Goal: Task Accomplishment & Management: Use online tool/utility

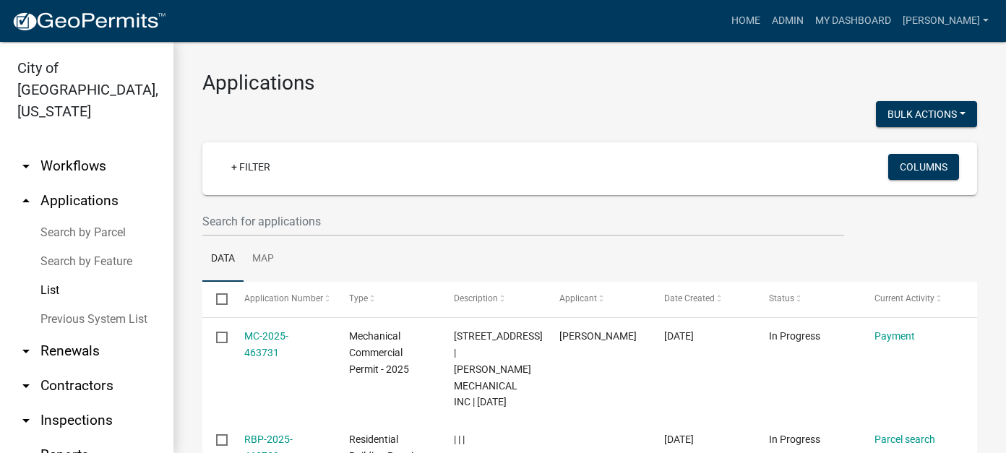
click at [79, 149] on link "arrow_drop_down Workflows" at bounding box center [86, 166] width 173 height 35
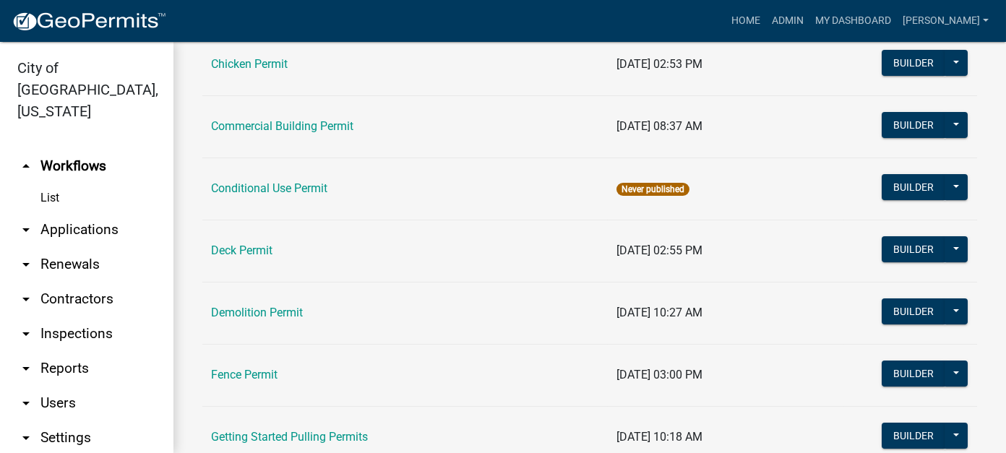
scroll to position [361, 0]
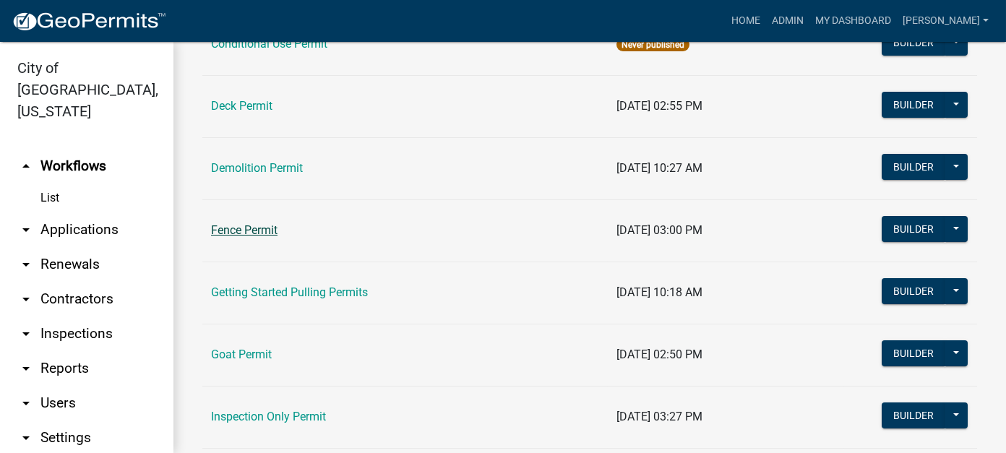
click at [252, 223] on link "Fence Permit" at bounding box center [244, 230] width 67 height 14
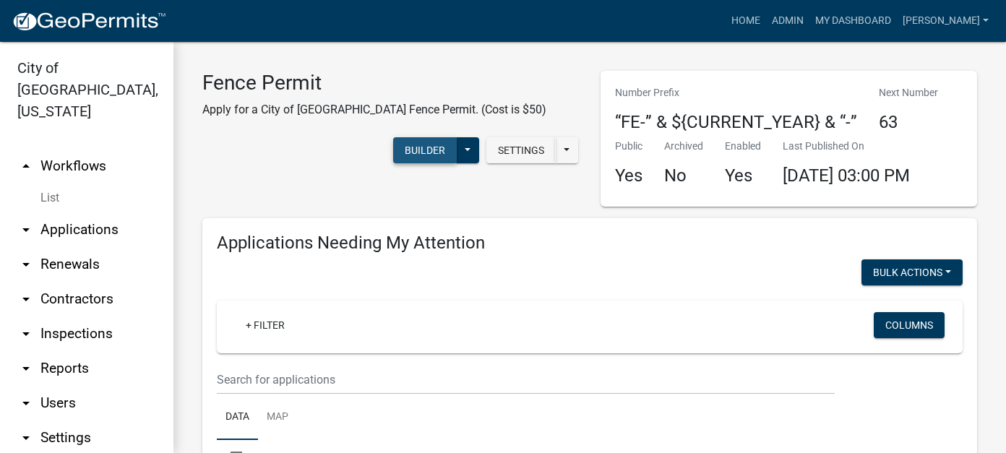
click at [428, 157] on button "Builder" at bounding box center [425, 150] width 64 height 26
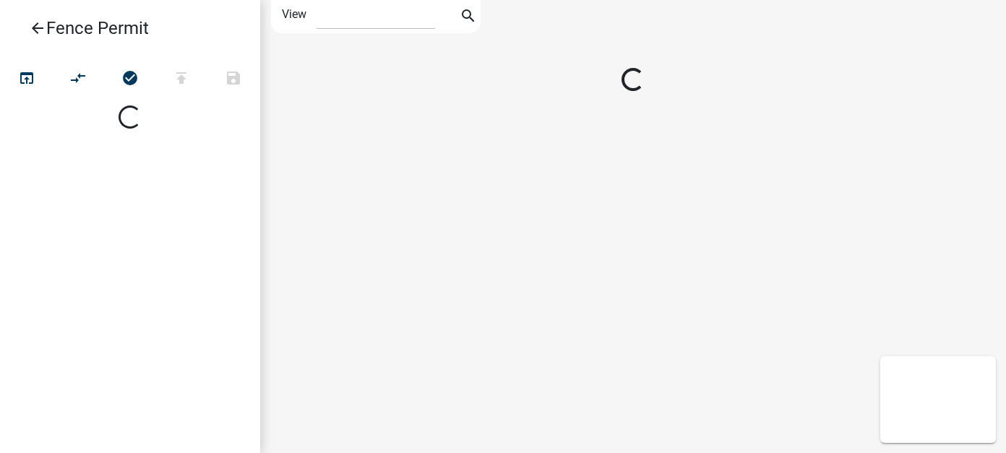
select select "1"
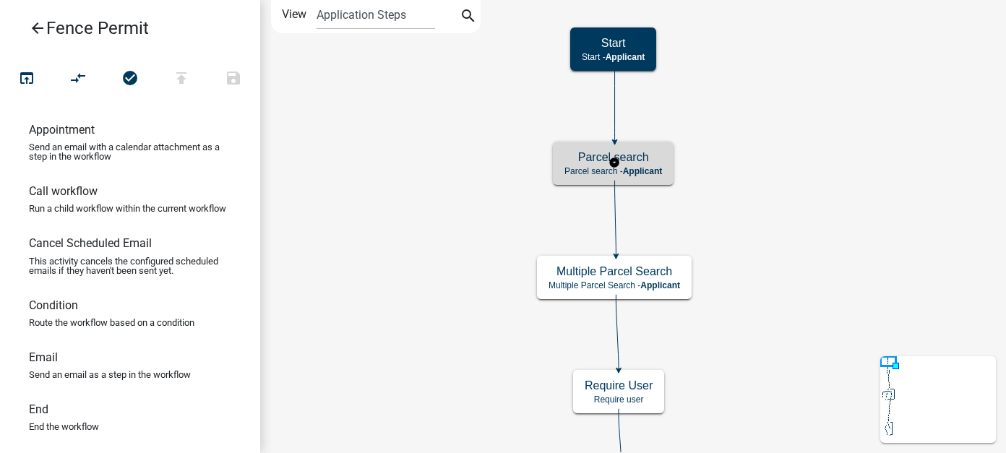
click at [583, 157] on h5 "Parcel search" at bounding box center [614, 157] width 98 height 14
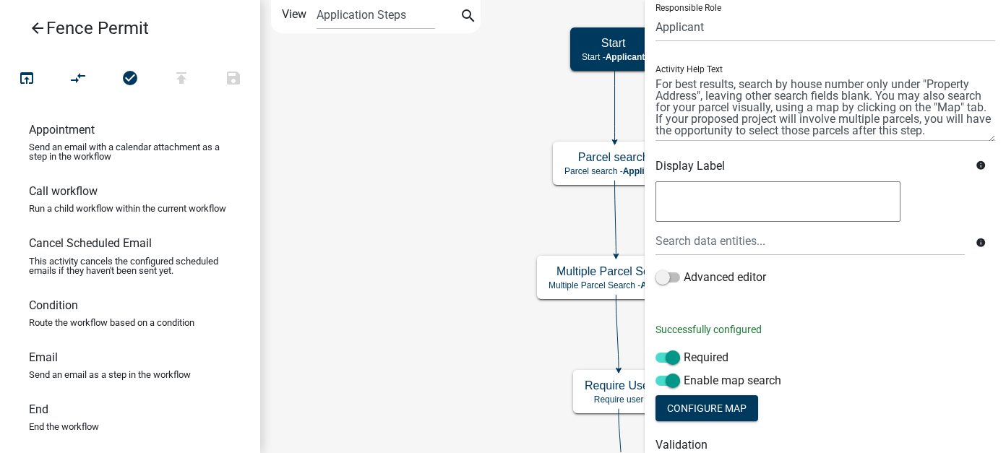
scroll to position [169, 0]
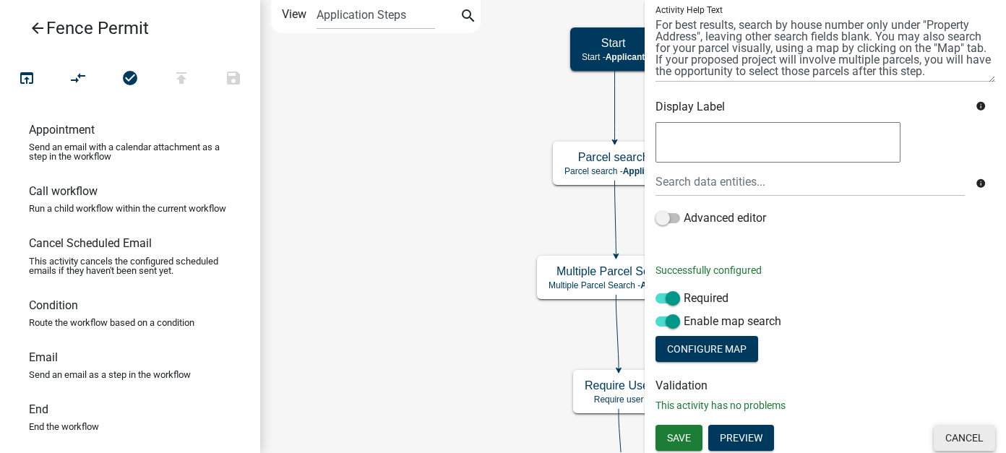
click at [943, 425] on button "Cancel" at bounding box center [964, 438] width 61 height 26
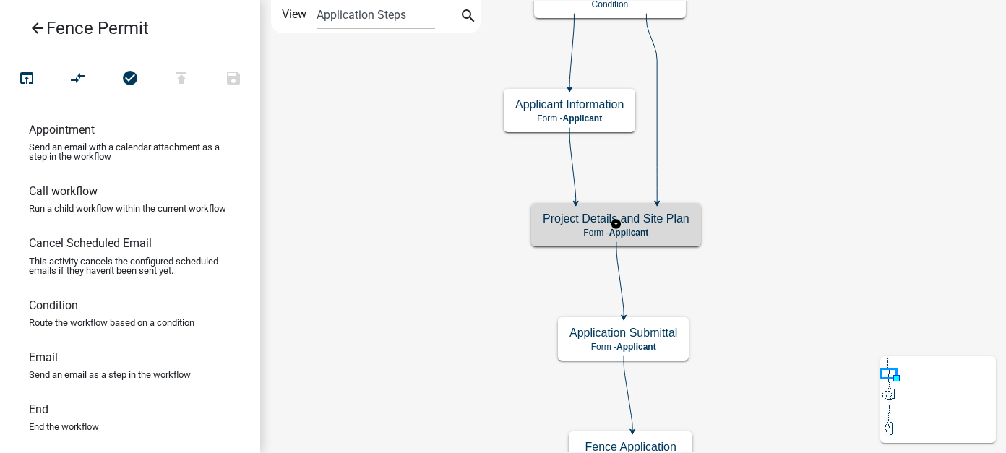
click at [686, 230] on p "Form - Applicant" at bounding box center [616, 233] width 147 height 10
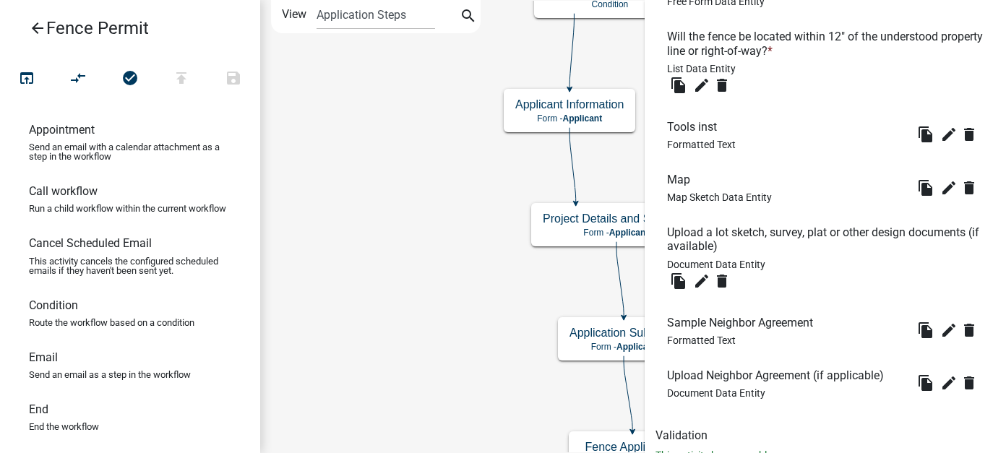
scroll to position [1059, 0]
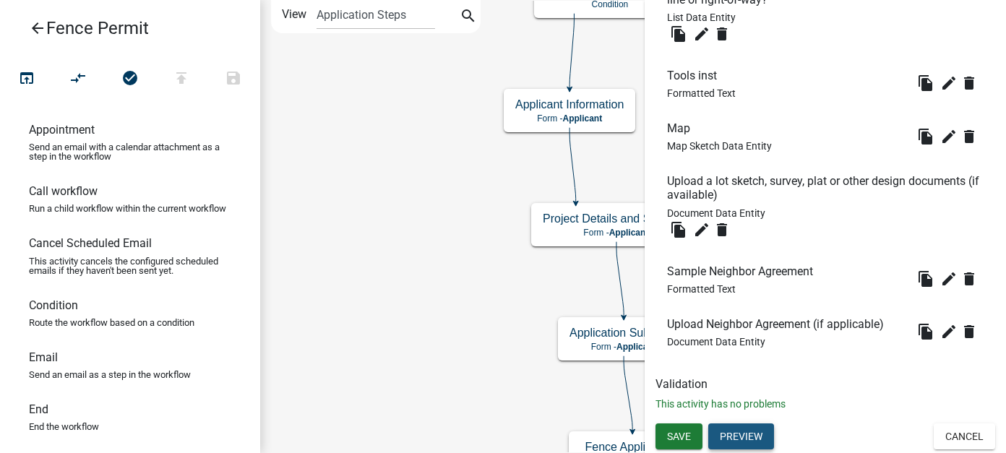
click at [750, 438] on button "Preview" at bounding box center [741, 437] width 66 height 26
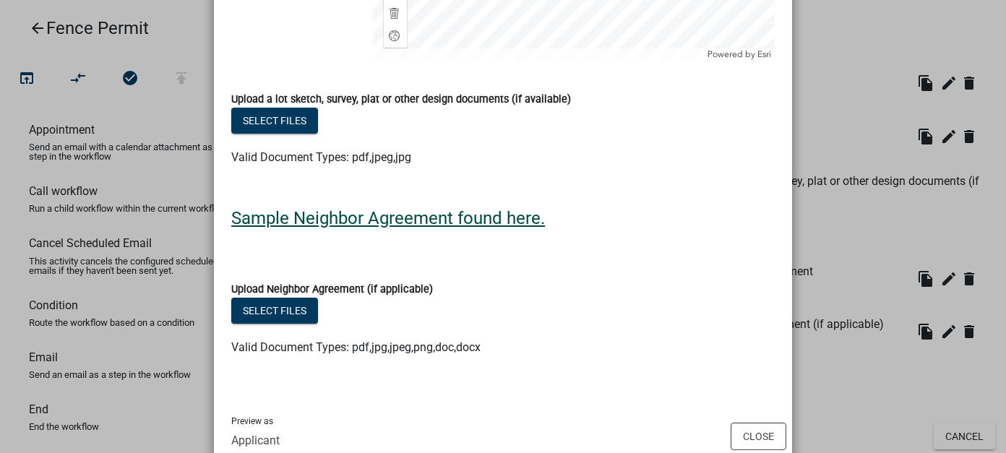
scroll to position [1702, 0]
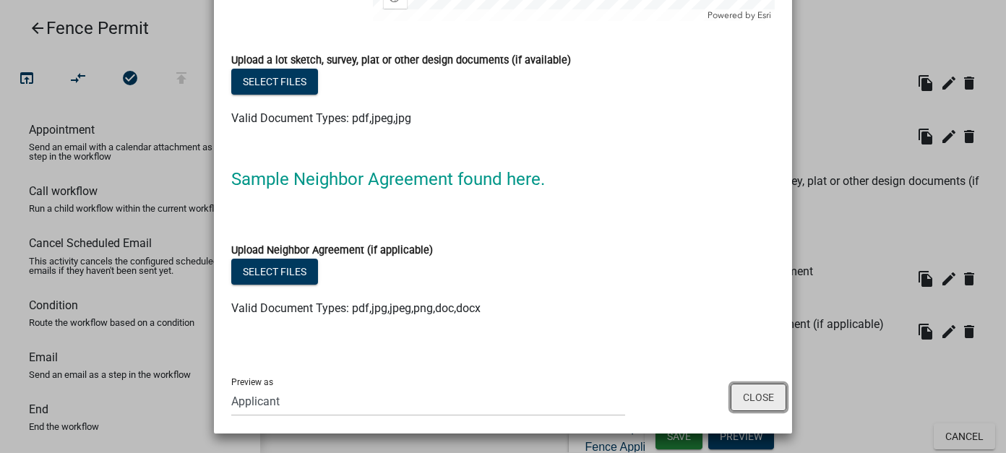
click at [759, 400] on button "Close" at bounding box center [759, 397] width 56 height 27
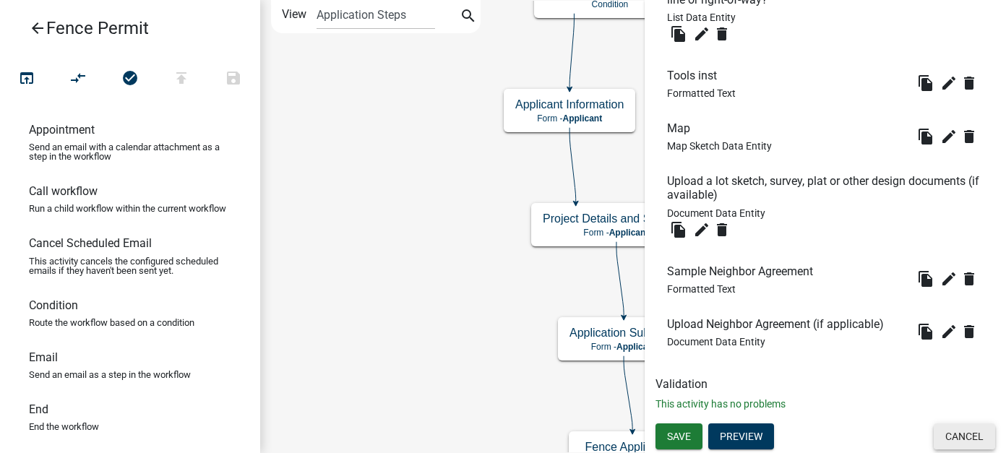
click at [953, 438] on button "Cancel" at bounding box center [964, 437] width 61 height 26
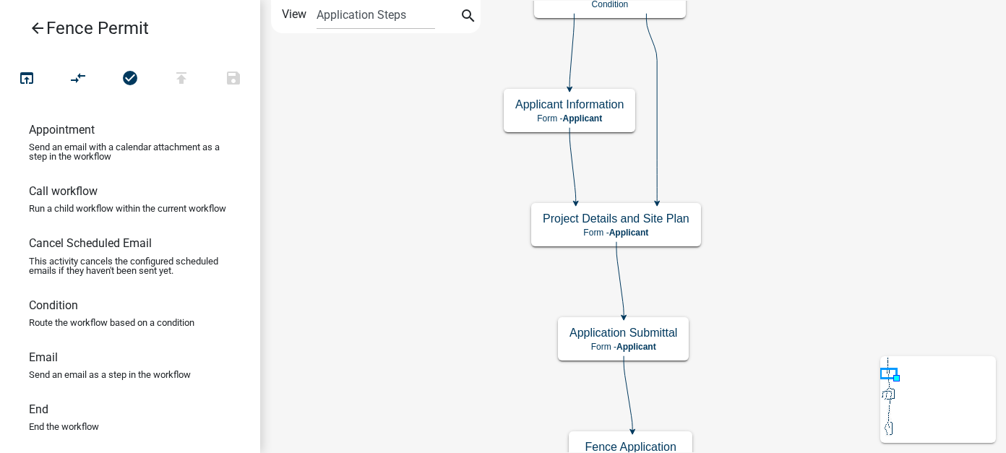
scroll to position [0, 0]
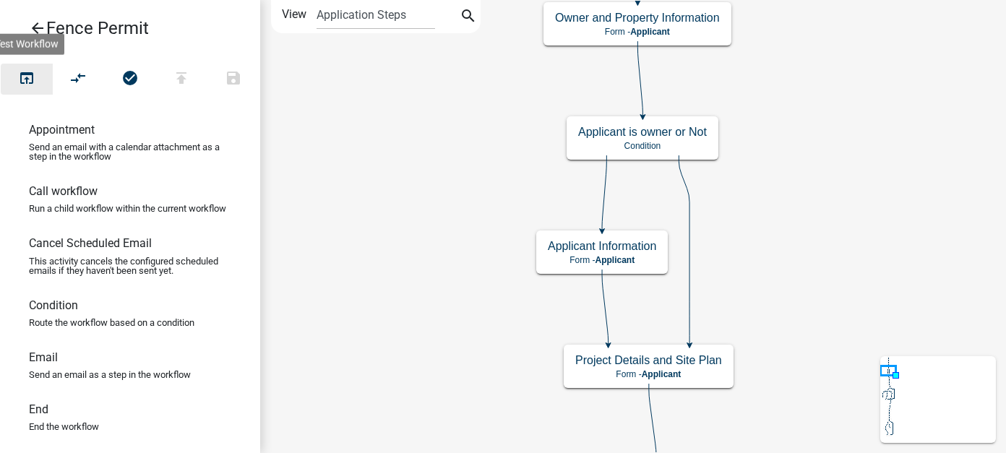
click at [30, 74] on icon "open_in_browser" at bounding box center [26, 79] width 17 height 20
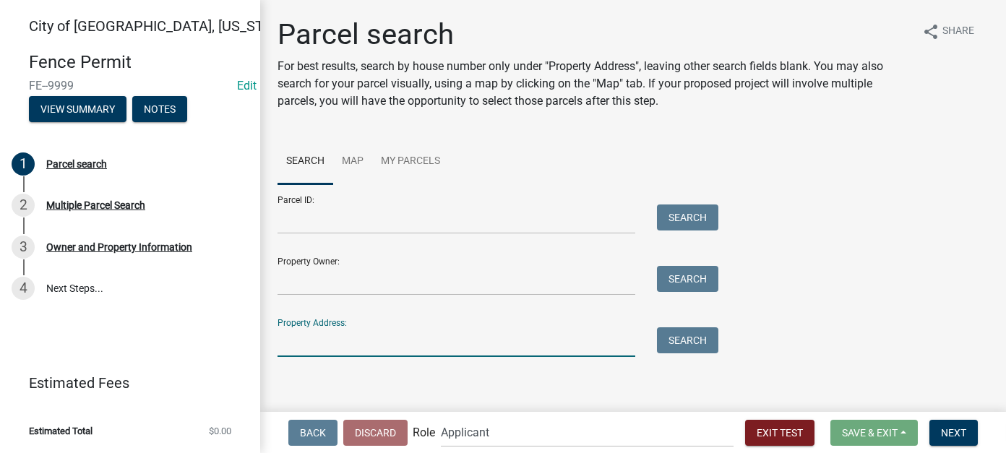
click at [312, 333] on input "Property Address:" at bounding box center [457, 342] width 358 height 30
type input "2526"
click at [669, 334] on button "Search" at bounding box center [687, 340] width 61 height 26
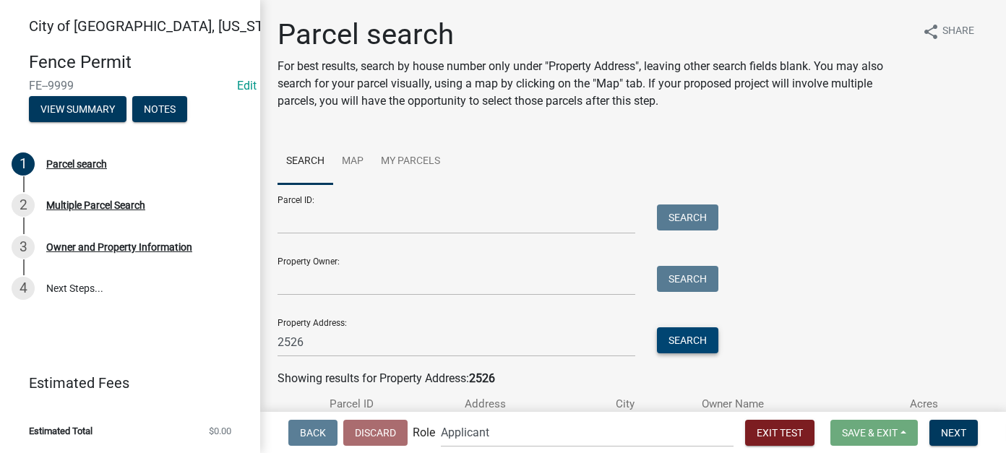
scroll to position [103, 0]
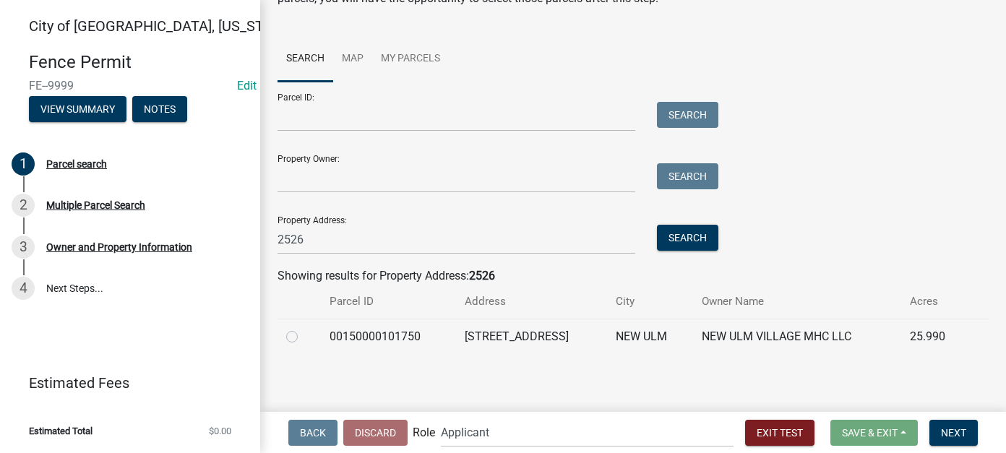
click at [304, 328] on label at bounding box center [304, 328] width 0 height 0
click at [304, 335] on input "radio" at bounding box center [308, 332] width 9 height 9
radio input "true"
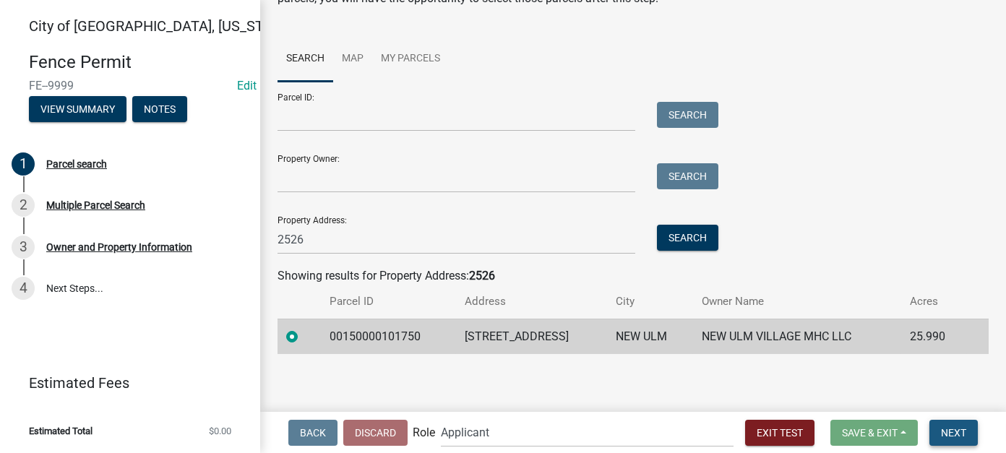
click at [958, 424] on button "Next" at bounding box center [954, 433] width 48 height 26
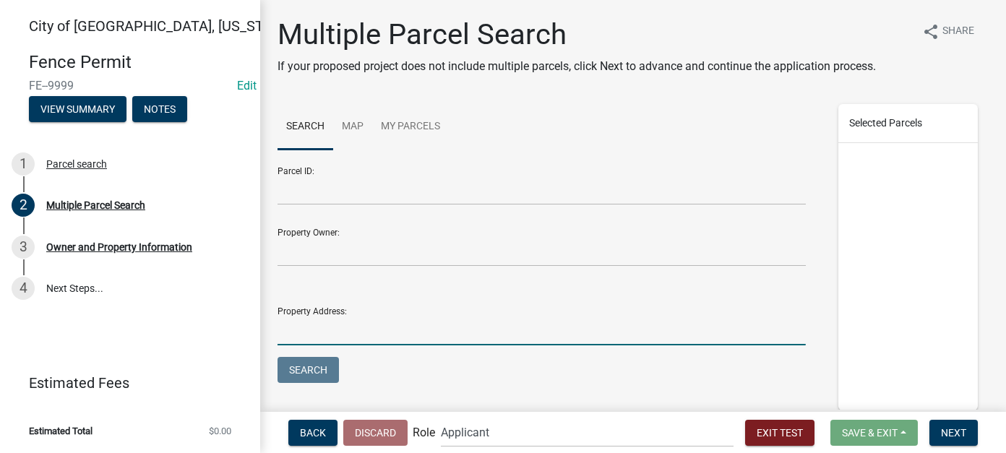
click at [523, 335] on input "Property Address:" at bounding box center [542, 331] width 528 height 30
type input "1507"
click at [321, 367] on button "Search" at bounding box center [308, 370] width 61 height 26
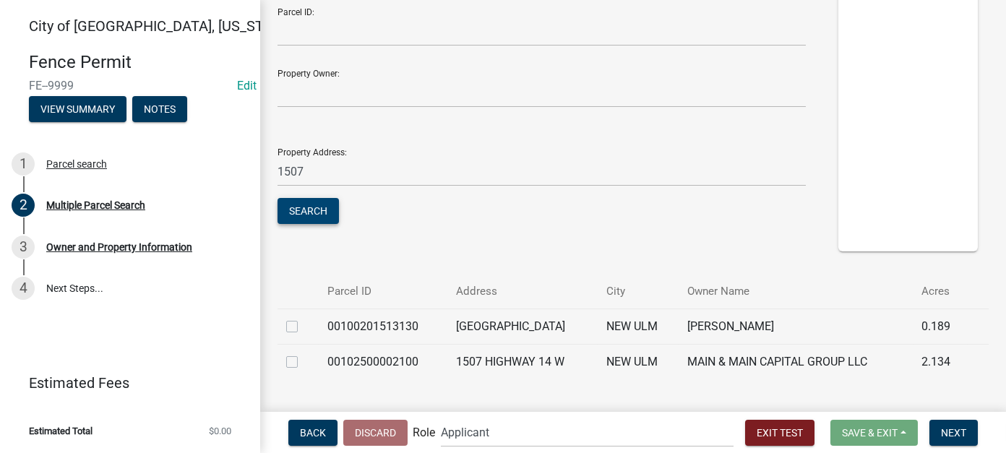
scroll to position [195, 0]
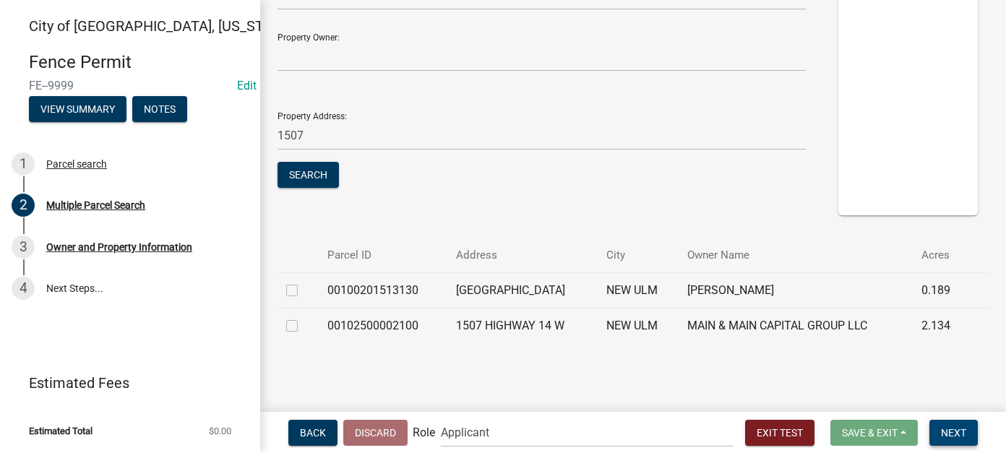
drag, startPoint x: 964, startPoint y: 429, endPoint x: 816, endPoint y: 352, distance: 167.2
click at [964, 429] on span "Next" at bounding box center [953, 433] width 25 height 12
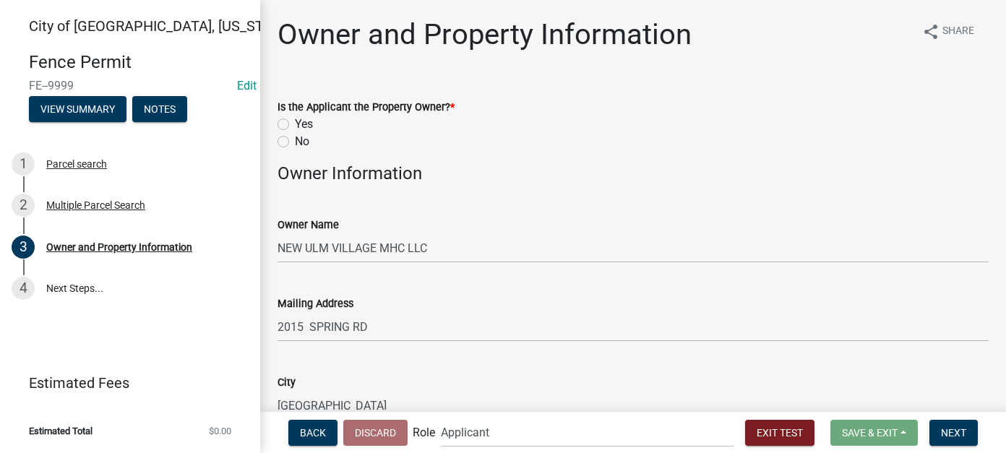
click at [295, 123] on label "Yes" at bounding box center [304, 124] width 18 height 17
click at [295, 123] on input "Yes" at bounding box center [299, 120] width 9 height 9
radio input "true"
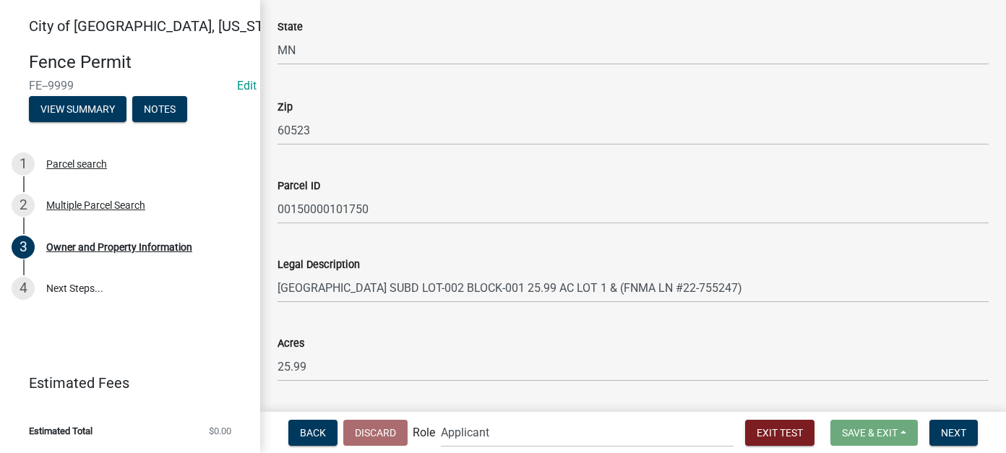
scroll to position [978, 0]
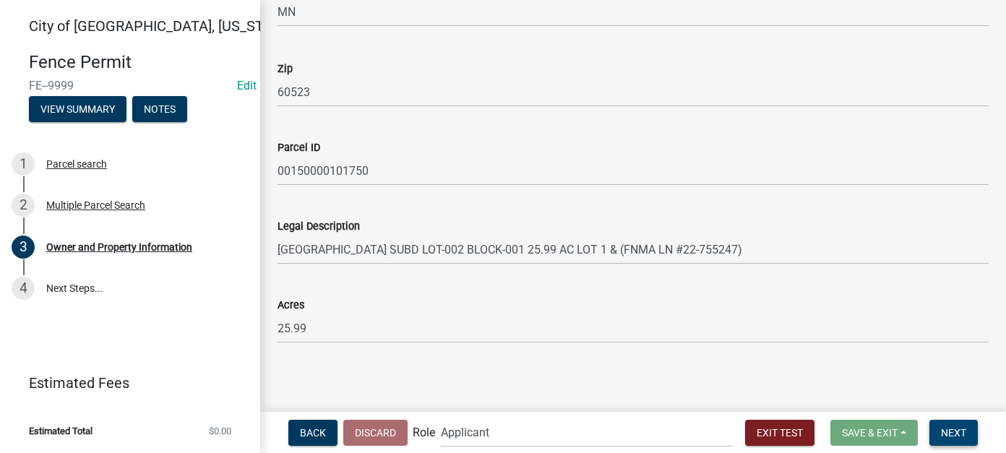
click at [969, 430] on button "Next" at bounding box center [954, 433] width 48 height 26
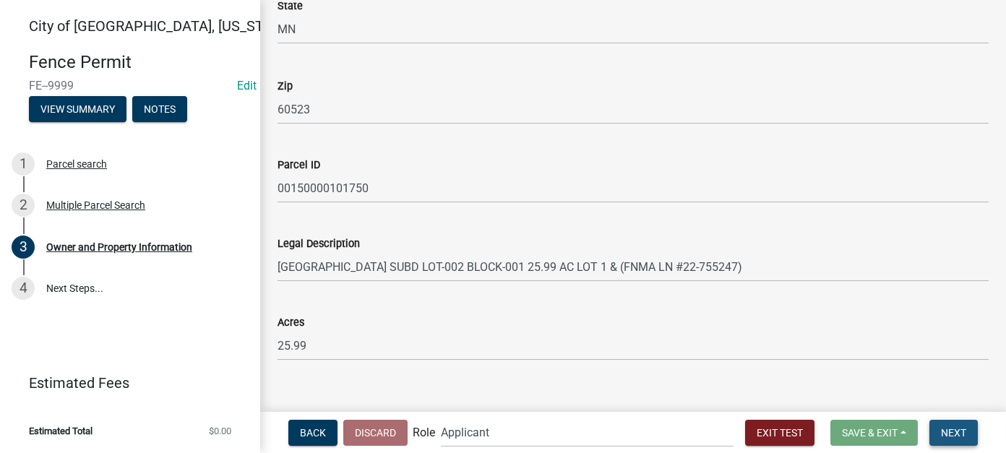
scroll to position [995, 0]
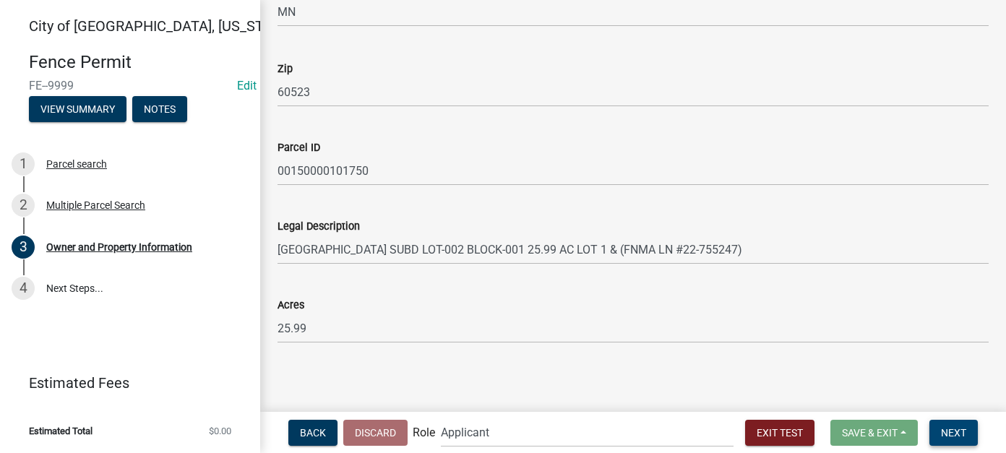
click at [952, 428] on span "Next" at bounding box center [953, 433] width 25 height 12
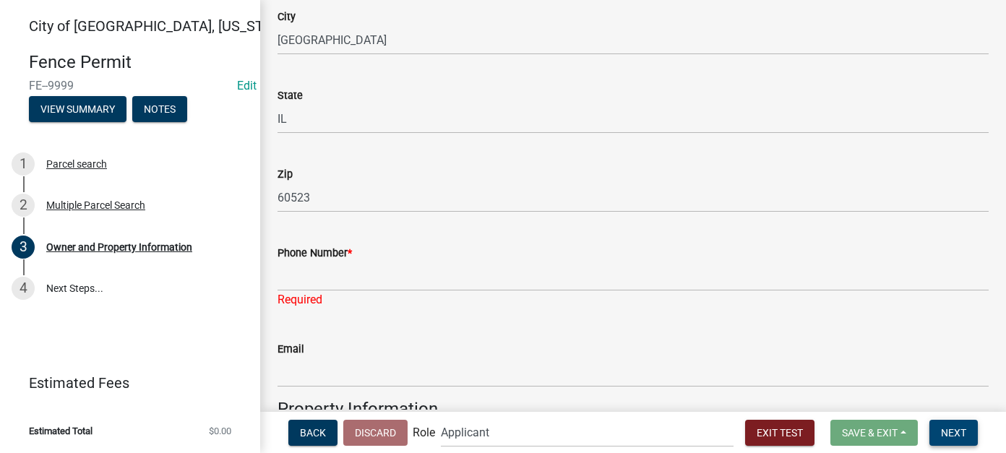
scroll to position [345, 0]
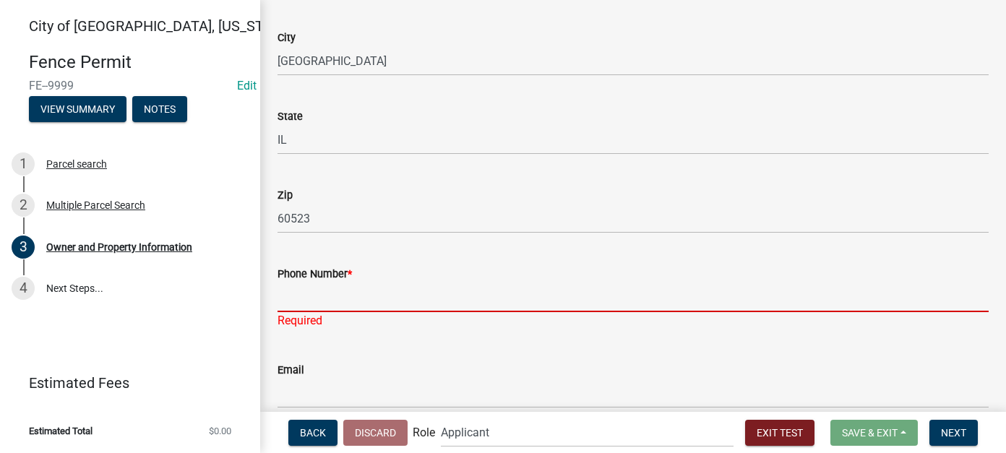
click at [396, 308] on input "Phone Number *" at bounding box center [633, 298] width 711 height 30
type input "111-111-1111"
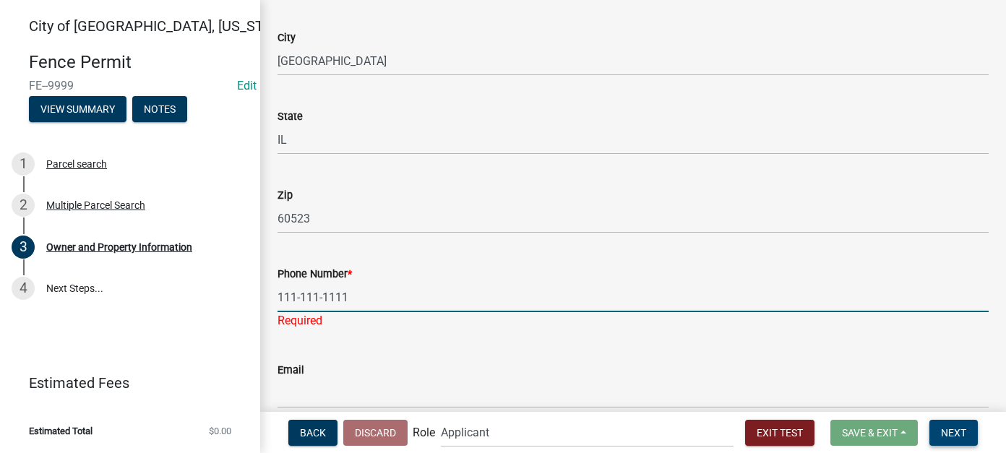
click at [970, 430] on button "Next" at bounding box center [954, 433] width 48 height 26
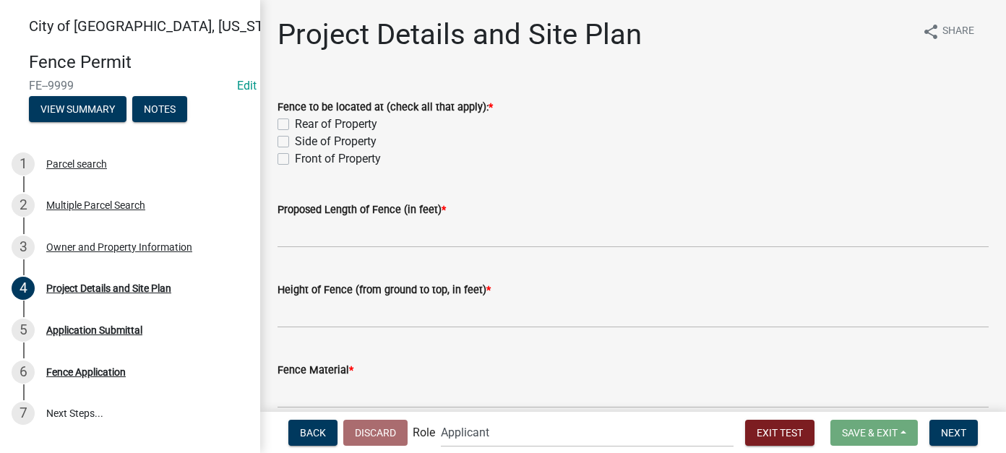
click at [295, 158] on label "Front of Property" at bounding box center [338, 158] width 86 height 17
click at [295, 158] on input "Front of Property" at bounding box center [299, 154] width 9 height 9
checkbox input "true"
checkbox input "false"
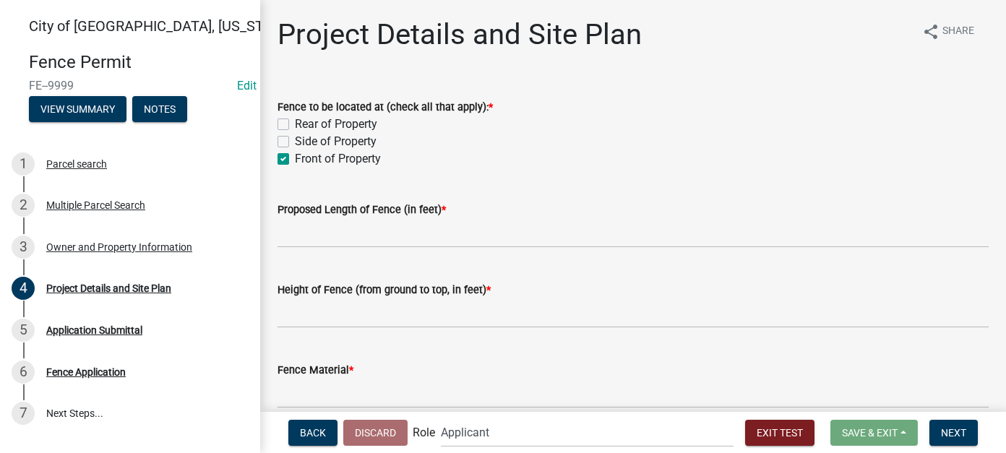
checkbox input "true"
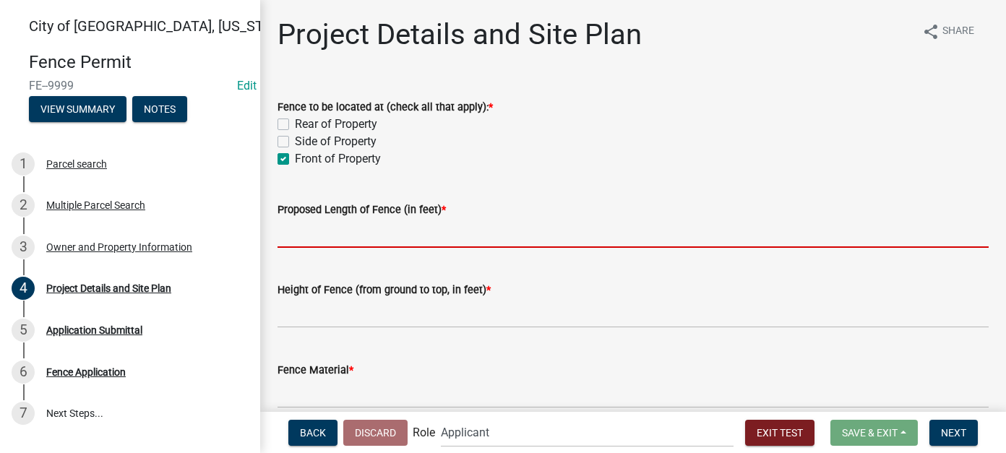
click at [317, 230] on input "text" at bounding box center [633, 233] width 711 height 30
type input "75"
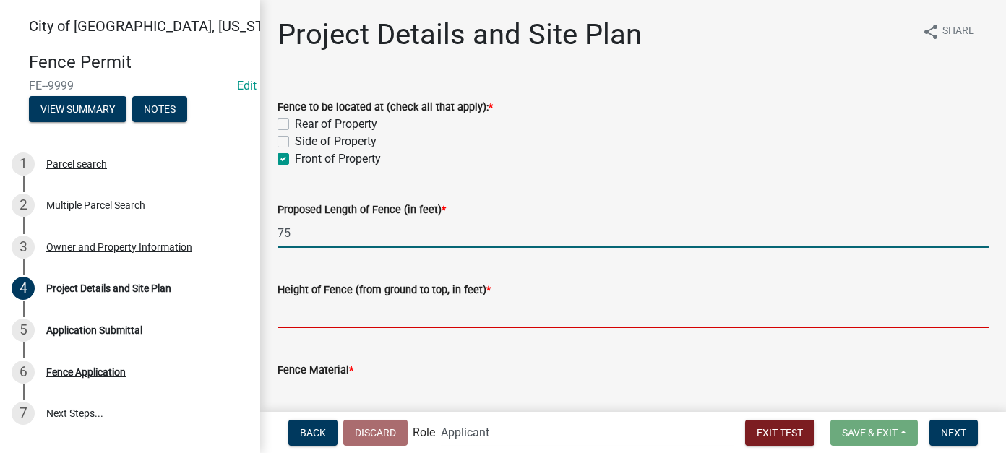
click at [323, 322] on input "text" at bounding box center [633, 314] width 711 height 30
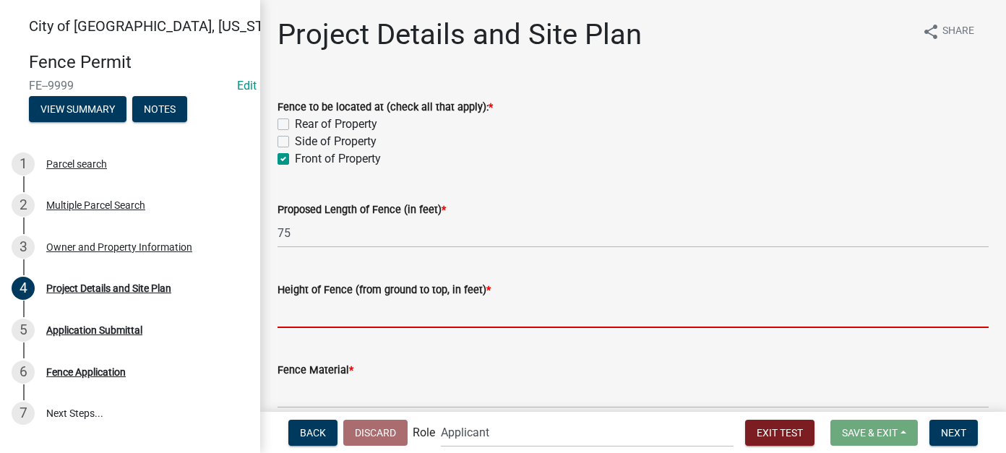
type input "6"
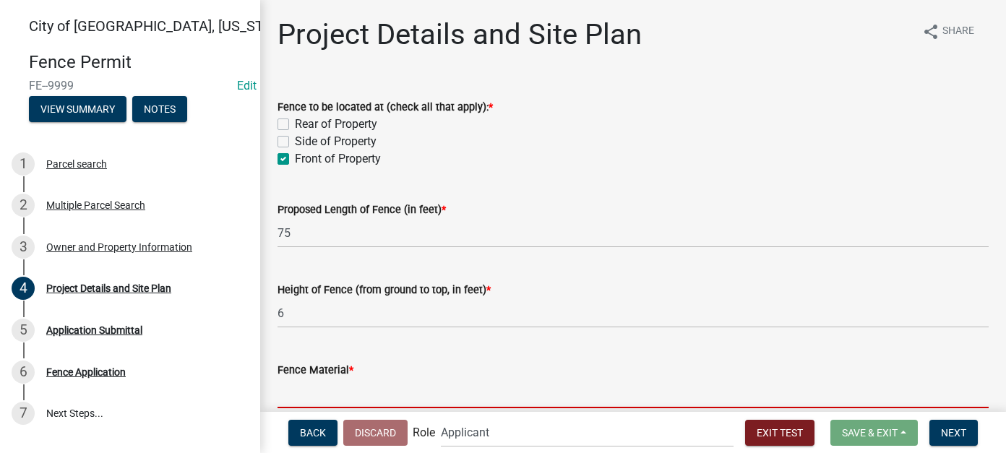
click at [331, 398] on input "Fence Material *" at bounding box center [633, 394] width 711 height 30
type input "Vinyl"
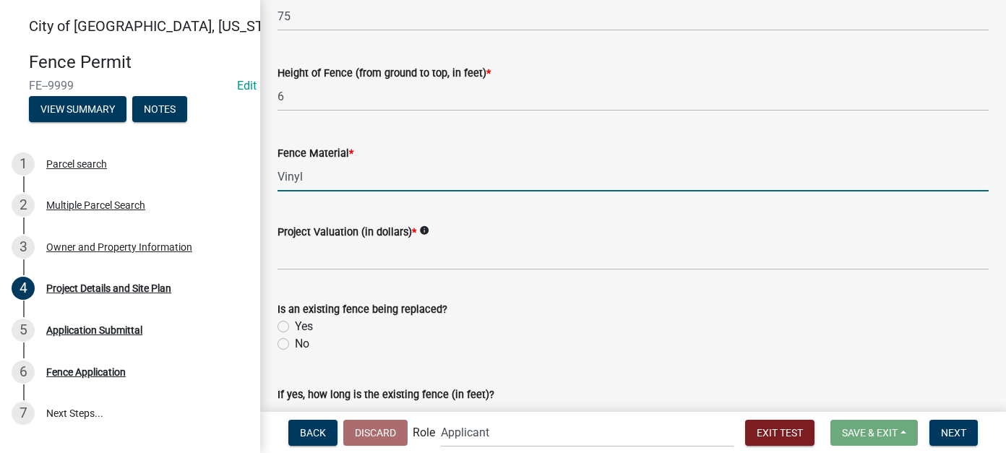
scroll to position [289, 0]
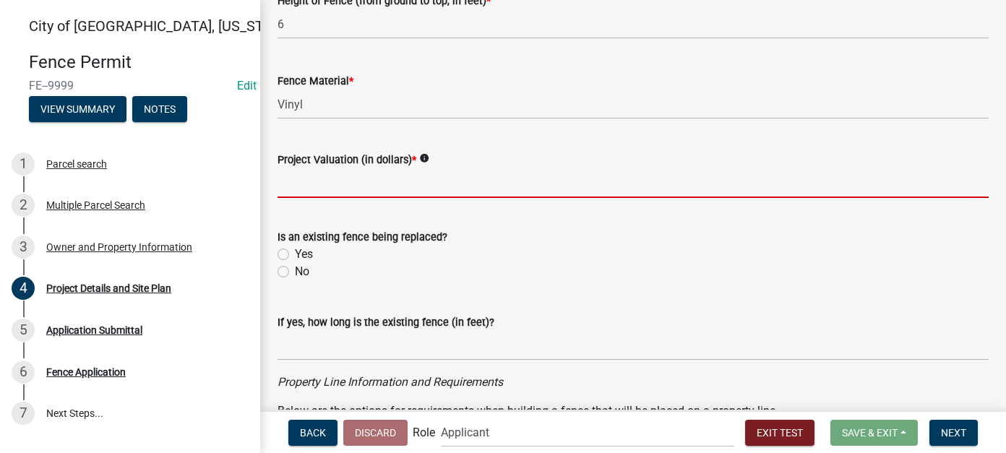
click at [361, 181] on input "text" at bounding box center [633, 183] width 711 height 30
type input "10000"
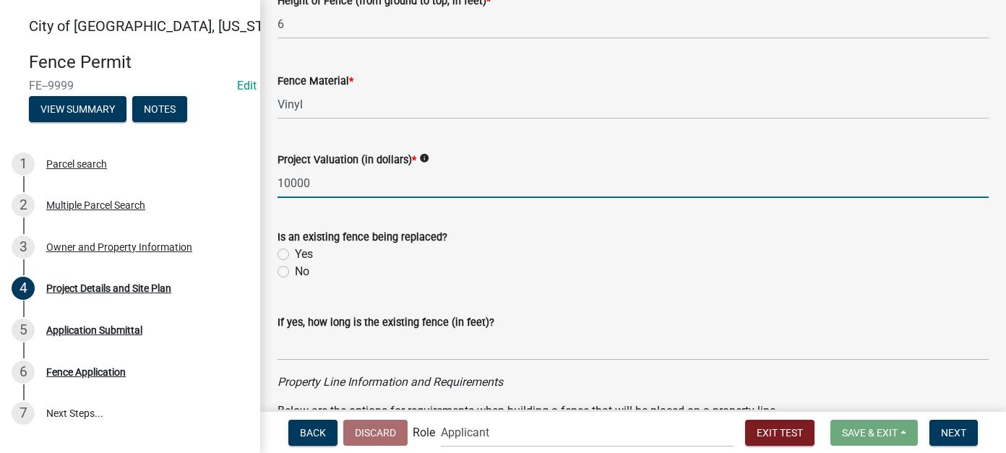
click at [295, 273] on label "No" at bounding box center [302, 271] width 14 height 17
click at [295, 273] on input "No" at bounding box center [299, 267] width 9 height 9
radio input "true"
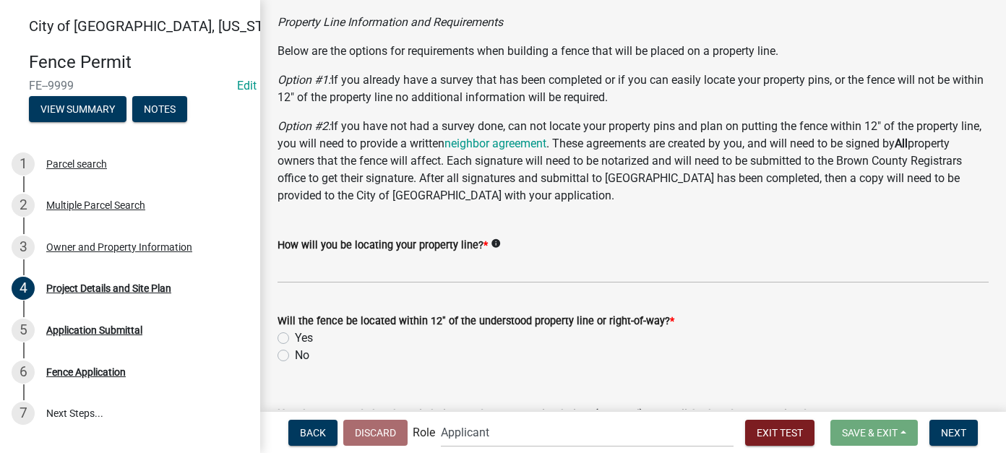
scroll to position [651, 0]
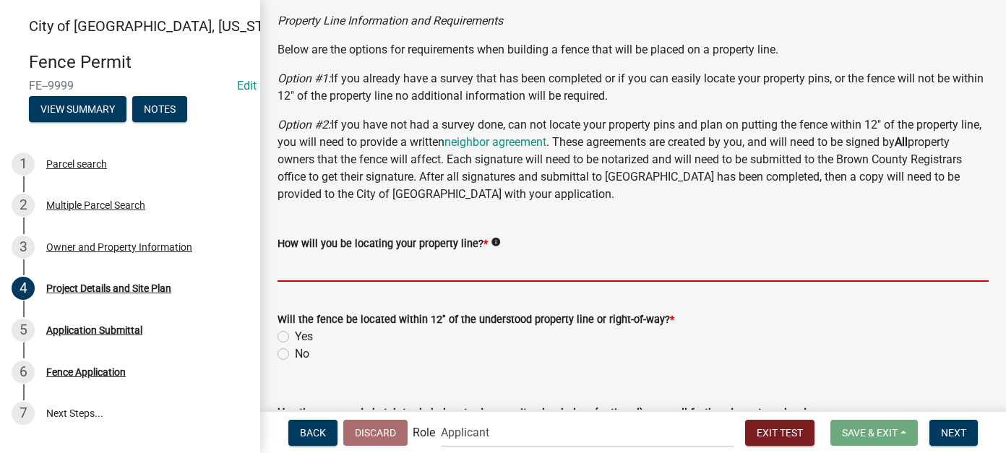
click at [435, 262] on input "How will you be locating your property line? *" at bounding box center [633, 267] width 711 height 30
type input "survey"
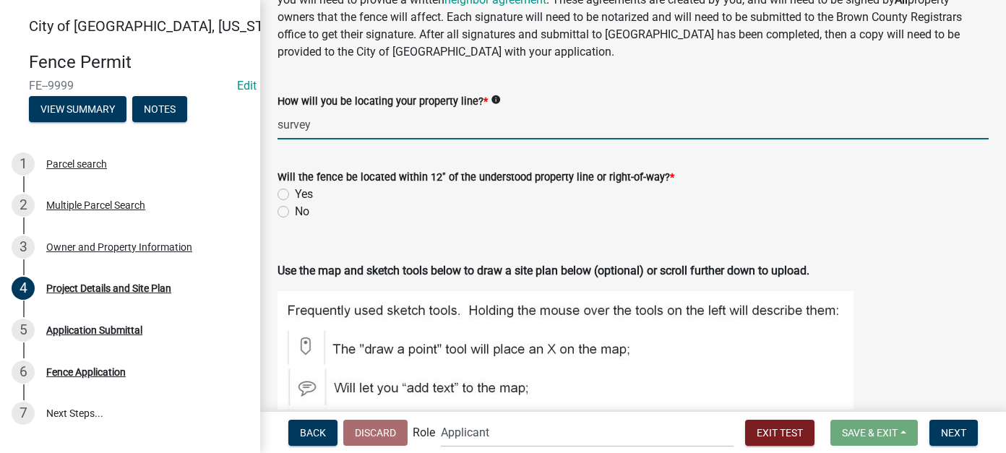
scroll to position [795, 0]
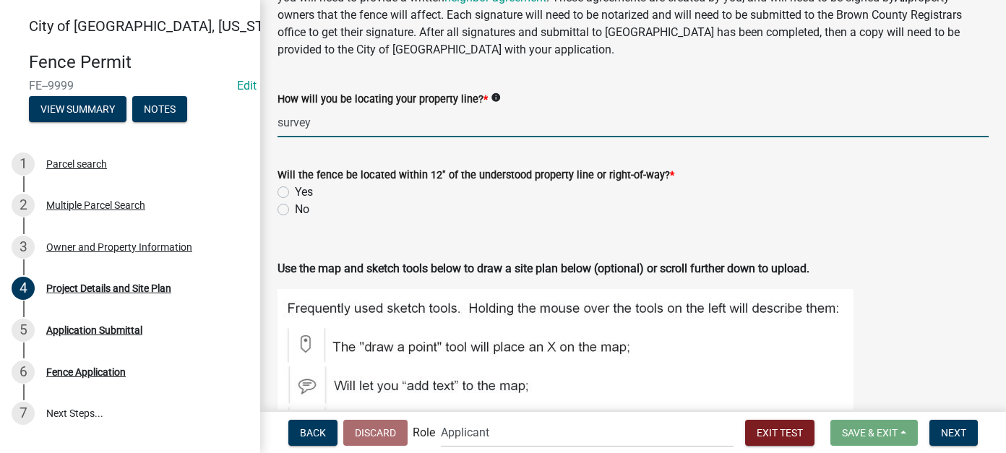
click at [295, 207] on label "No" at bounding box center [302, 209] width 14 height 17
click at [295, 207] on input "No" at bounding box center [299, 205] width 9 height 9
radio input "true"
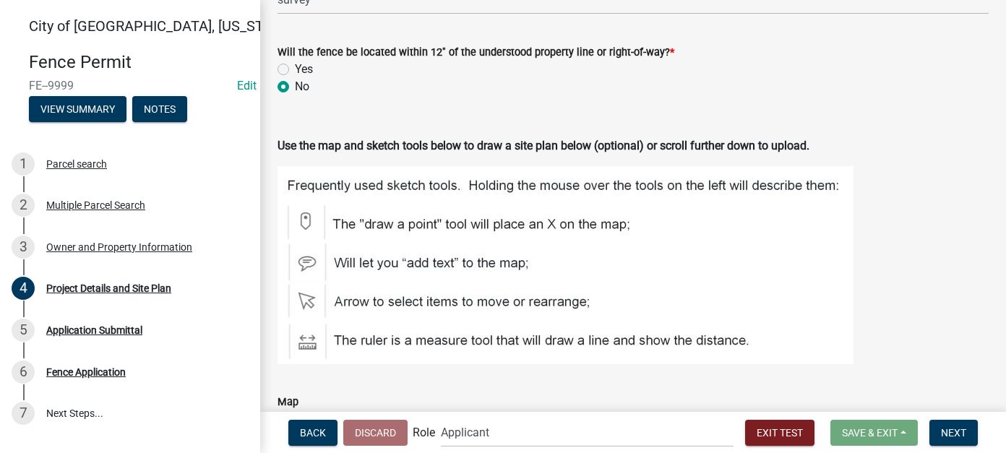
scroll to position [940, 0]
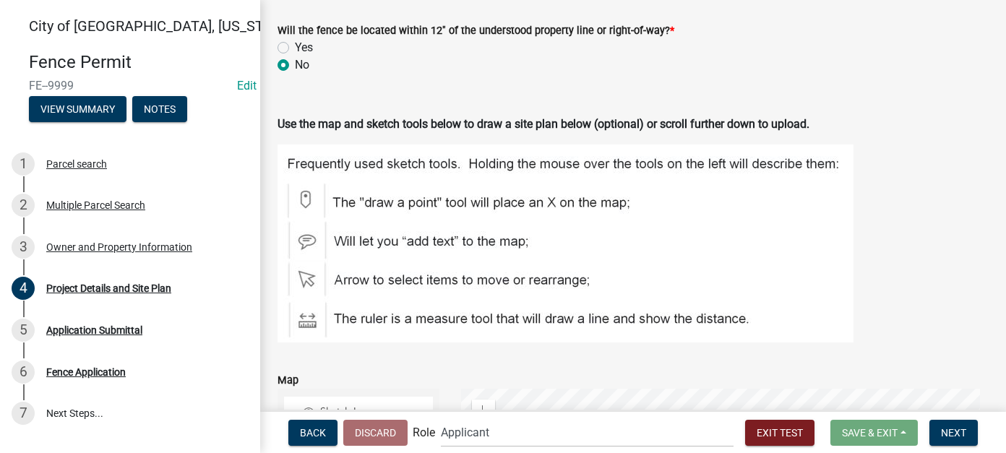
click at [295, 46] on label "Yes" at bounding box center [304, 47] width 18 height 17
click at [295, 46] on input "Yes" at bounding box center [299, 43] width 9 height 9
radio input "true"
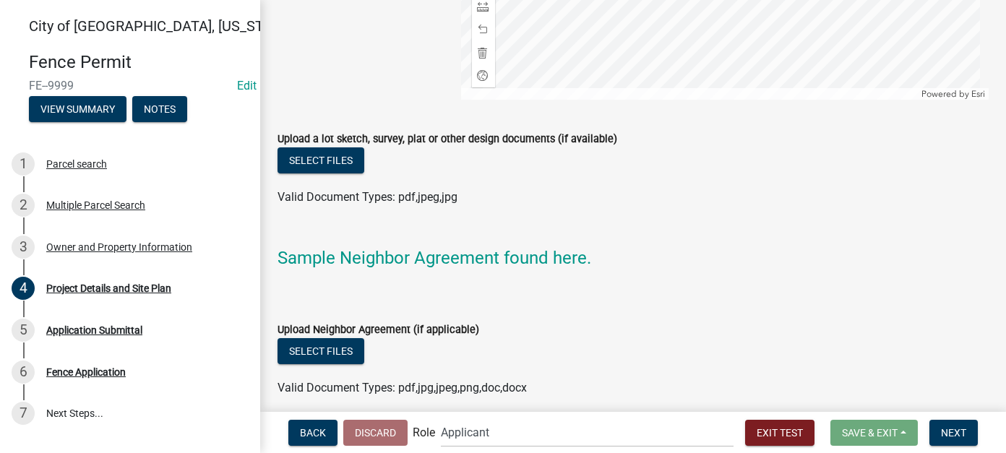
scroll to position [1645, 0]
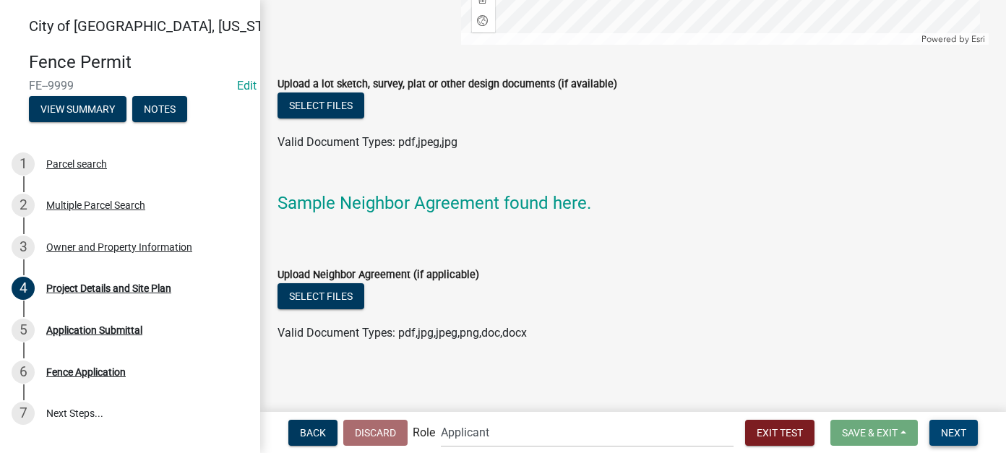
click at [951, 427] on span "Next" at bounding box center [953, 433] width 25 height 12
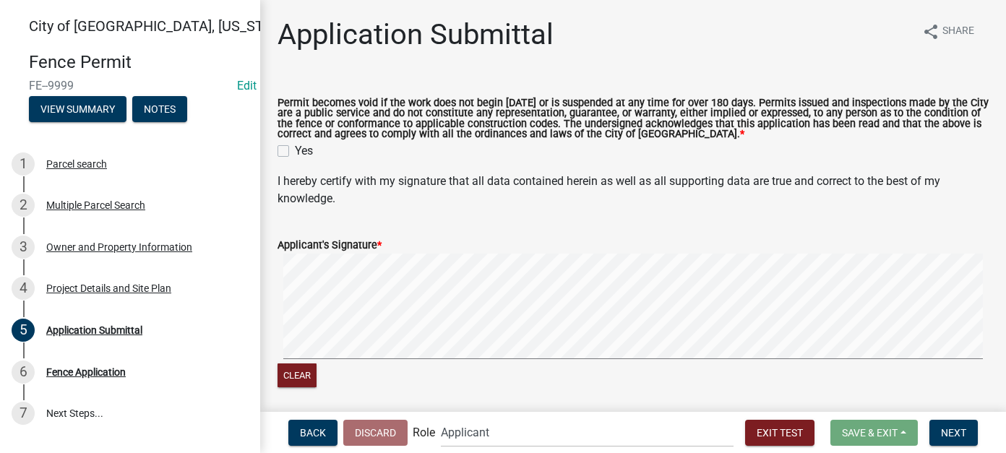
click at [295, 151] on label "Yes" at bounding box center [304, 150] width 18 height 17
click at [295, 151] on input "Yes" at bounding box center [299, 146] width 9 height 9
checkbox input "true"
click at [960, 437] on span "Next" at bounding box center [953, 433] width 25 height 12
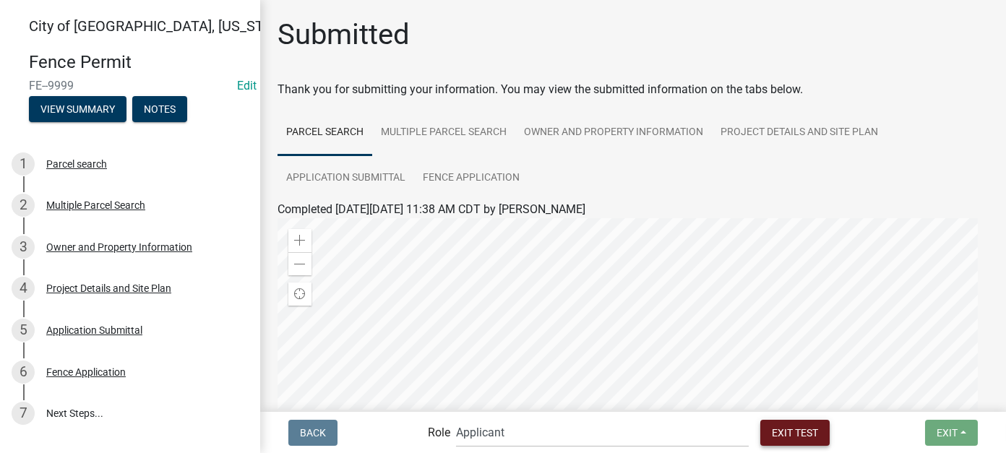
click at [772, 432] on span "Exit Test" at bounding box center [795, 433] width 46 height 12
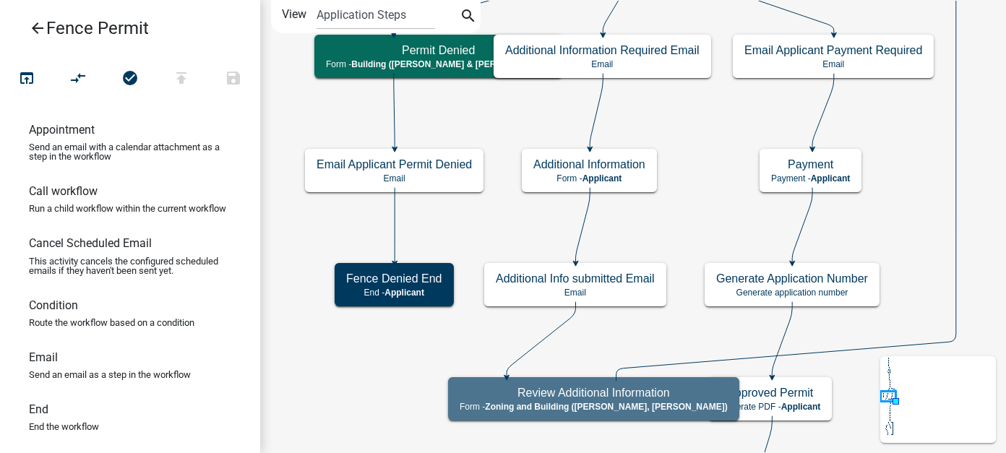
click at [32, 28] on icon "arrow_back" at bounding box center [37, 30] width 17 height 20
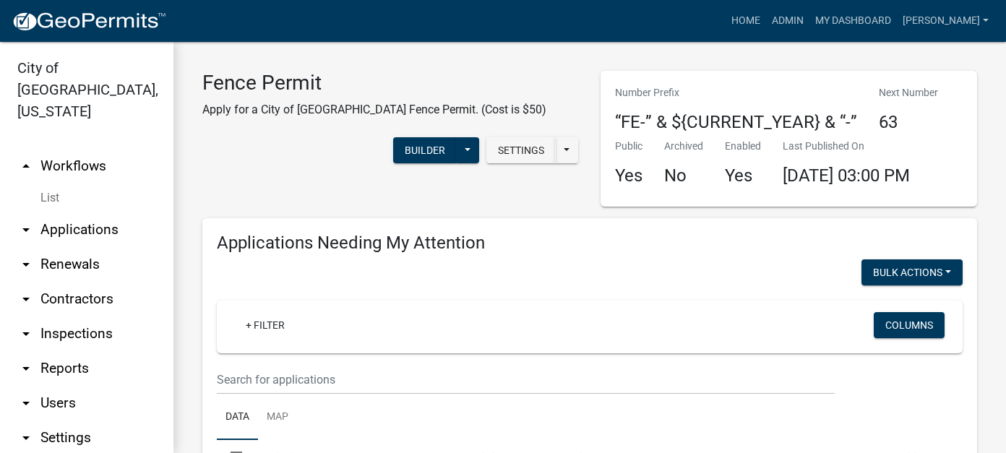
click at [56, 184] on link "List" at bounding box center [86, 198] width 173 height 29
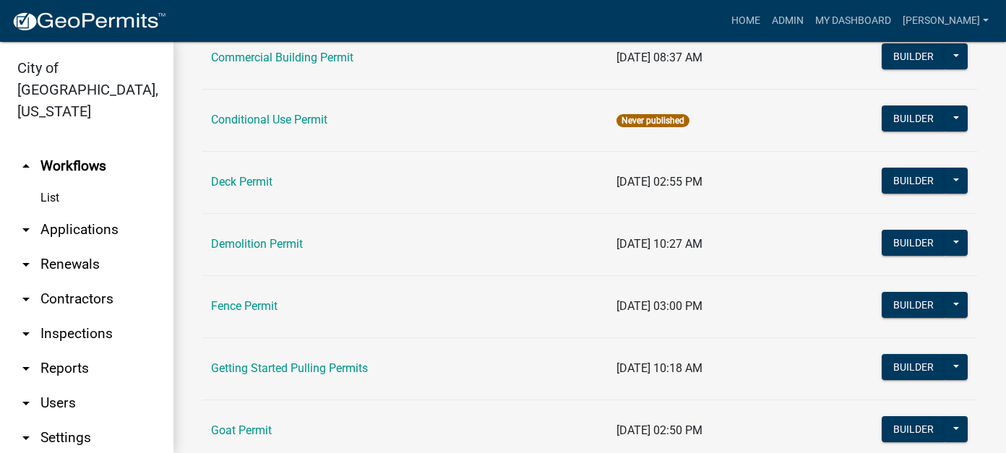
scroll to position [289, 0]
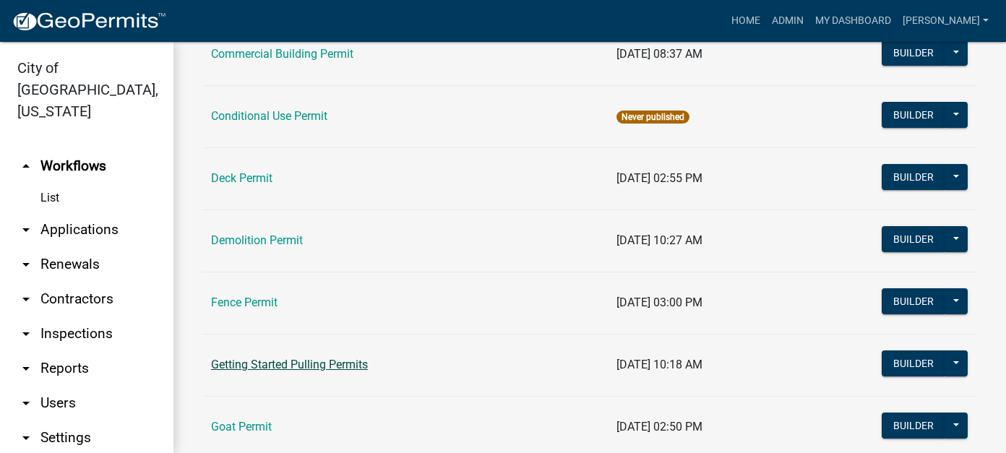
click at [327, 359] on link "Getting Started Pulling Permits" at bounding box center [289, 365] width 157 height 14
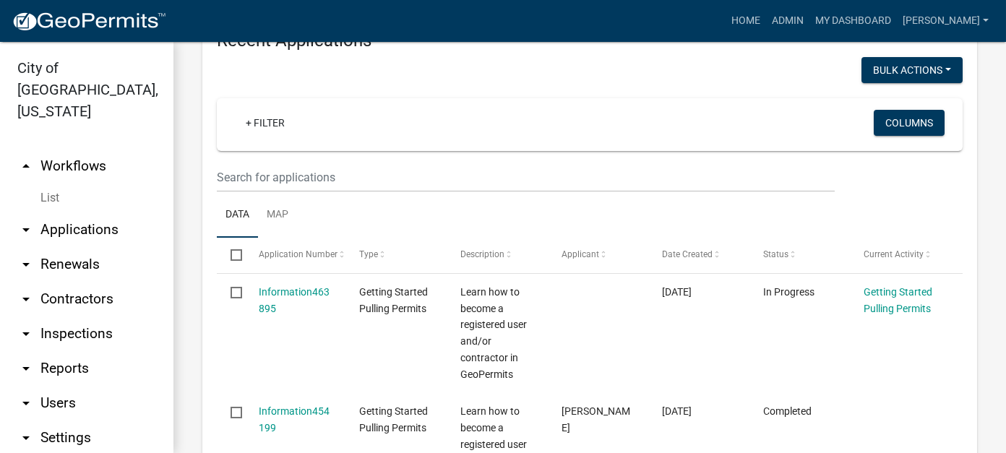
scroll to position [578, 0]
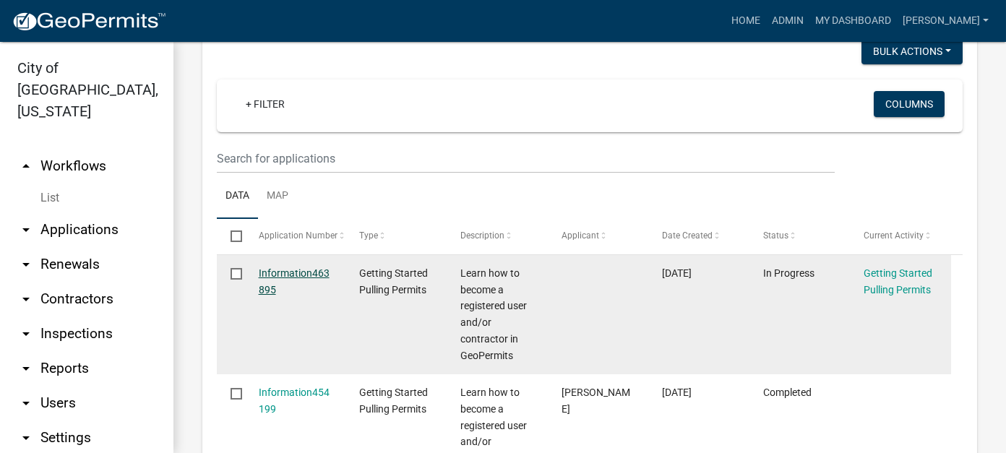
click at [283, 273] on link "Information463895" at bounding box center [294, 281] width 71 height 28
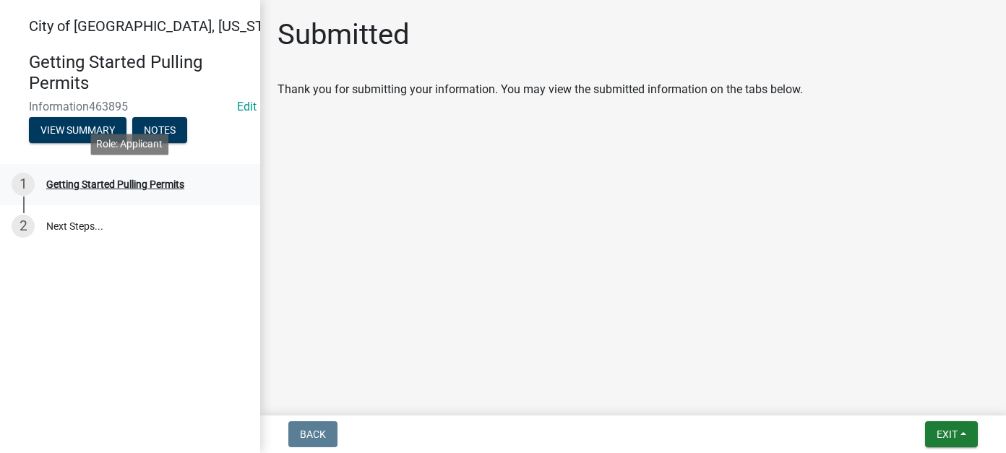
click at [173, 185] on div "Getting Started Pulling Permits" at bounding box center [115, 184] width 138 height 10
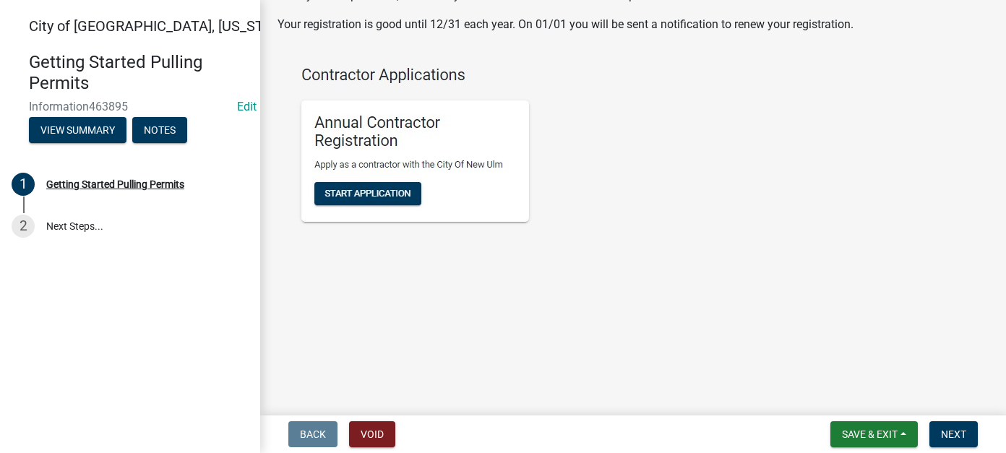
scroll to position [3463, 0]
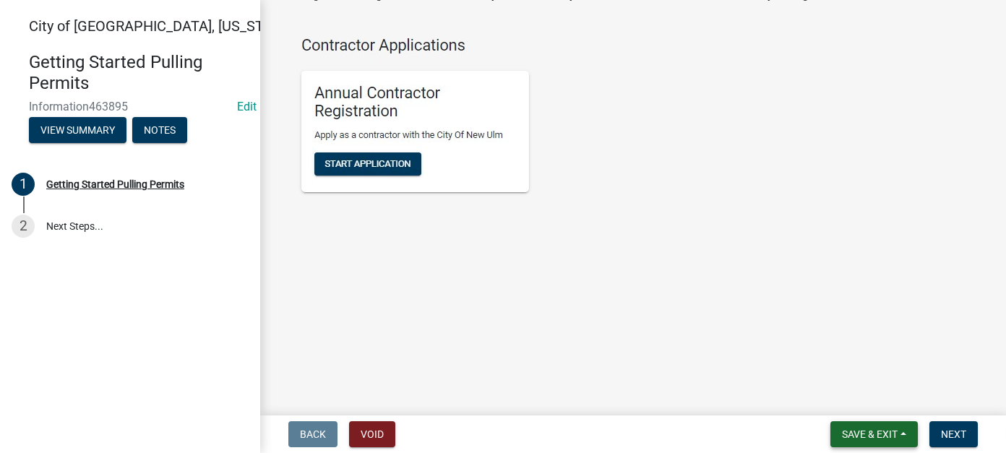
click at [881, 436] on span "Save & Exit" at bounding box center [870, 435] width 56 height 12
click at [852, 398] on button "Save & Exit" at bounding box center [860, 397] width 116 height 35
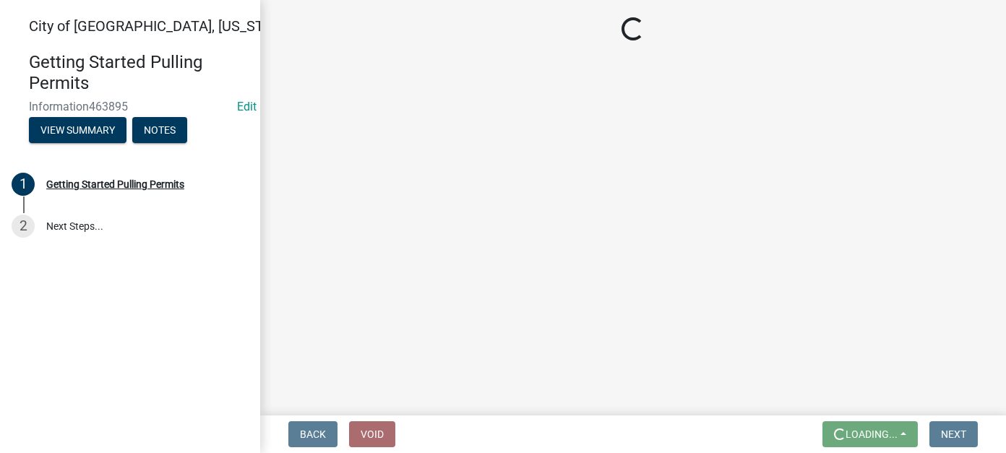
scroll to position [0, 0]
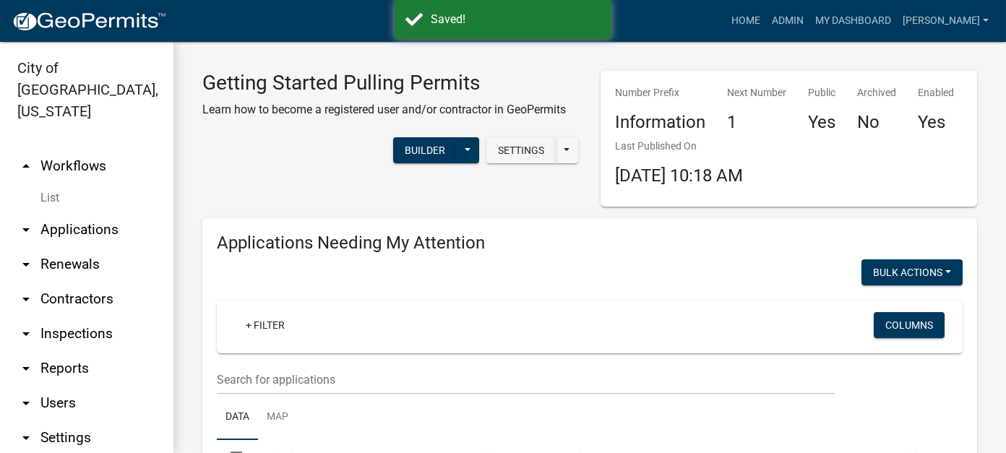
click at [46, 184] on link "List" at bounding box center [86, 198] width 173 height 29
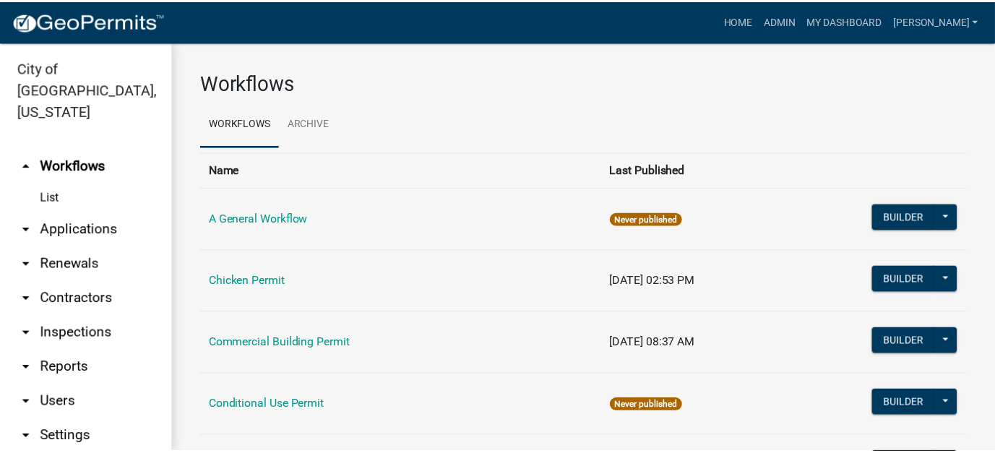
scroll to position [72, 0]
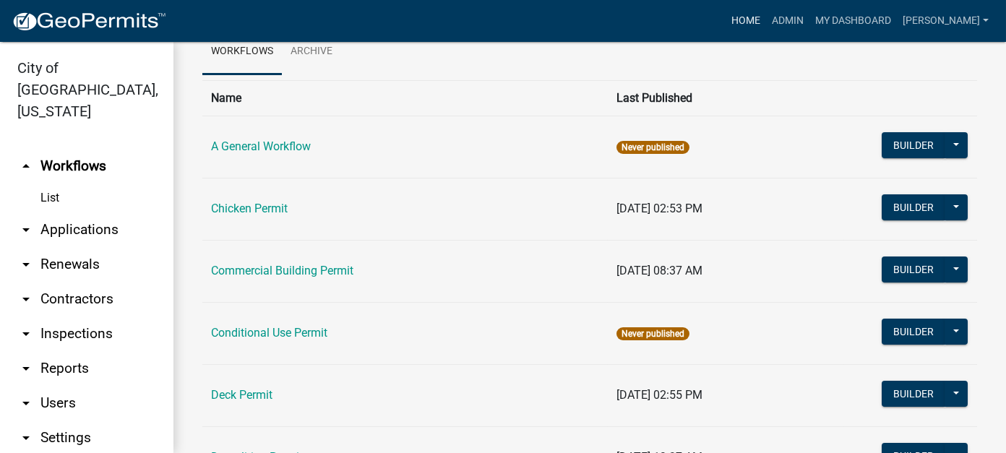
click at [766, 14] on link "Home" at bounding box center [746, 20] width 40 height 27
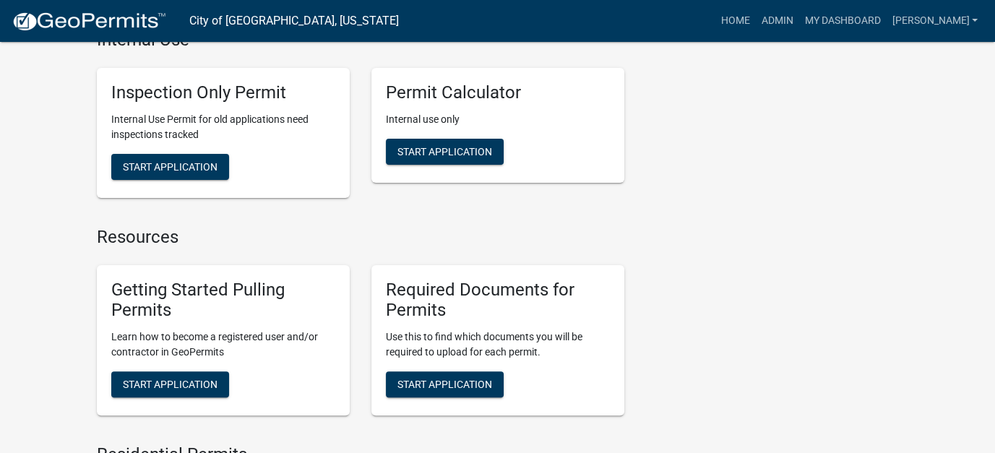
scroll to position [361, 0]
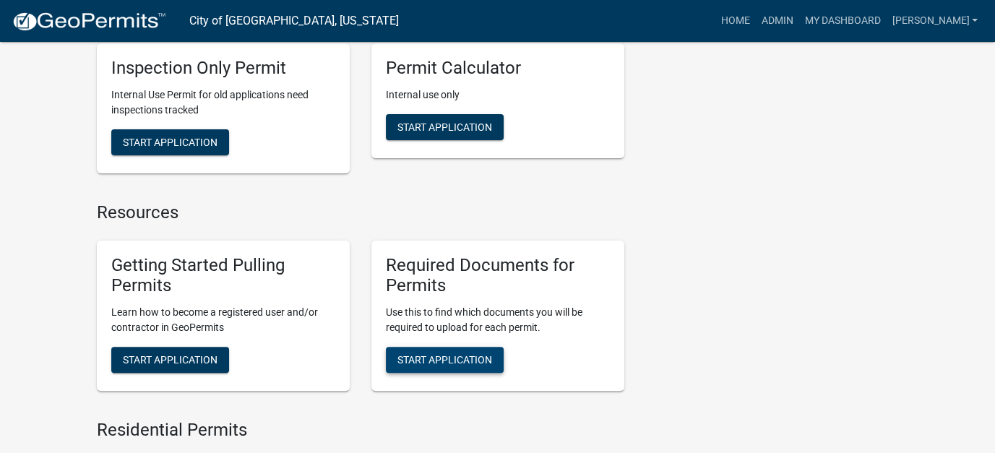
click at [439, 363] on span "Start Application" at bounding box center [445, 360] width 95 height 12
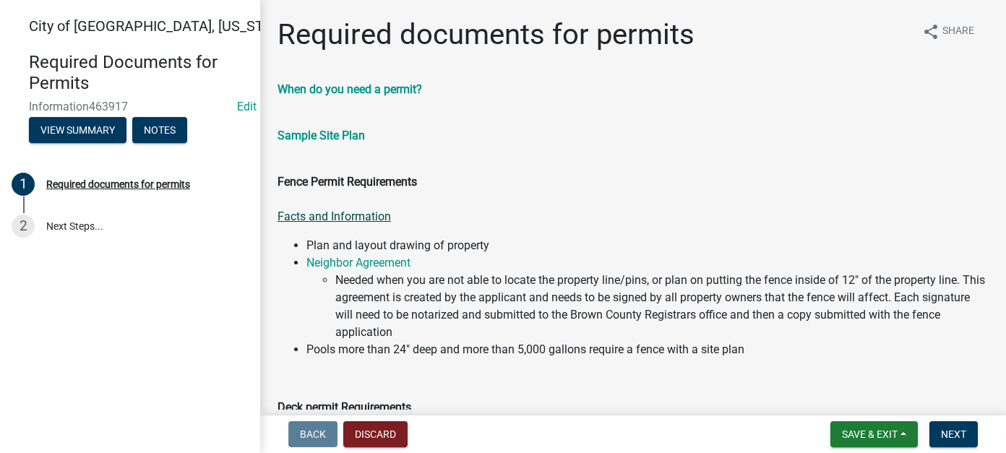
click at [330, 220] on link "Facts and Information" at bounding box center [334, 217] width 113 height 14
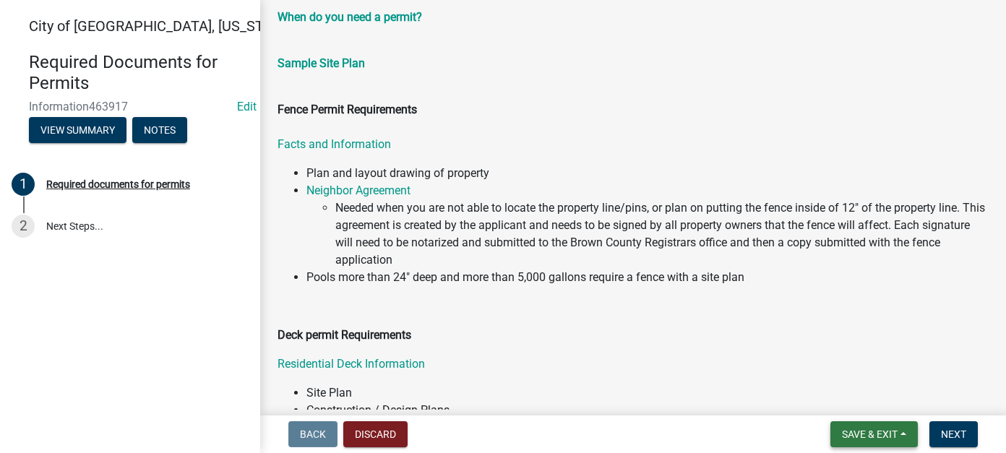
click at [884, 434] on span "Save & Exit" at bounding box center [870, 435] width 56 height 12
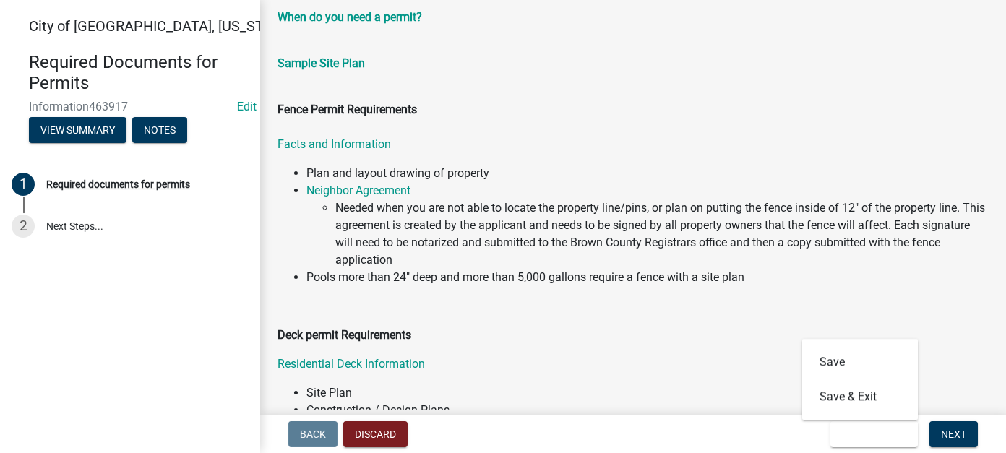
click at [627, 371] on p "Residential Deck Information" at bounding box center [633, 364] width 711 height 17
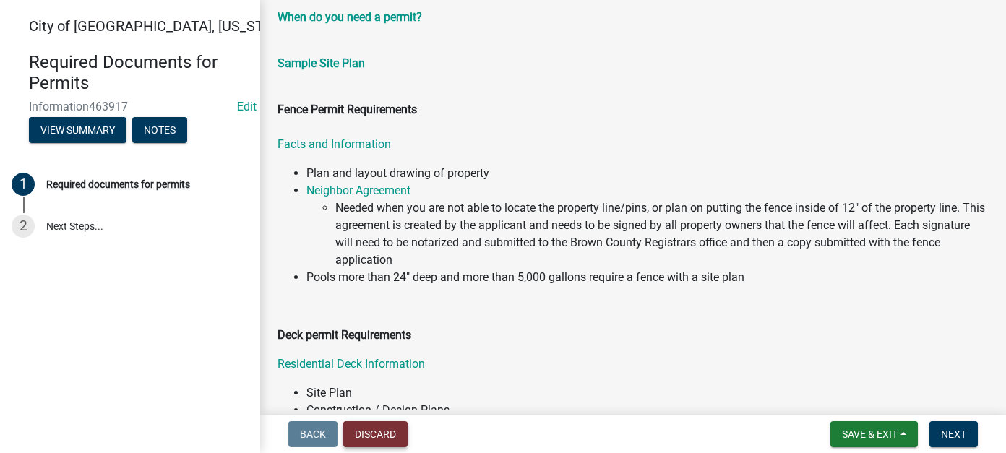
click at [396, 437] on button "Discard" at bounding box center [375, 434] width 64 height 26
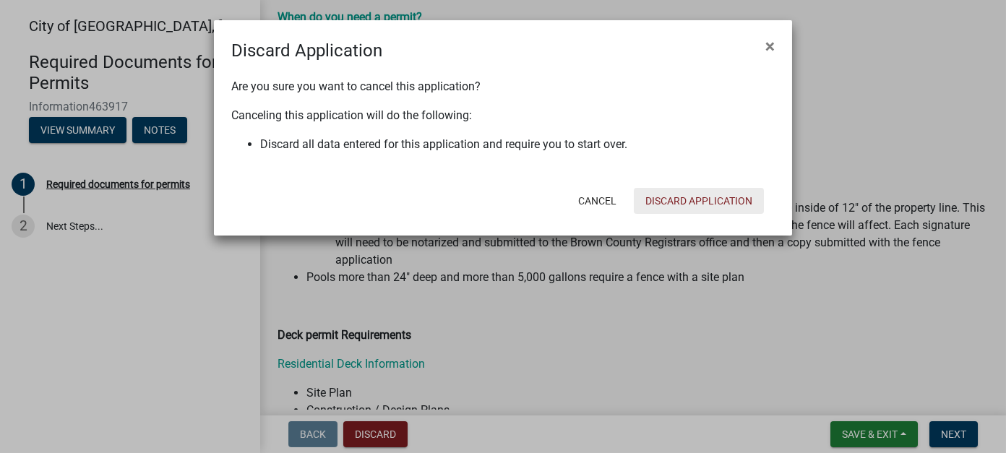
click at [674, 197] on button "Discard Application" at bounding box center [699, 201] width 130 height 26
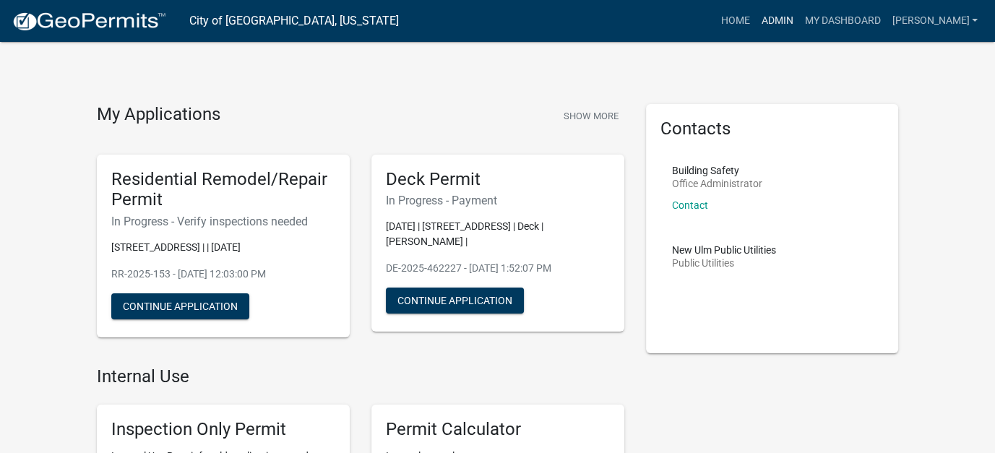
drag, startPoint x: 818, startPoint y: 15, endPoint x: 789, endPoint y: 20, distance: 29.4
click at [799, 15] on link "Admin" at bounding box center [776, 20] width 43 height 27
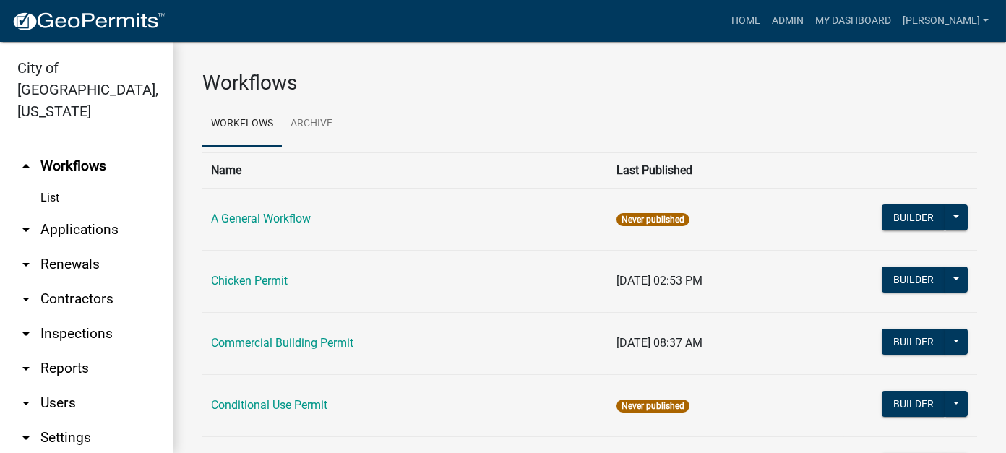
click at [46, 184] on link "List" at bounding box center [86, 198] width 173 height 29
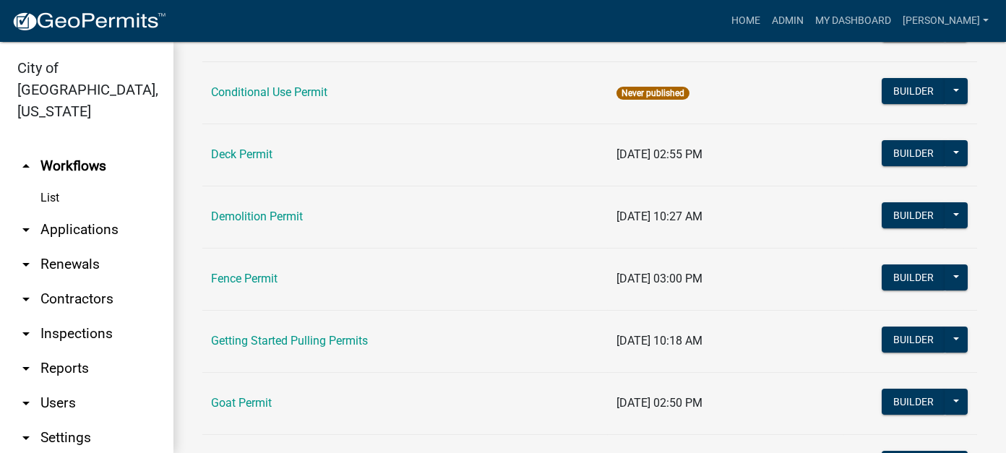
scroll to position [289, 0]
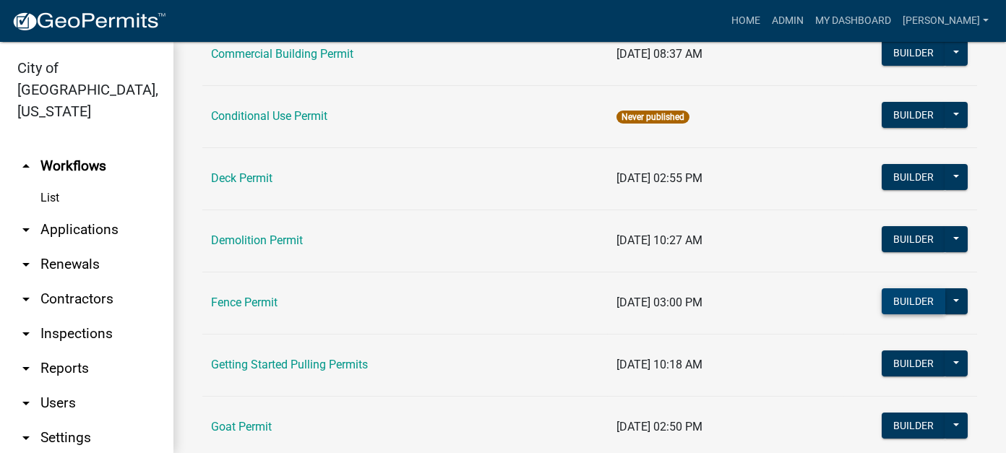
click at [904, 299] on button "Builder" at bounding box center [914, 301] width 64 height 26
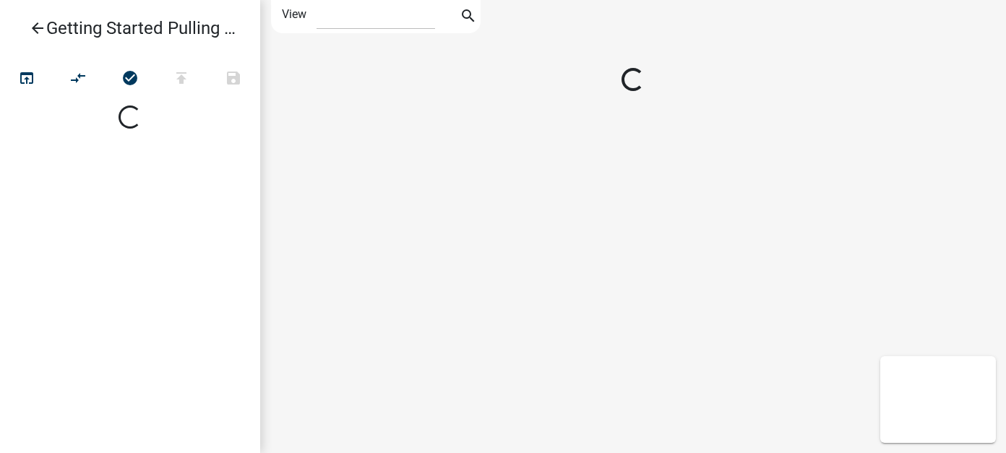
select select "1"
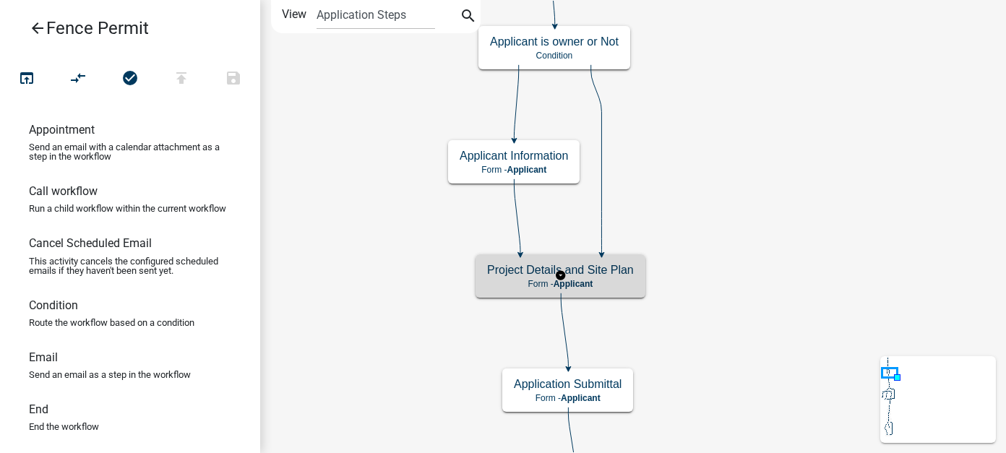
click at [518, 274] on body "Internet Explorer does NOT work with GeoPermits. Get a new browser for more sec…" at bounding box center [503, 226] width 1006 height 453
click at [518, 274] on h5 "Project Details and Site Plan" at bounding box center [560, 270] width 147 height 14
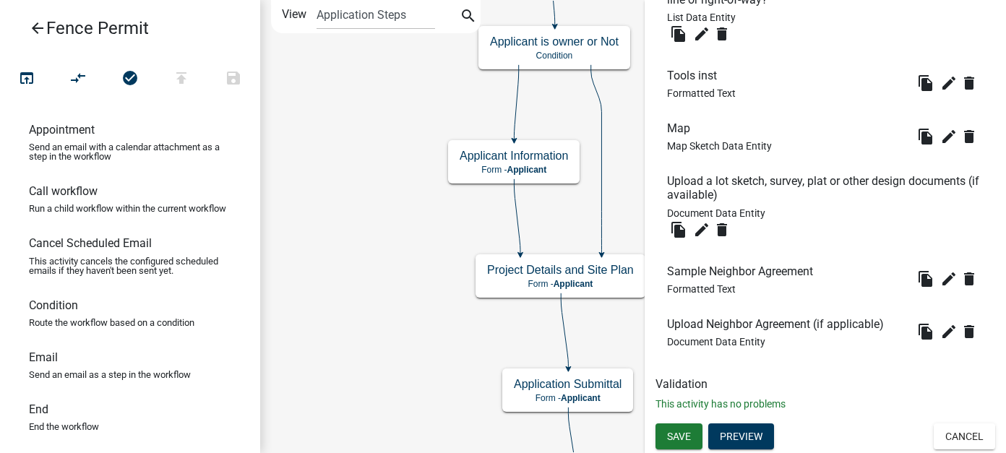
scroll to position [1059, 0]
click at [755, 436] on button "Preview" at bounding box center [741, 437] width 66 height 26
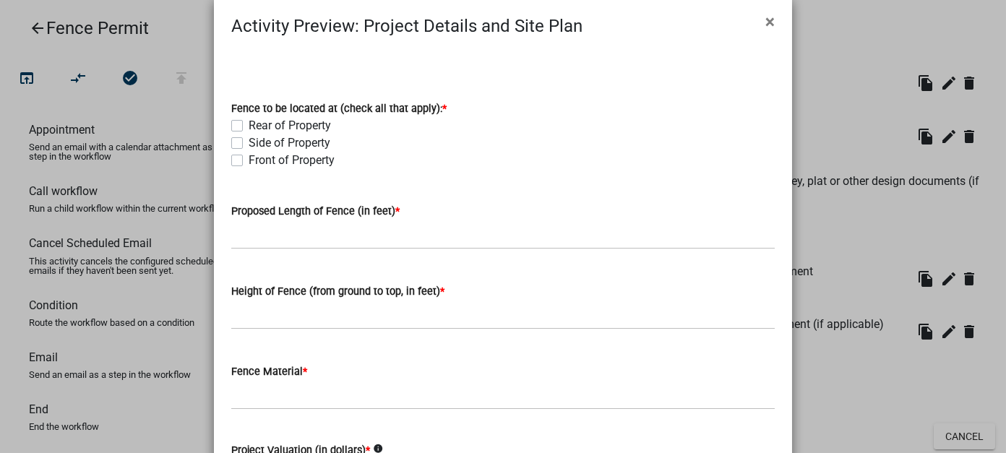
scroll to position [0, 0]
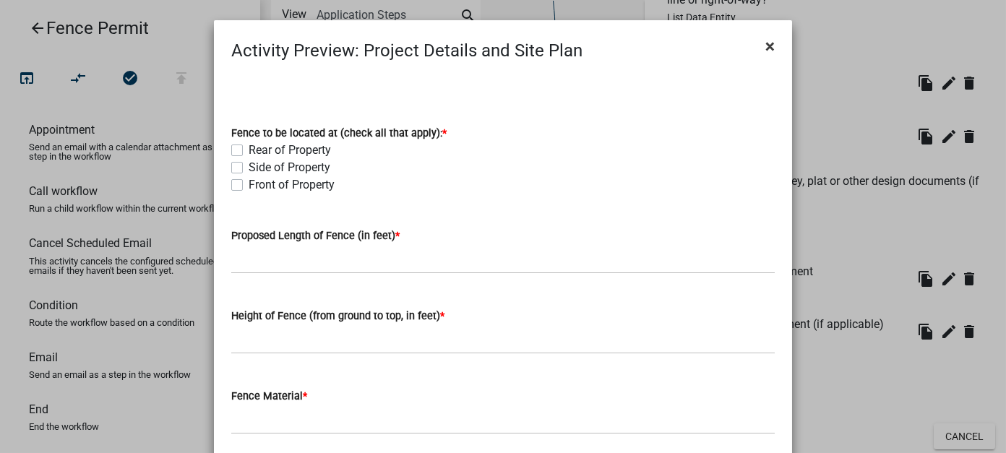
click at [767, 41] on span "×" at bounding box center [770, 46] width 9 height 20
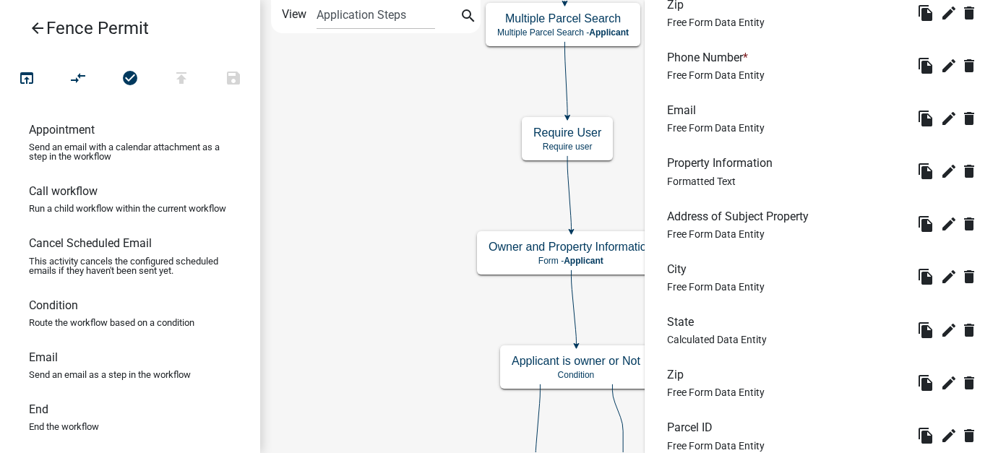
scroll to position [1022, 0]
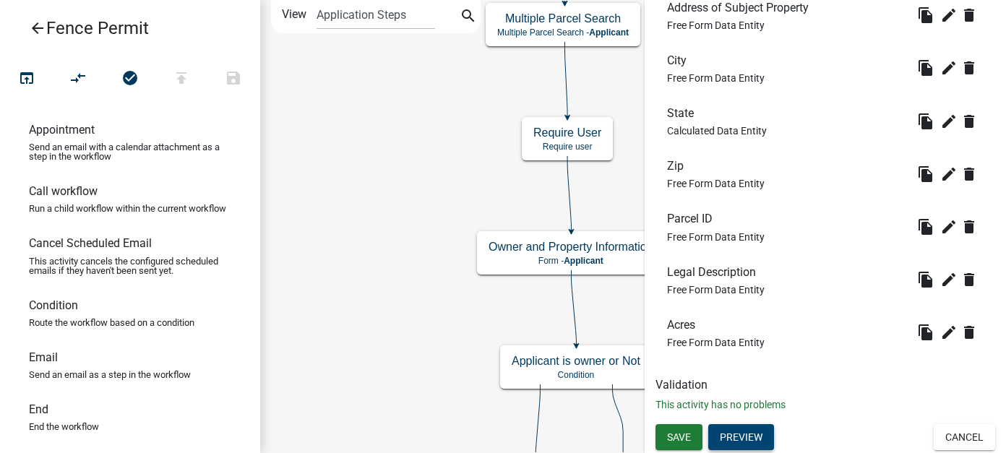
click at [732, 426] on button "Preview" at bounding box center [741, 437] width 66 height 26
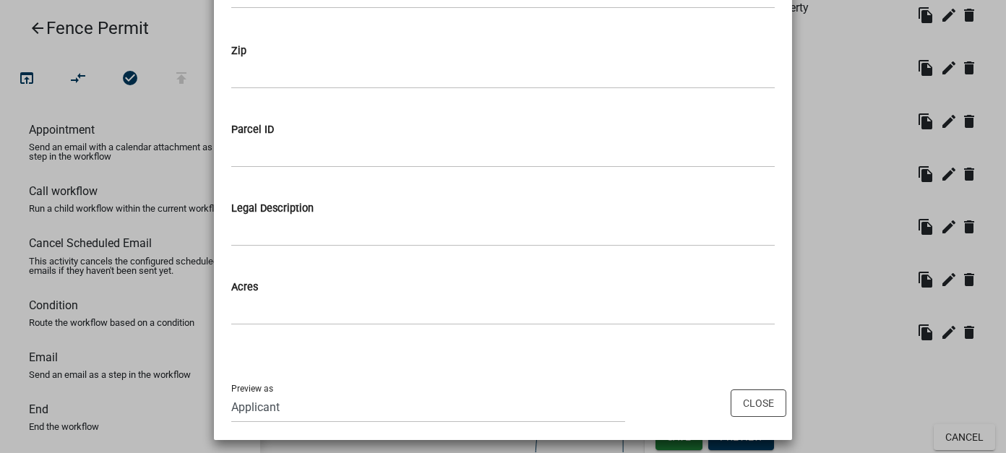
scroll to position [1028, 0]
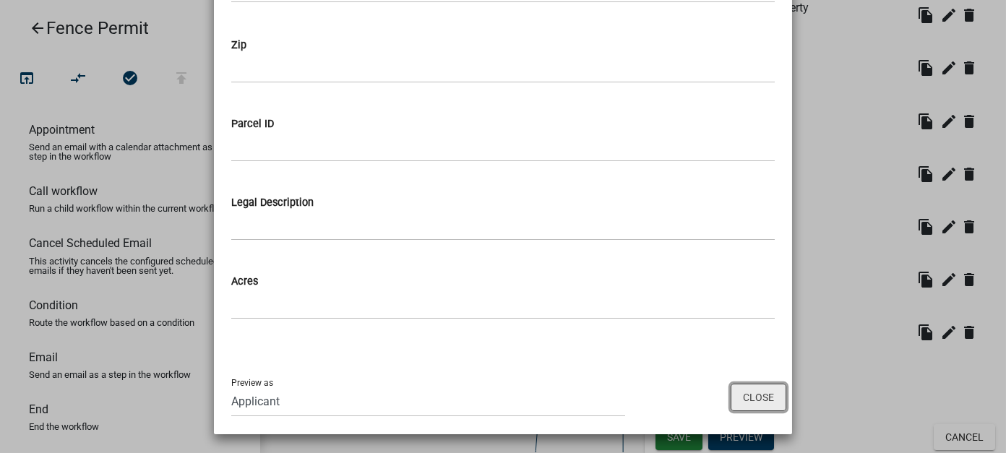
click at [762, 402] on button "Close" at bounding box center [759, 397] width 56 height 27
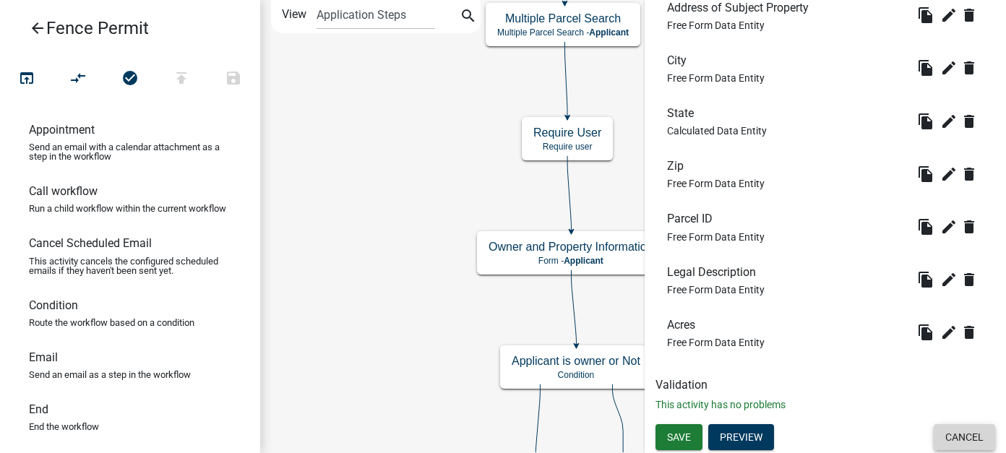
click at [944, 434] on button "Cancel" at bounding box center [964, 437] width 61 height 26
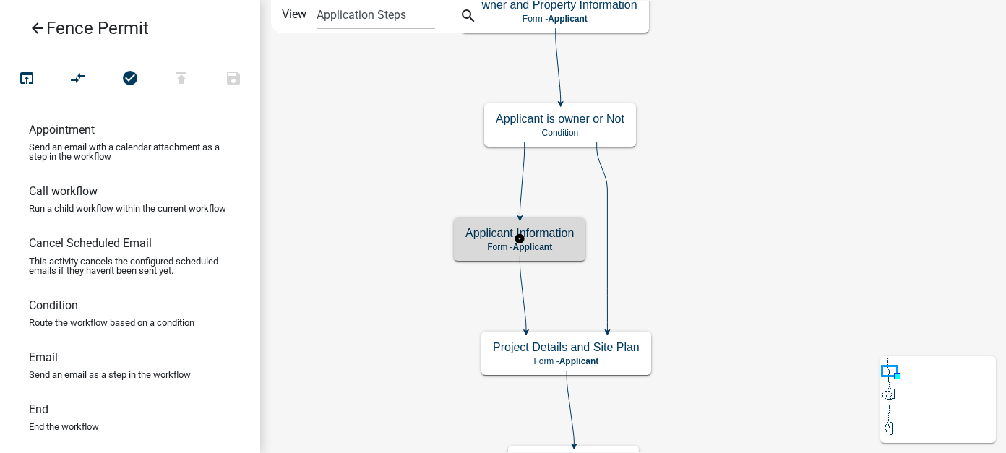
click at [498, 230] on h5 "Applicant Information" at bounding box center [520, 233] width 108 height 14
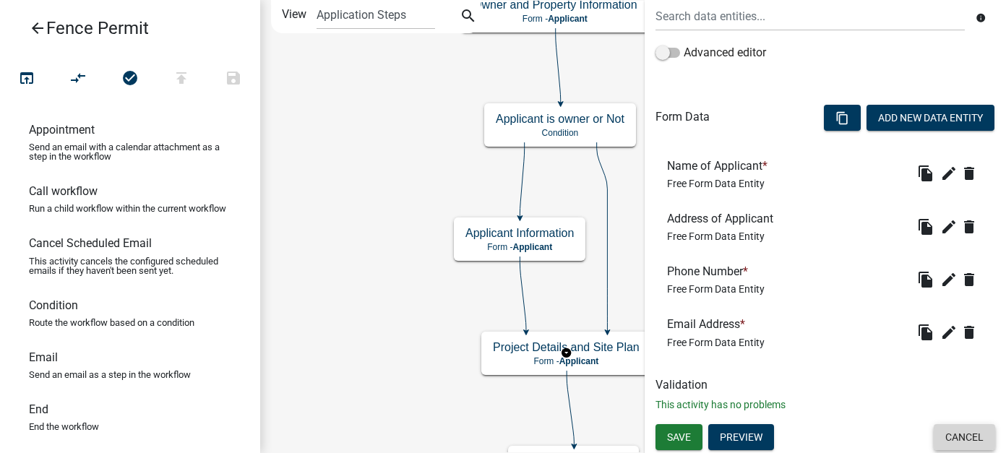
click at [965, 428] on button "Cancel" at bounding box center [964, 437] width 61 height 26
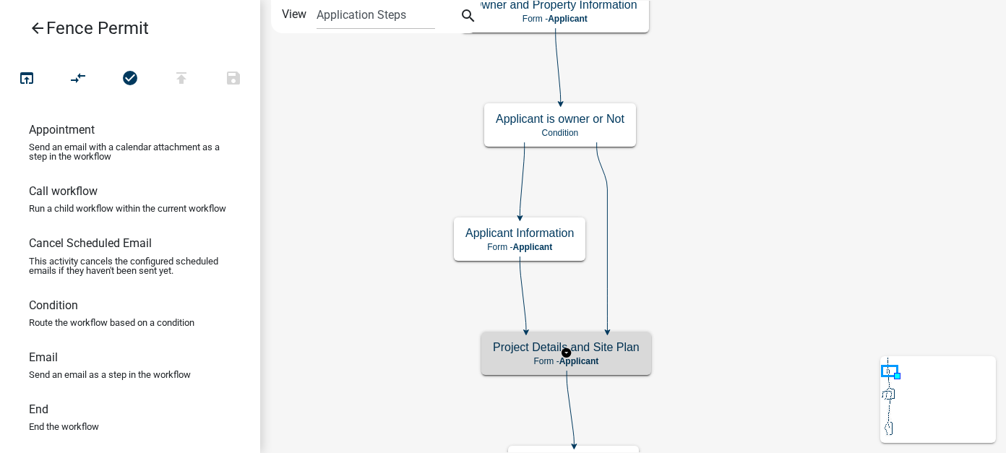
click at [614, 360] on p "Form - Applicant" at bounding box center [566, 361] width 147 height 10
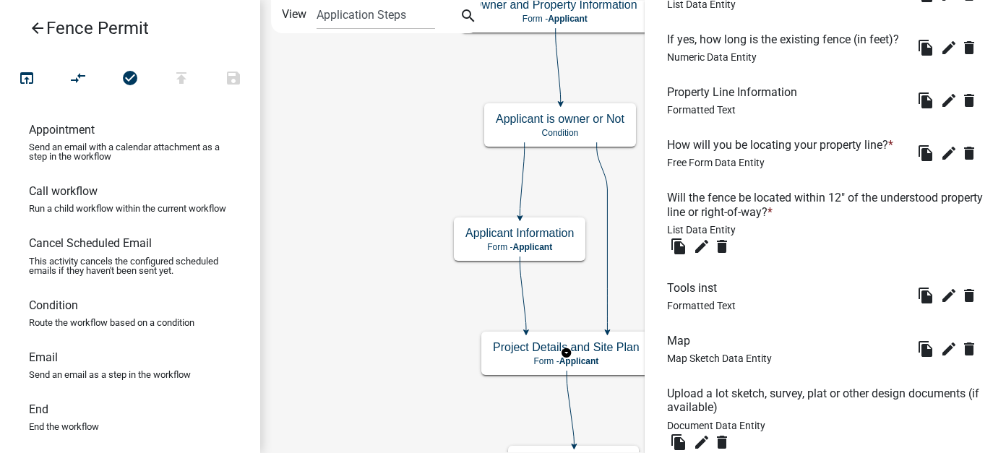
scroll to position [770, 0]
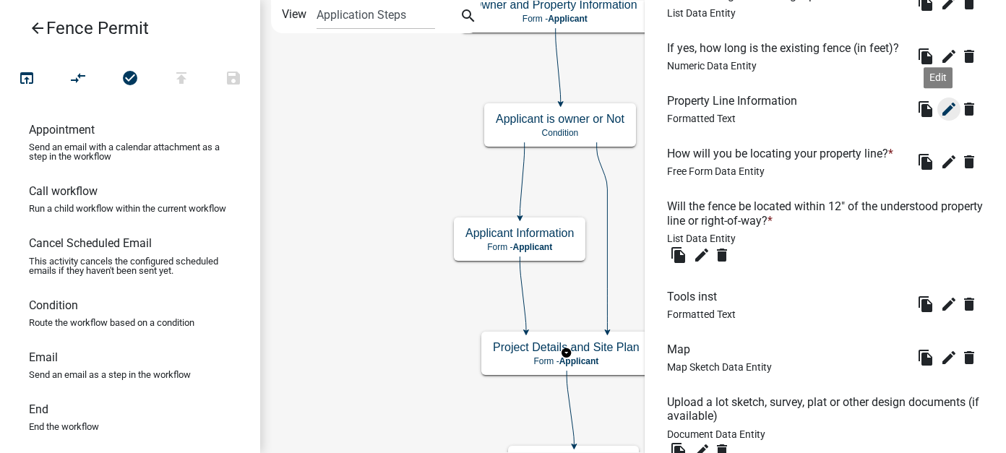
click at [940, 118] on icon "edit" at bounding box center [948, 108] width 17 height 17
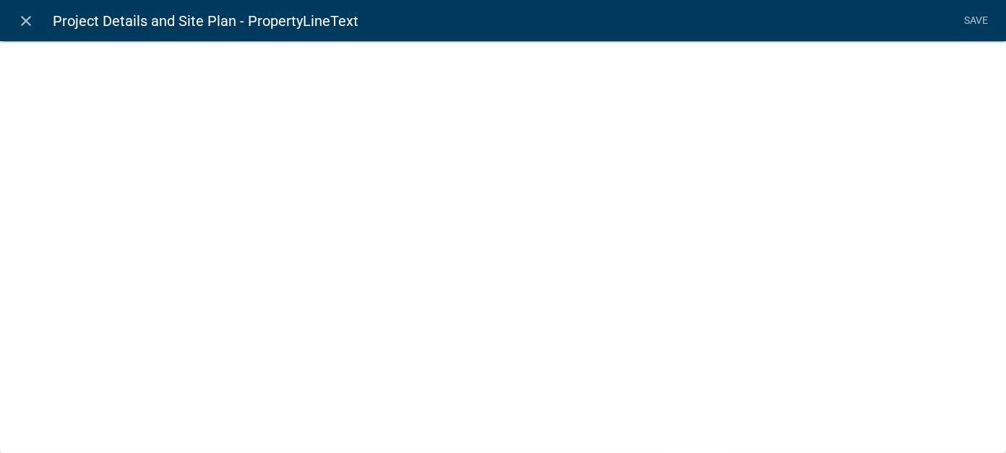
select select "rich-text"
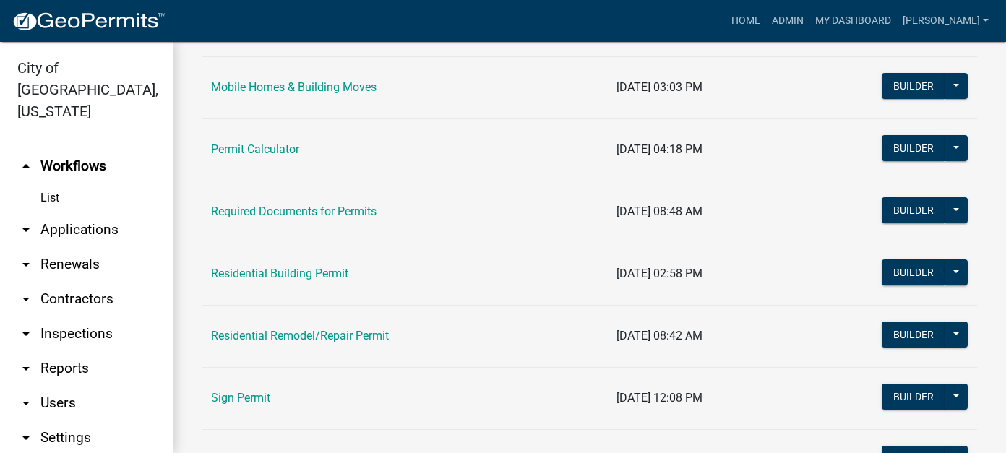
scroll to position [506, 0]
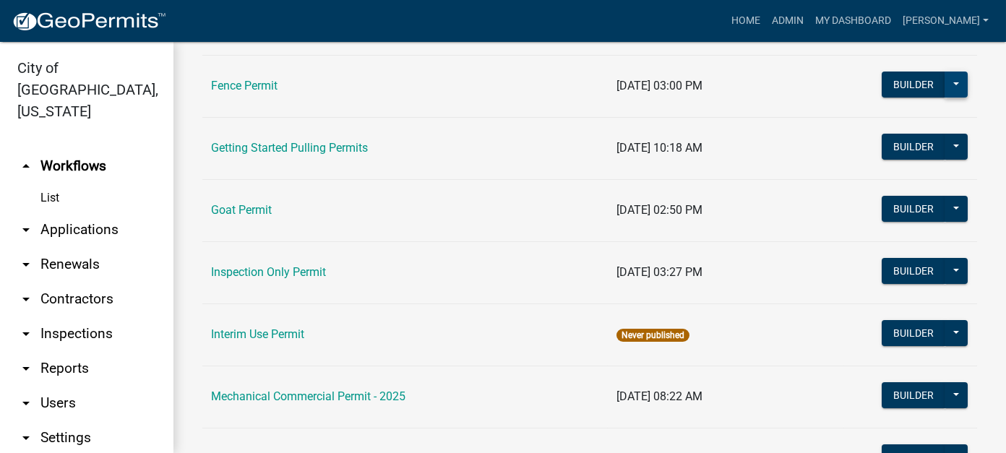
click at [945, 74] on button at bounding box center [956, 85] width 23 height 26
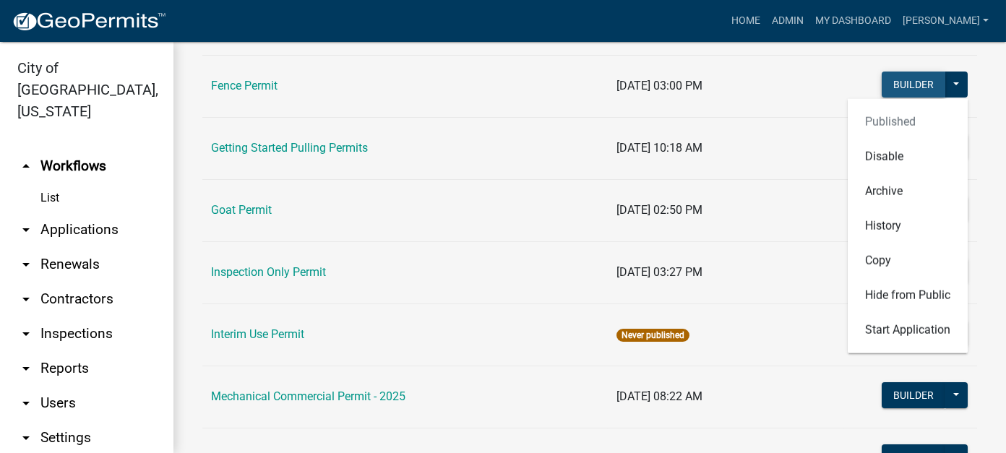
click at [893, 74] on button "Builder" at bounding box center [914, 85] width 64 height 26
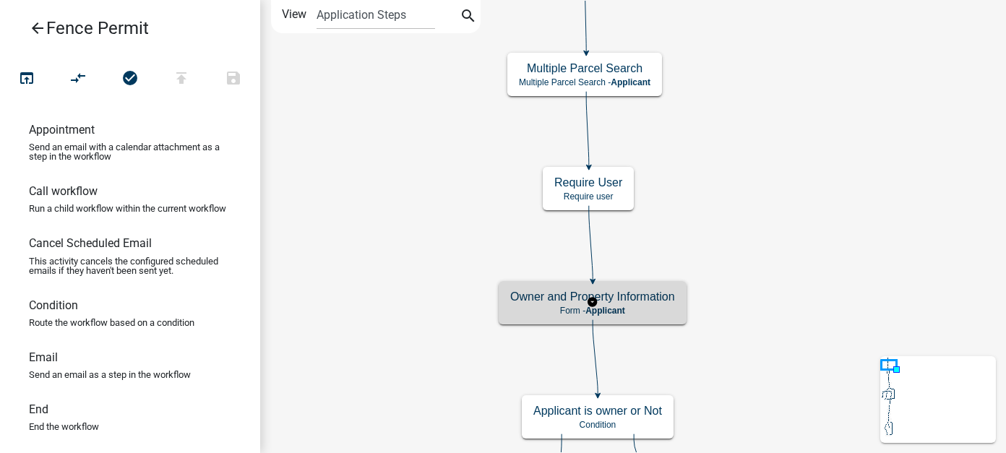
click at [523, 293] on h5 "Owner and Property Information" at bounding box center [592, 297] width 165 height 14
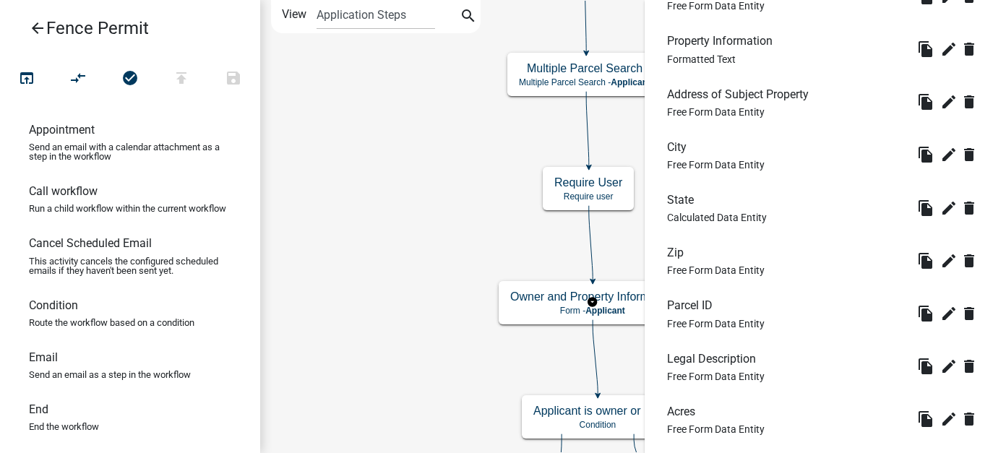
scroll to position [1022, 0]
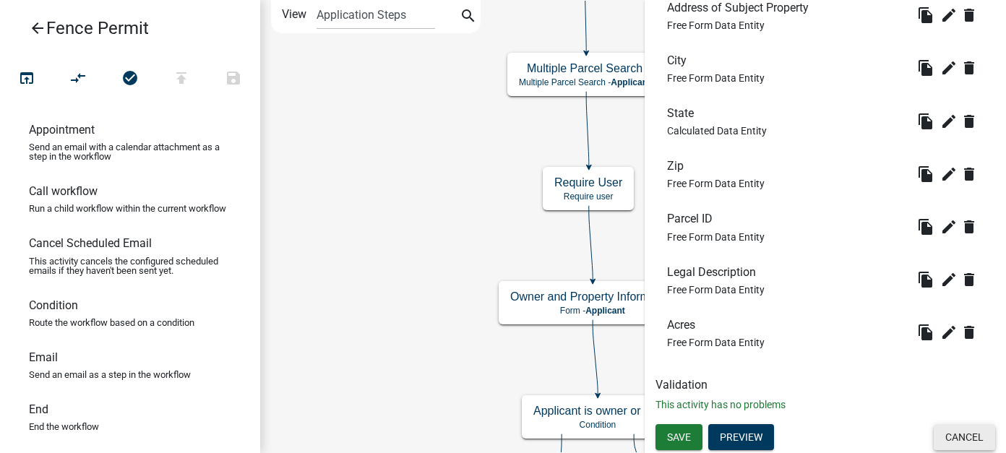
click at [942, 428] on button "Cancel" at bounding box center [964, 437] width 61 height 26
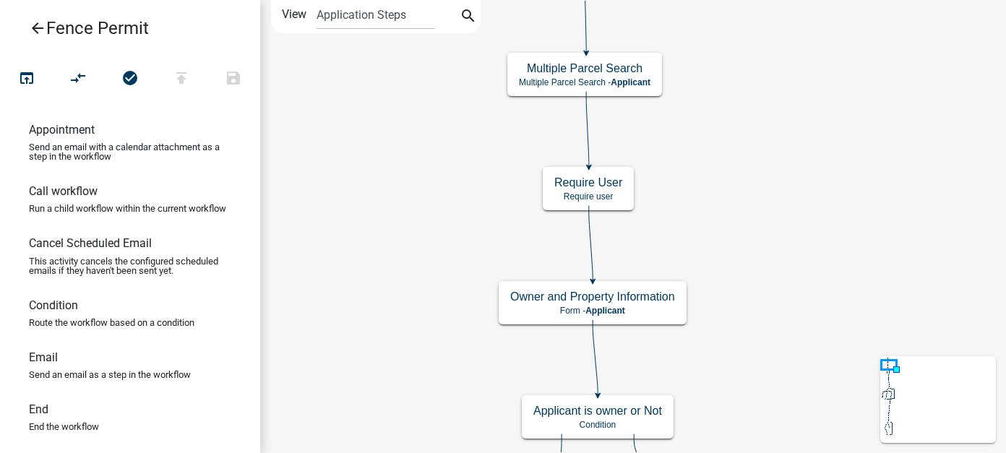
scroll to position [0, 0]
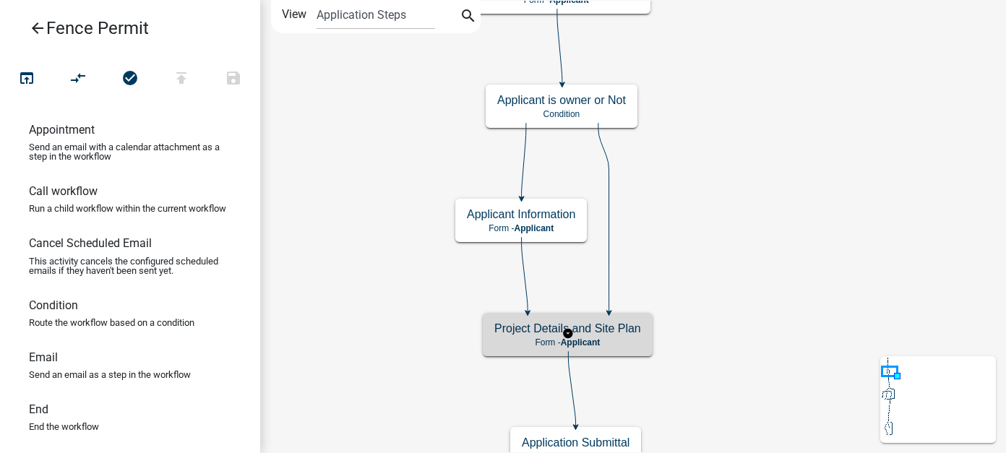
click at [630, 333] on h5 "Project Details and Site Plan" at bounding box center [567, 329] width 147 height 14
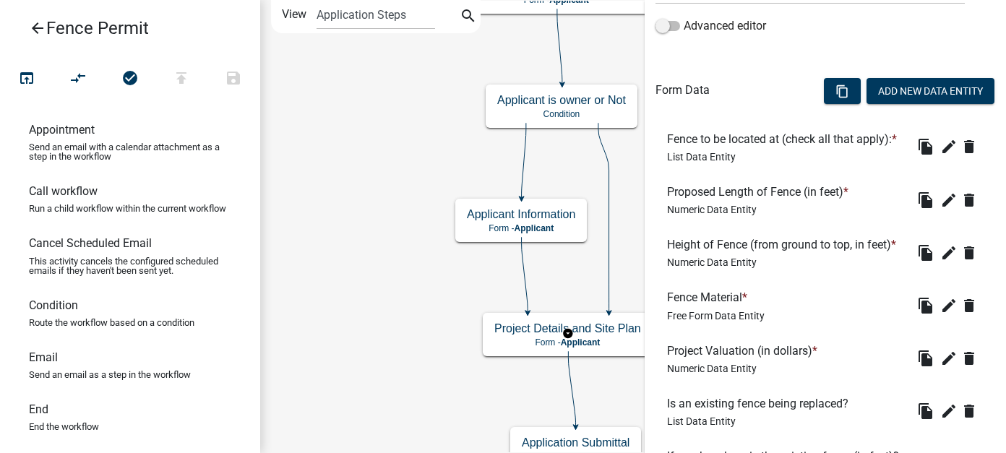
scroll to position [289, 0]
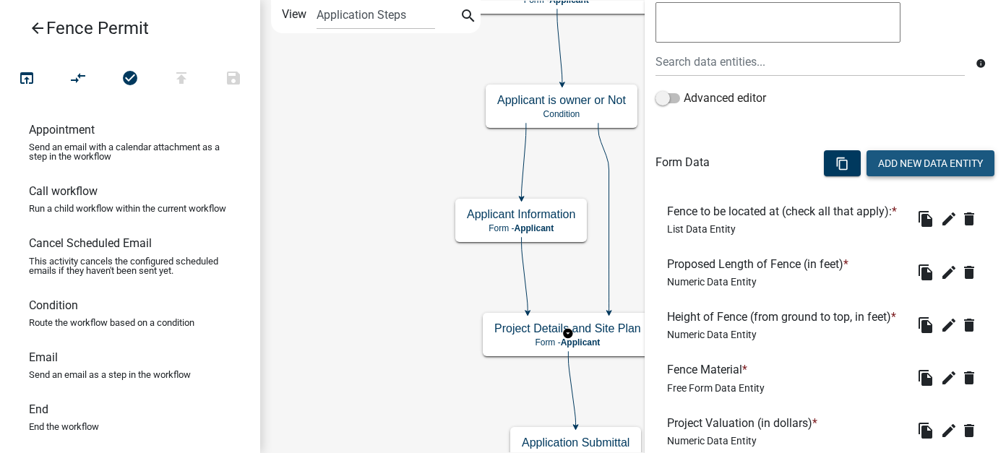
click at [899, 155] on button "Add New Data Entity" at bounding box center [931, 163] width 128 height 26
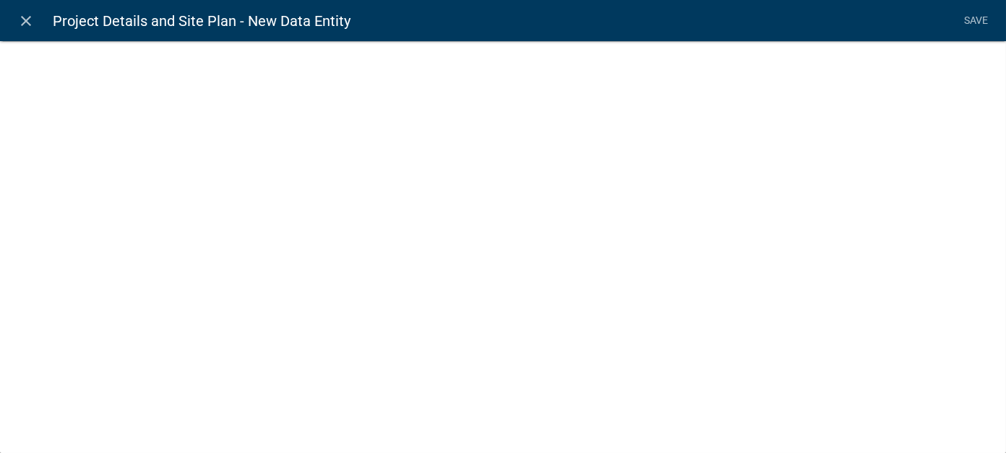
select select
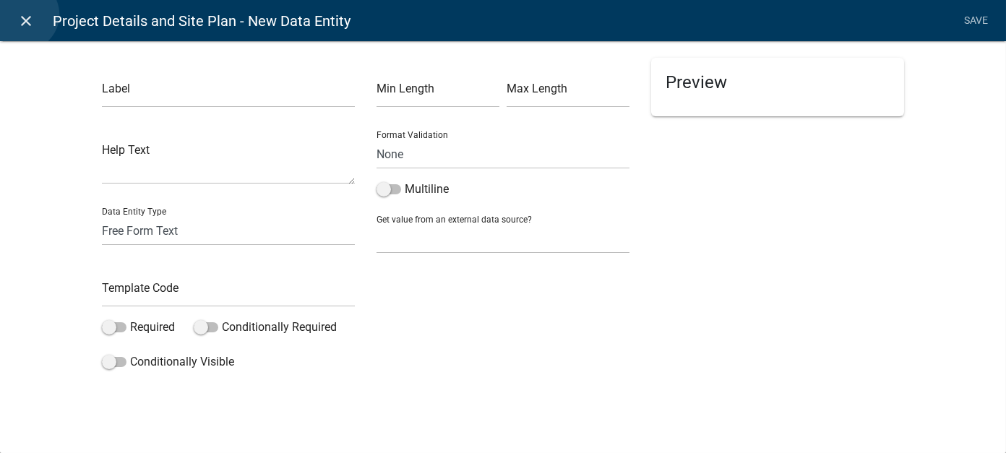
click at [22, 14] on icon "close" at bounding box center [26, 20] width 17 height 17
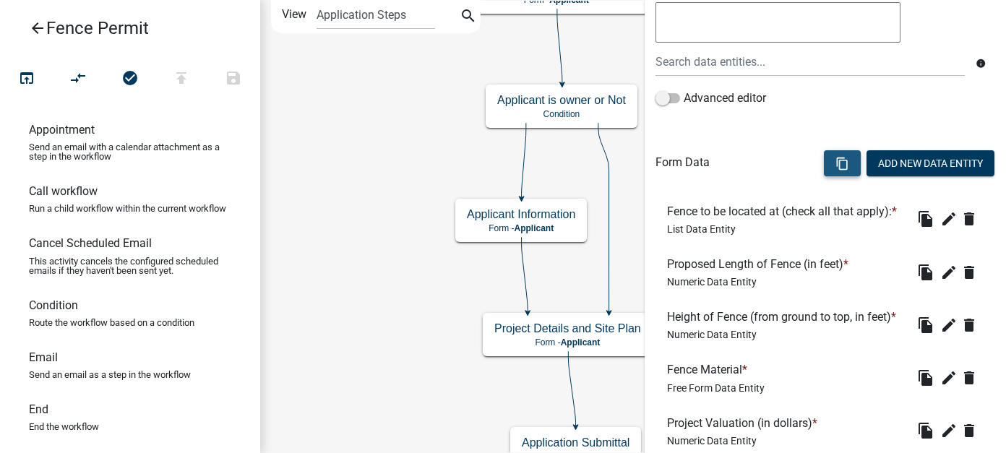
click at [836, 166] on icon "content_copy" at bounding box center [843, 164] width 14 height 14
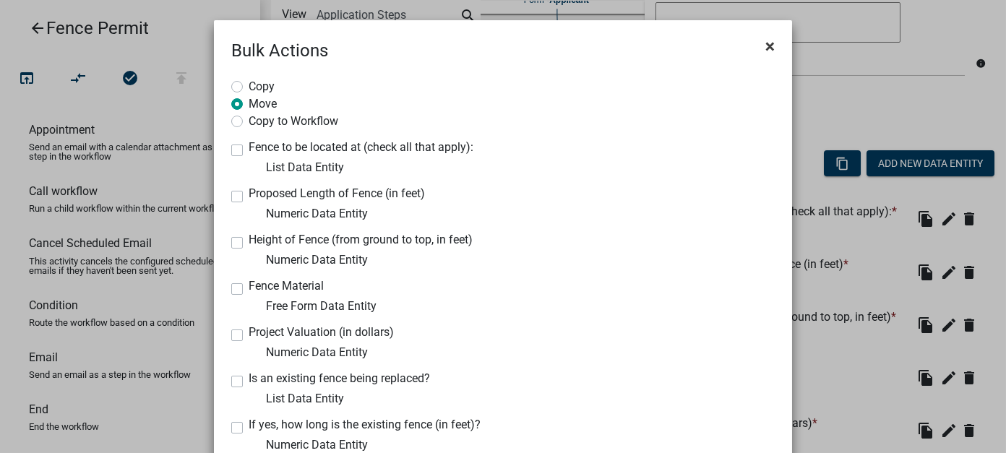
click at [766, 43] on span "×" at bounding box center [770, 46] width 9 height 20
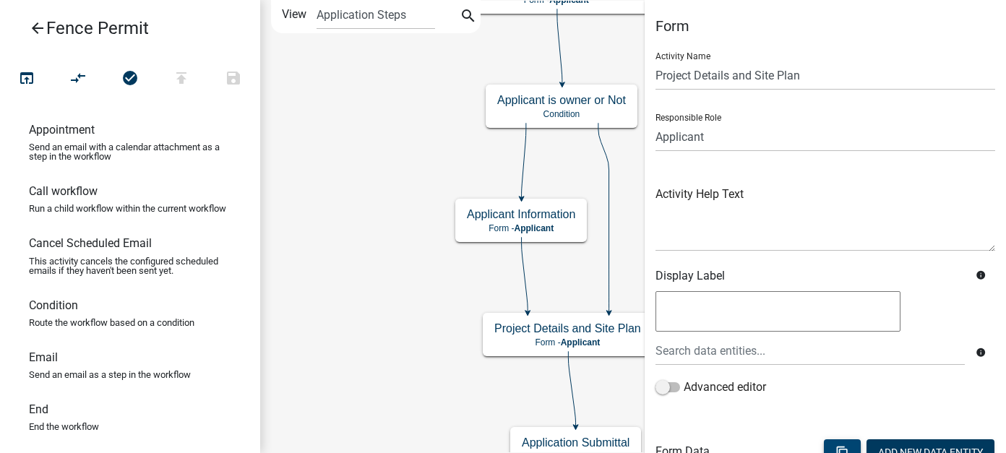
scroll to position [72, 0]
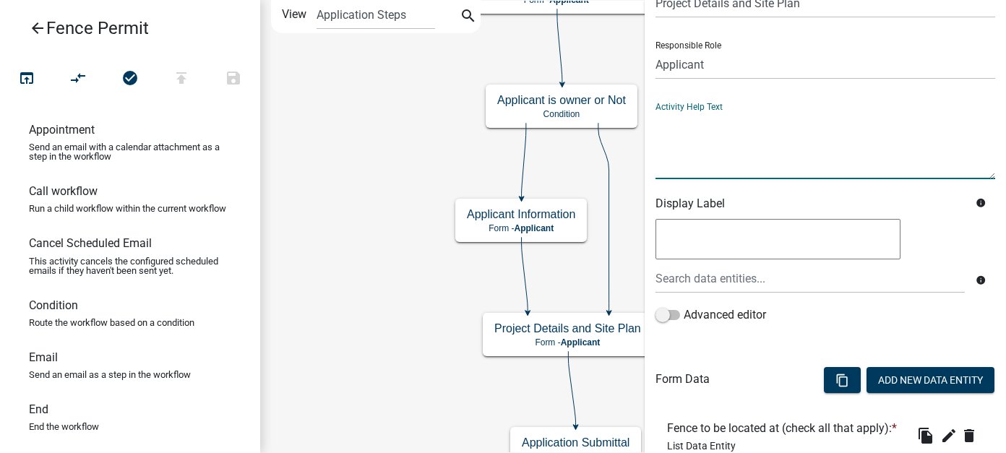
click at [779, 151] on textarea at bounding box center [826, 145] width 340 height 68
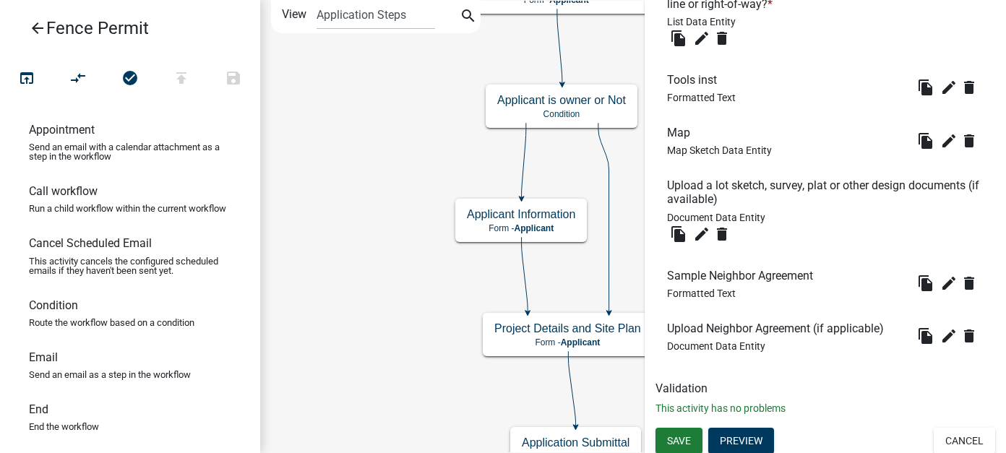
scroll to position [1059, 0]
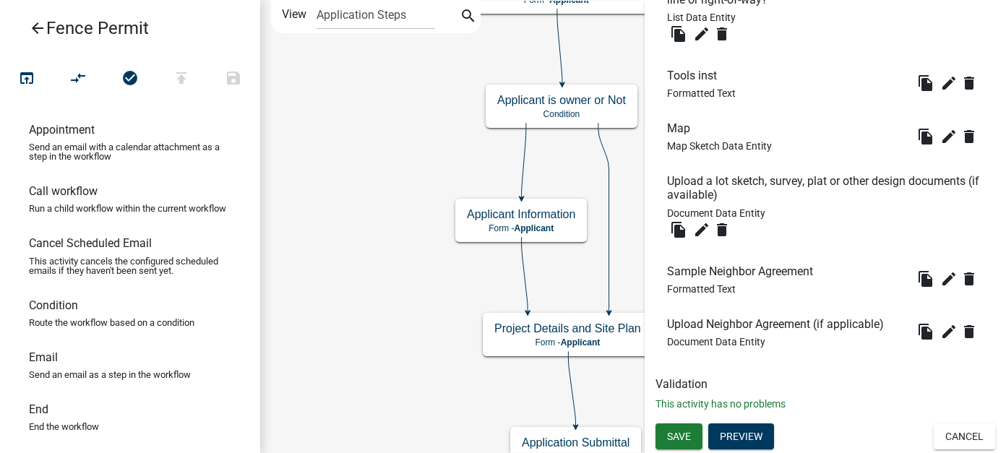
click at [723, 267] on h6 "Sample Neighbor Agreement" at bounding box center [743, 272] width 152 height 14
click at [940, 280] on icon "edit" at bounding box center [948, 278] width 17 height 17
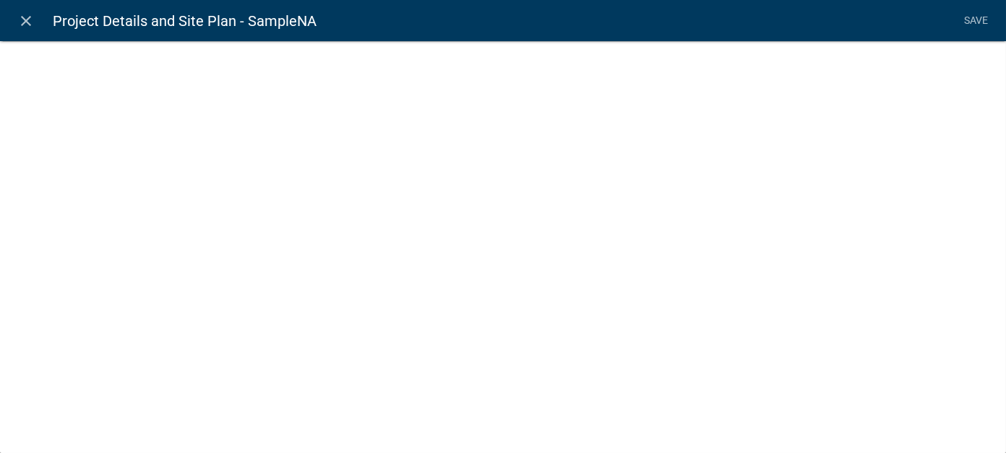
select select "rich-text"
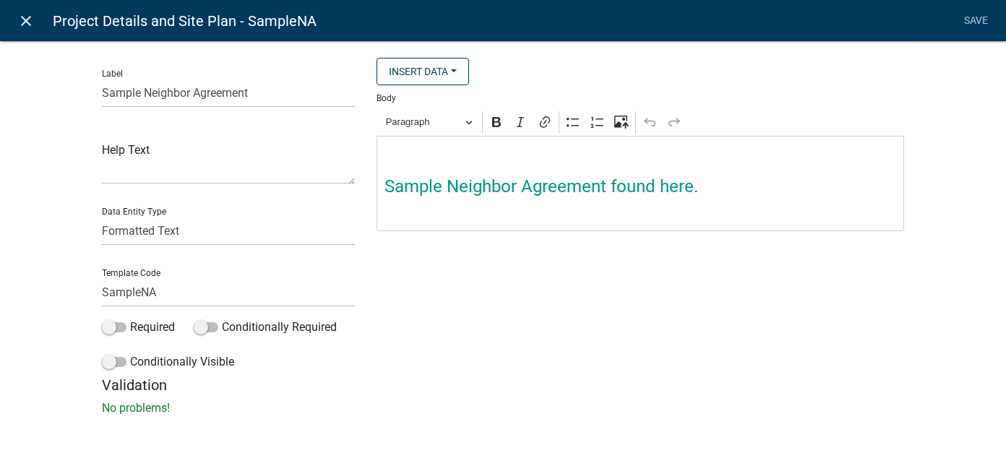
click at [32, 15] on icon "close" at bounding box center [26, 20] width 17 height 17
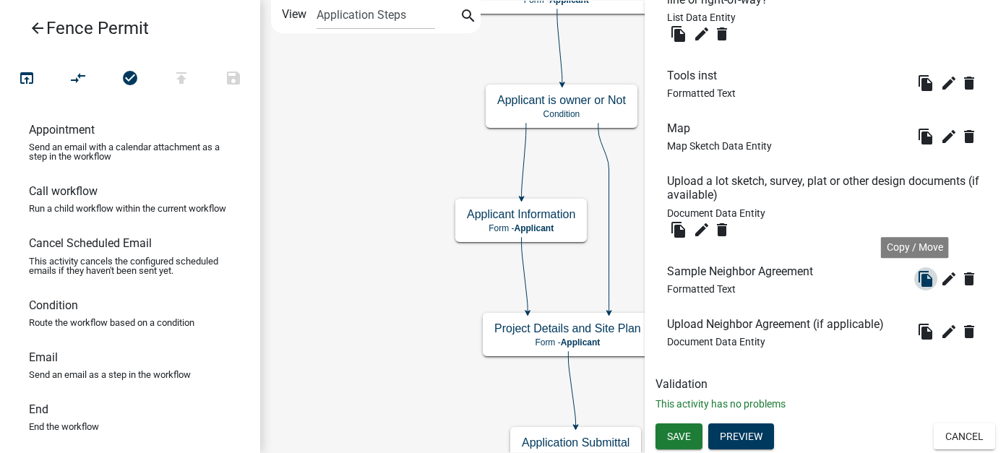
click at [922, 283] on icon "file_copy" at bounding box center [925, 278] width 17 height 17
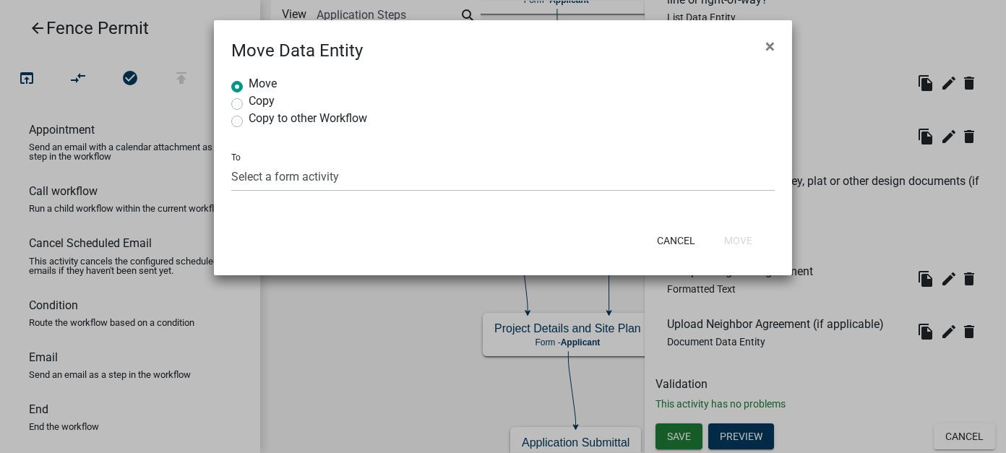
click at [260, 98] on label "Copy" at bounding box center [262, 101] width 26 height 12
click at [258, 98] on input "Copy" at bounding box center [253, 99] width 9 height 9
radio input "true"
click at [681, 238] on button "Cancel" at bounding box center [678, 241] width 61 height 26
radio input "true"
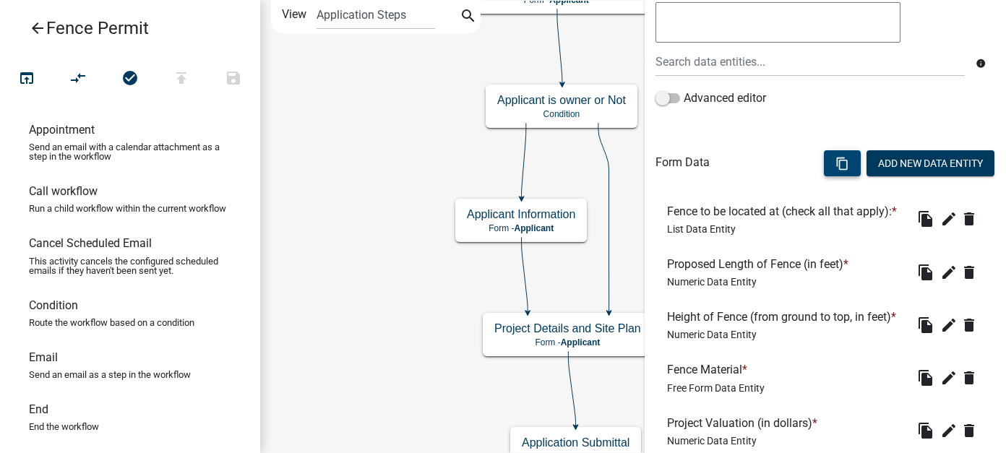
scroll to position [289, 0]
click at [836, 166] on icon "content_copy" at bounding box center [843, 164] width 14 height 14
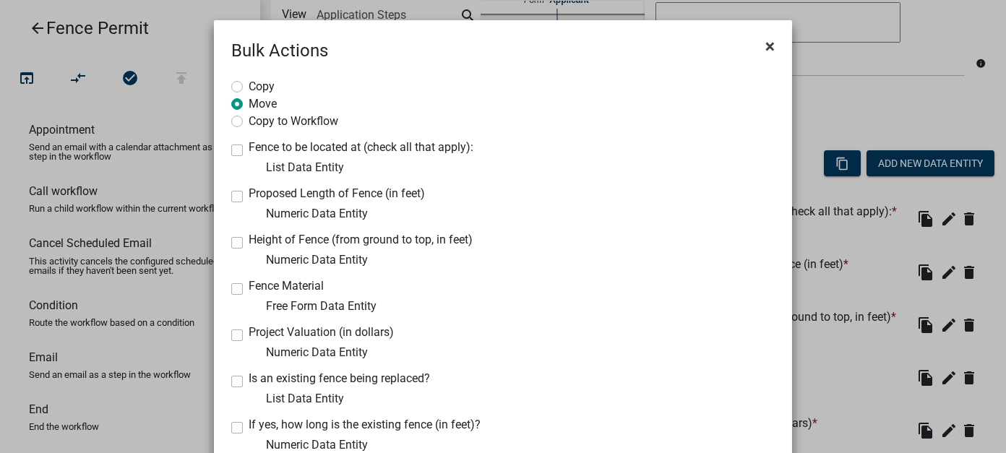
click at [767, 44] on span "×" at bounding box center [770, 46] width 9 height 20
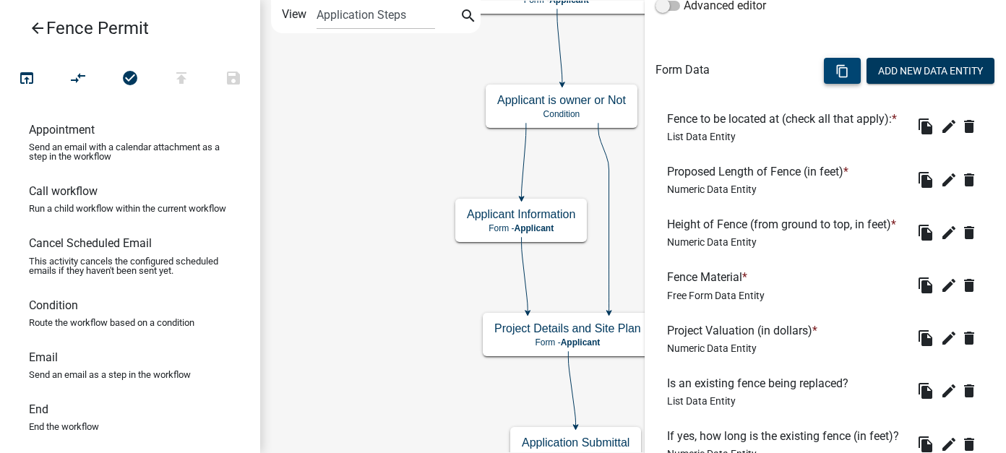
scroll to position [217, 0]
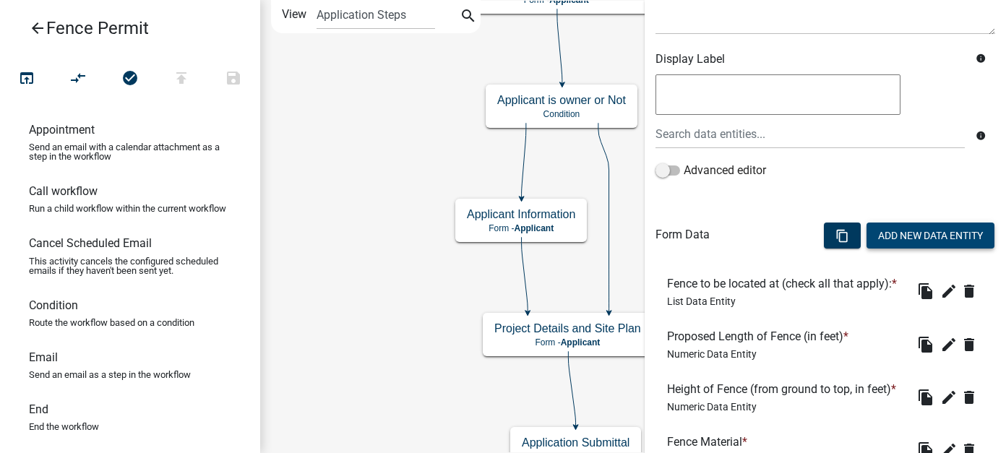
click at [938, 242] on button "Add New Data Entity" at bounding box center [931, 236] width 128 height 26
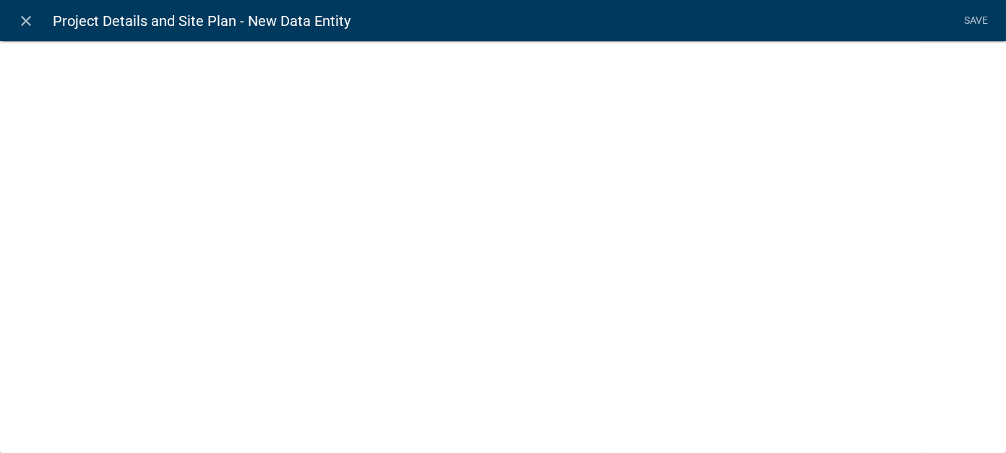
select select
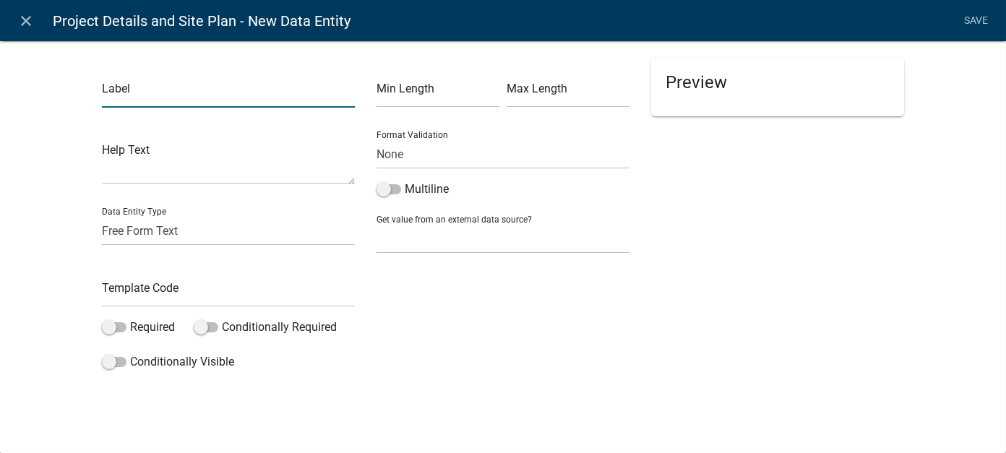
click at [192, 99] on input "text" at bounding box center [228, 93] width 253 height 30
type input "Residential Fences - Facts and Information"
click at [713, 85] on h5 "Preview" at bounding box center [778, 82] width 224 height 21
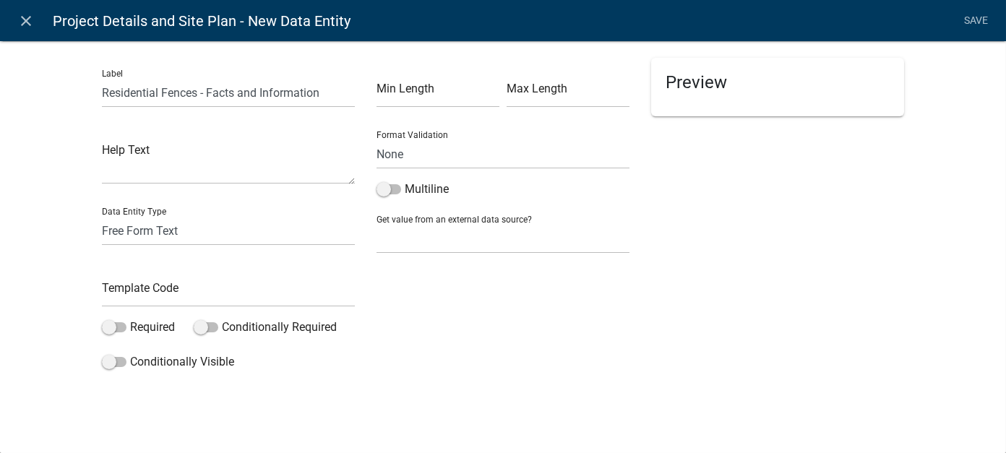
click at [687, 85] on h5 "Preview" at bounding box center [778, 82] width 224 height 21
click at [412, 155] on select "None Email PhoneNumber" at bounding box center [503, 155] width 253 height 30
click at [201, 226] on select "Free Form Text Document Display Entity Value Fee Numeric Data Date Map Sketch D…" at bounding box center [228, 231] width 253 height 30
select select "document"
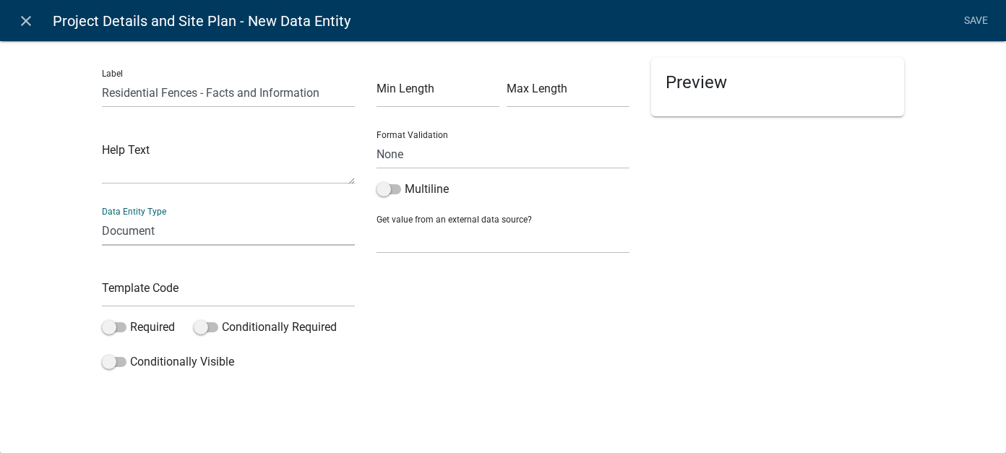
click at [102, 216] on select "Free Form Text Document Display Entity Value Fee Numeric Data Date Map Sketch D…" at bounding box center [228, 231] width 253 height 30
select select "document"
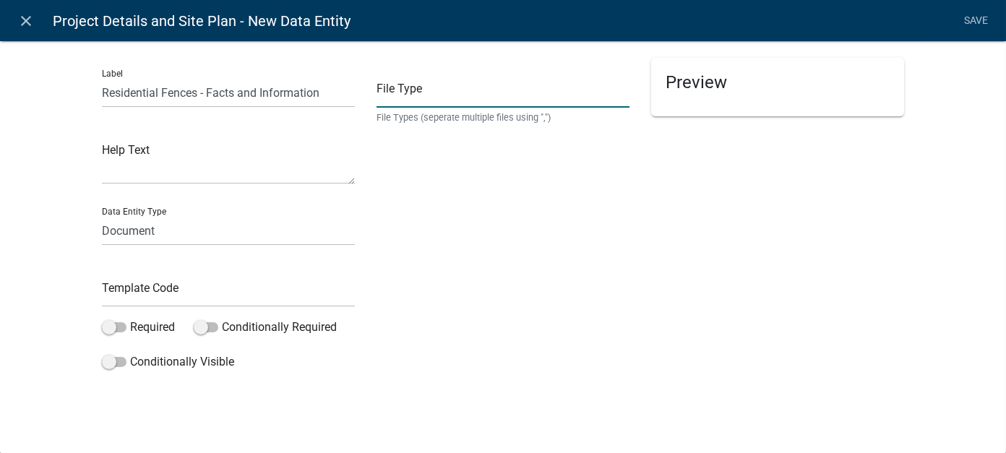
click at [446, 93] on input "text" at bounding box center [503, 93] width 253 height 30
type input "pdf,doc,docx,xls,xlsx,dwg,jpg,jpeg,bmp,gif"
click at [494, 92] on input "pdf,doc,docx,xls,xlsx,dwg,jpg,jpeg,bmp,gif" at bounding box center [503, 93] width 253 height 30
drag, startPoint x: 596, startPoint y: 95, endPoint x: 335, endPoint y: 98, distance: 261.0
click at [335, 98] on div "Label Residential Fences - Facts and Information Help Text Data Entity Type Fre…" at bounding box center [503, 217] width 824 height 319
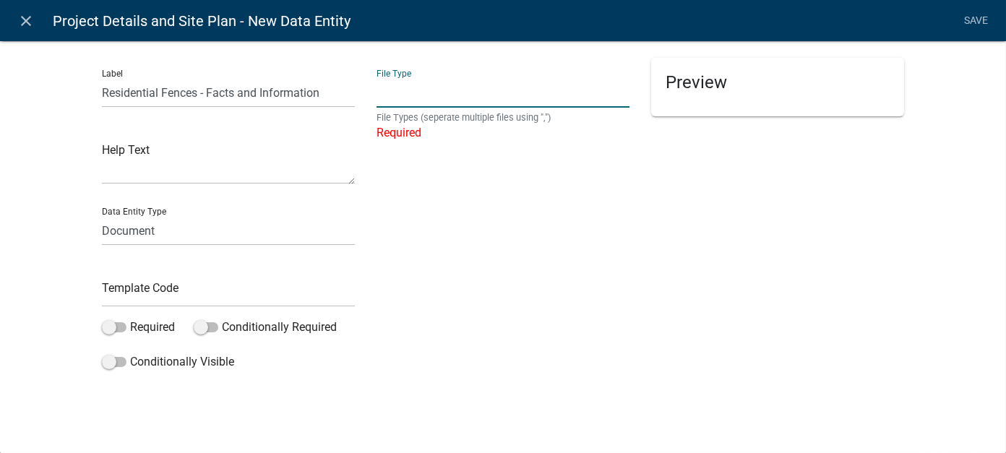
click at [395, 103] on input "text" at bounding box center [503, 93] width 253 height 30
drag, startPoint x: 540, startPoint y: 93, endPoint x: 395, endPoint y: 95, distance: 145.3
click at [395, 95] on input "pdf,jpeg,jpg,xls,doc,docx,xlsx" at bounding box center [503, 93] width 253 height 30
click at [664, 211] on div "Preview" at bounding box center [777, 217] width 275 height 319
click at [129, 236] on select "Free Form Text Document Display Entity Value Fee Numeric Data Date Map Sketch D…" at bounding box center [228, 231] width 253 height 30
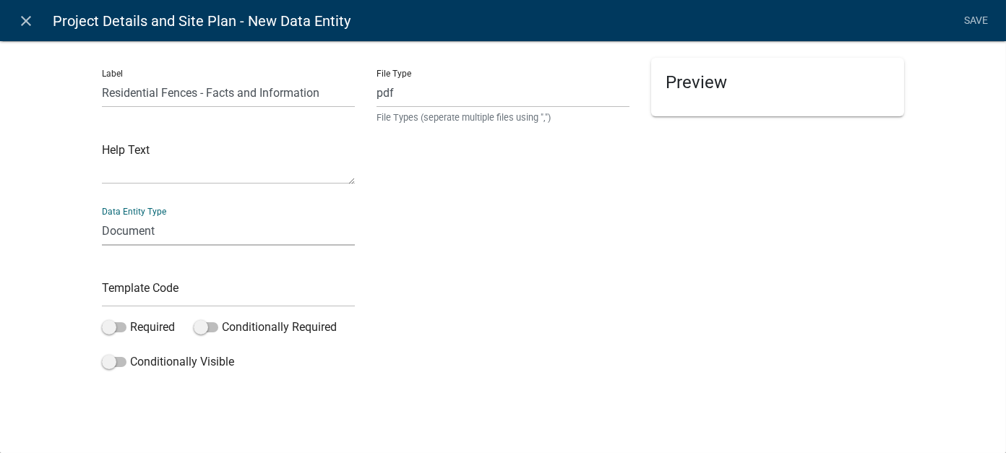
click at [102, 216] on select "Free Form Text Document Display Entity Value Fee Numeric Data Date Map Sketch D…" at bounding box center [228, 231] width 253 height 30
click at [692, 89] on h5 "Preview" at bounding box center [778, 82] width 224 height 21
click at [701, 194] on div "Preview" at bounding box center [777, 217] width 275 height 319
click at [975, 17] on li "Save" at bounding box center [977, 20] width 36 height 27
click at [975, 24] on li "Save" at bounding box center [977, 20] width 36 height 27
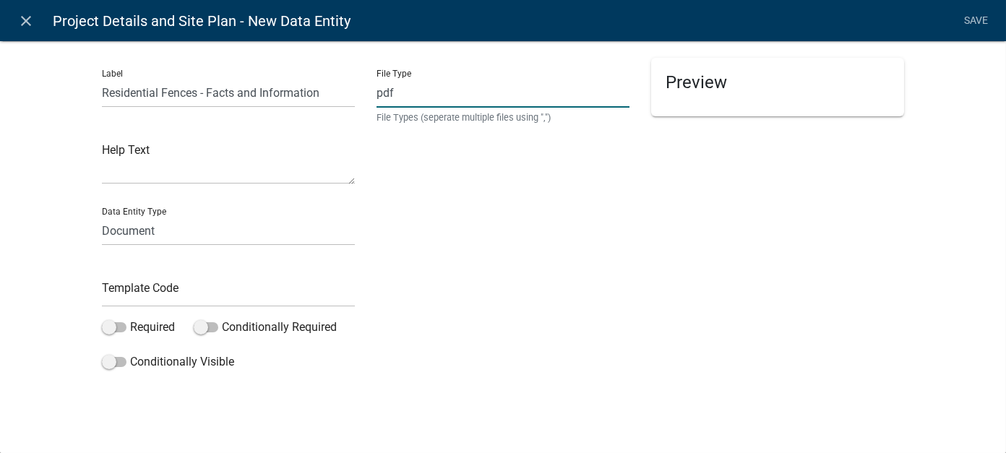
click at [505, 98] on input "pdf" at bounding box center [503, 93] width 253 height 30
type input "pdf,jpeg,jpg,xls,doc,docx,xlsx"
drag, startPoint x: 542, startPoint y: 93, endPoint x: 257, endPoint y: 76, distance: 286.1
click at [257, 76] on div "Label Residential Fences - Facts and Information Help Text Data Entity Type Fre…" at bounding box center [503, 217] width 824 height 319
click at [400, 93] on input "text" at bounding box center [503, 93] width 253 height 30
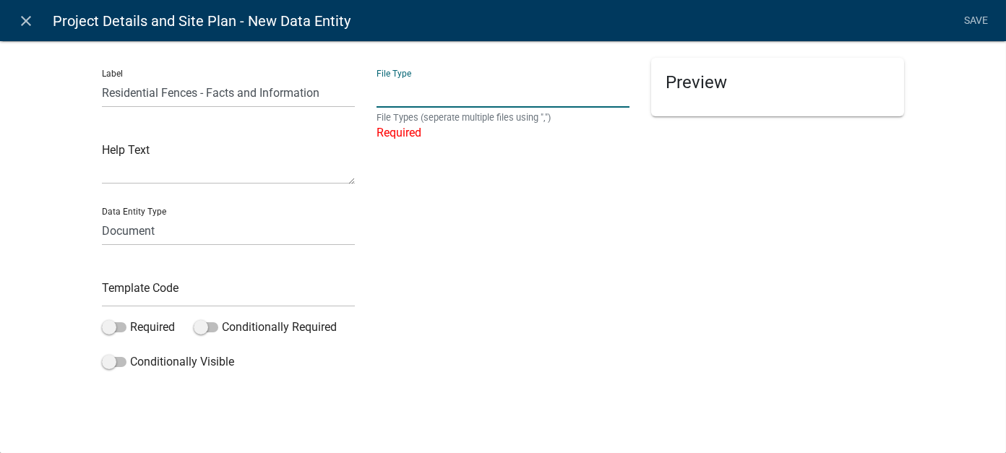
type input "pdf,doc,docx,xls,xlsx,dwg,jpg,jpeg,bmp,gif"
click at [978, 25] on li "Save" at bounding box center [977, 20] width 36 height 27
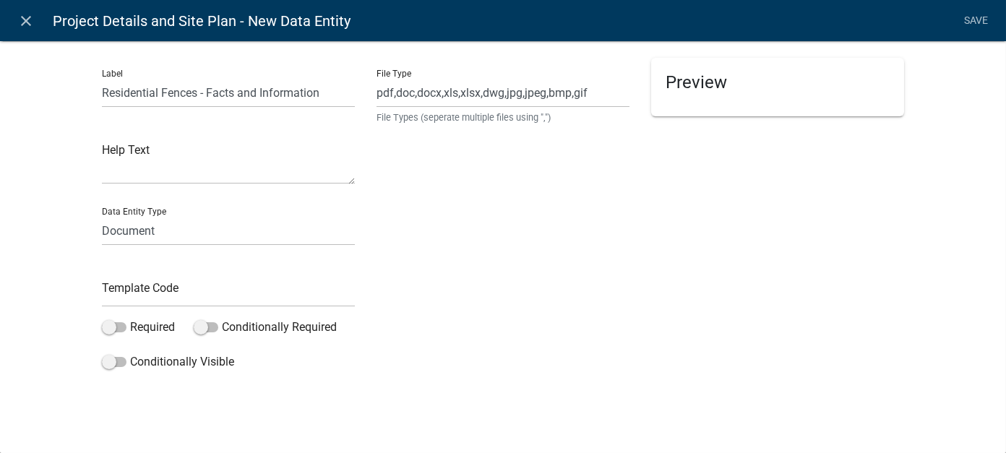
click at [978, 20] on li "Save" at bounding box center [977, 20] width 36 height 27
click at [591, 95] on input "pdf,doc,docx,xls,xlsx,dwg,jpg,jpeg,bmp,gif" at bounding box center [503, 93] width 253 height 30
drag, startPoint x: 591, startPoint y: 95, endPoint x: 130, endPoint y: 76, distance: 460.9
click at [130, 76] on div "Label Residential Fences - Facts and Information Help Text Data Entity Type Fre…" at bounding box center [503, 217] width 824 height 319
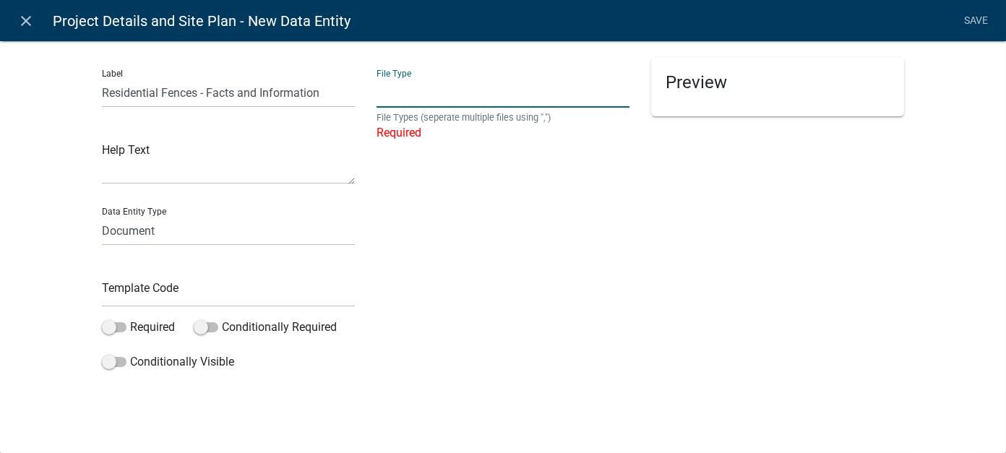
click at [444, 95] on input "text" at bounding box center [503, 93] width 253 height 30
type input "pdf,jpg,jpeg,png,doc,docx"
click at [974, 17] on li "Save" at bounding box center [977, 20] width 36 height 27
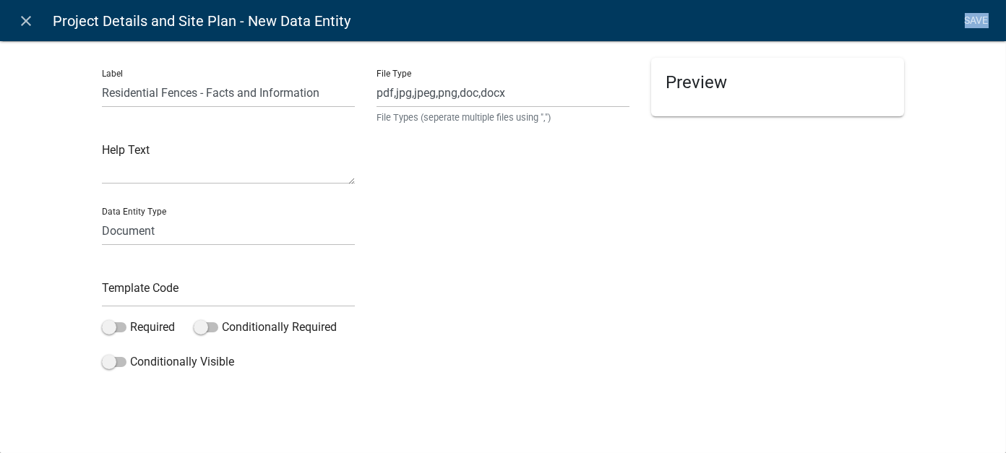
click at [974, 17] on li "Save" at bounding box center [977, 20] width 36 height 27
click at [517, 95] on input "pdf,jpg,jpeg,png,doc,docx" at bounding box center [503, 93] width 253 height 30
drag, startPoint x: 517, startPoint y: 95, endPoint x: 302, endPoint y: 69, distance: 216.4
click at [302, 69] on div "Label Residential Fences - Facts and Information Help Text Data Entity Type Fre…" at bounding box center [503, 217] width 824 height 319
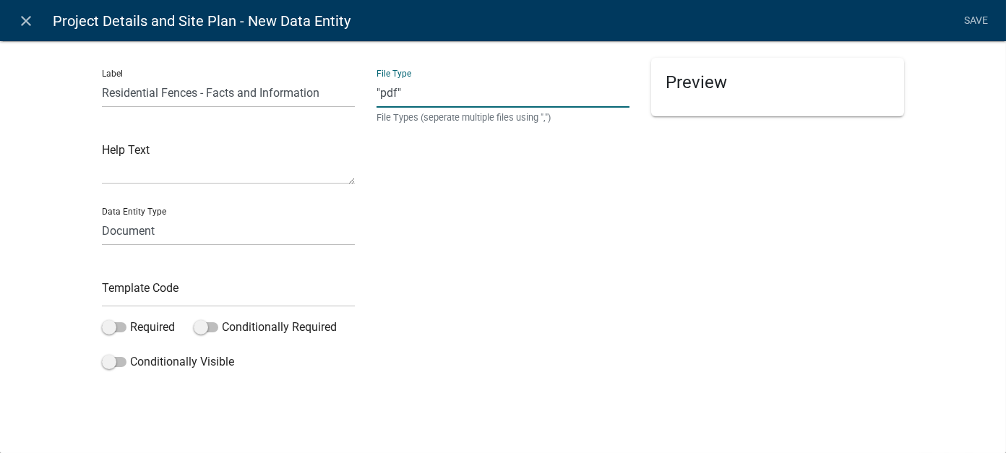
drag, startPoint x: 420, startPoint y: 95, endPoint x: 346, endPoint y: 88, distance: 74.7
click at [346, 88] on div "Label Residential Fences - Facts and Information Help Text Data Entity Type Fre…" at bounding box center [503, 217] width 824 height 319
type input "pdf,doc,docx,xls,xlsx,dwg,jpg,jpeg,bmp,gif"
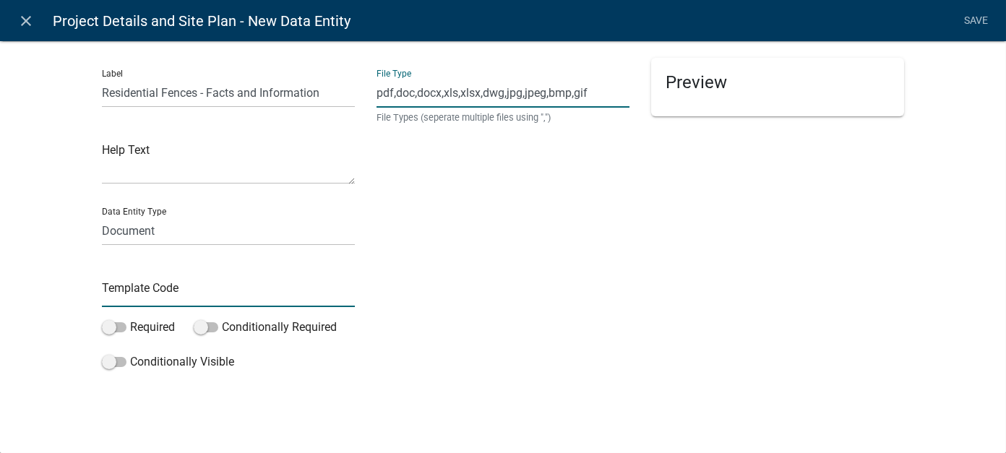
click at [143, 296] on input "text" at bounding box center [228, 293] width 253 height 30
click at [440, 289] on div "File Type pdf,doc,docx,xls,xlsx,dwg,jpg,jpeg,bmp,gif File Types (seperate multi…" at bounding box center [503, 217] width 275 height 319
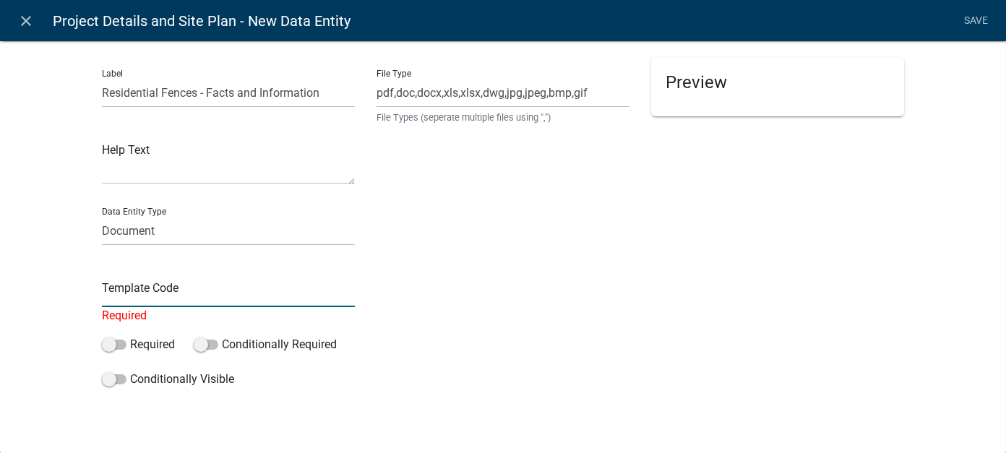
click at [186, 291] on input "text" at bounding box center [228, 293] width 253 height 30
type input "ResidentialFencesFactsAndInfo"
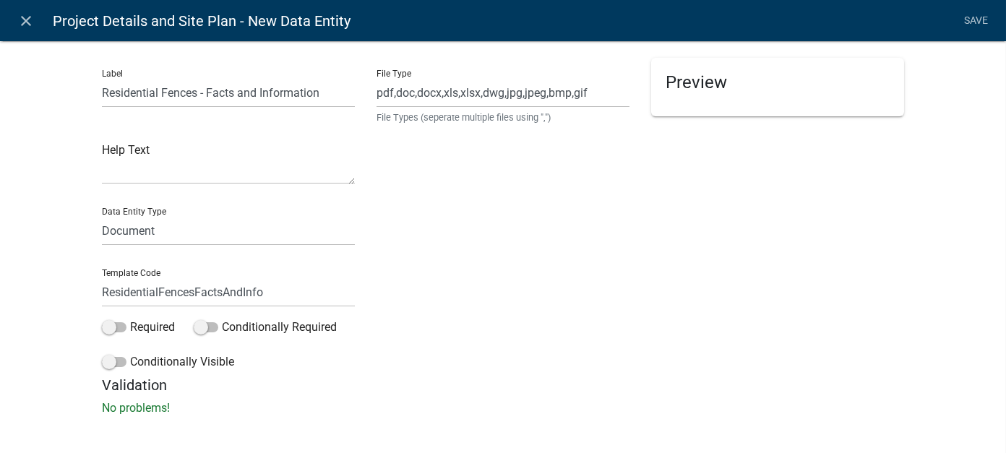
click at [377, 283] on div "File Type pdf,doc,docx,xls,xlsx,dwg,jpg,jpeg,bmp,gif File Types (seperate multi…" at bounding box center [503, 217] width 275 height 319
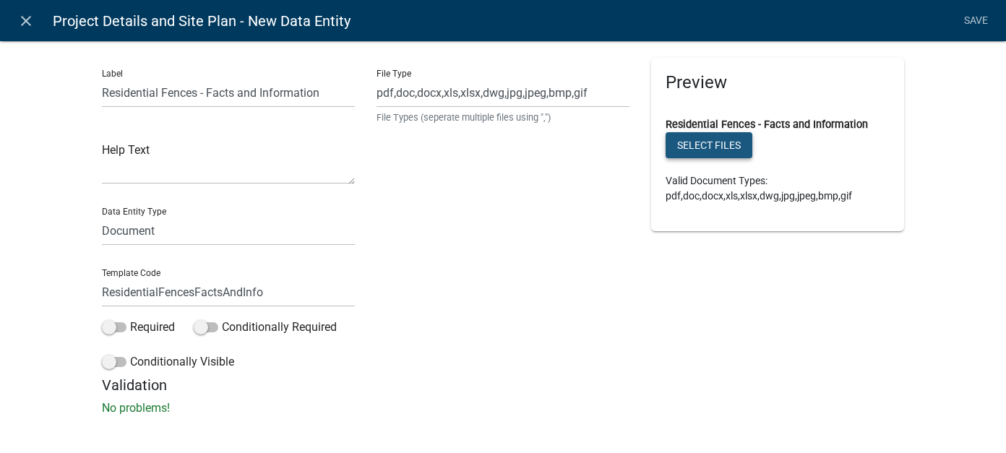
click at [716, 140] on button "Select files" at bounding box center [709, 145] width 87 height 26
click at [725, 142] on button "Select files" at bounding box center [709, 145] width 87 height 26
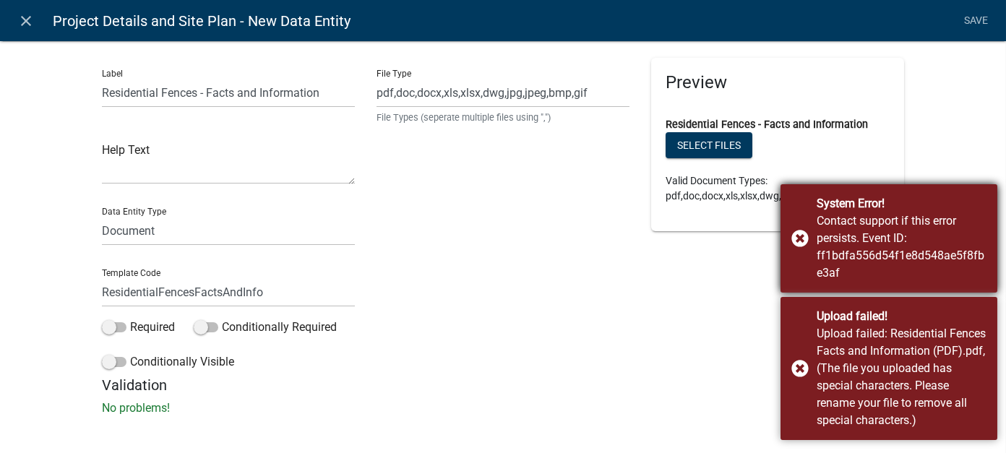
click at [802, 239] on div "System Error! Contact support if this error persists. Event ID: ff1bdfa556d54f1…" at bounding box center [889, 238] width 217 height 108
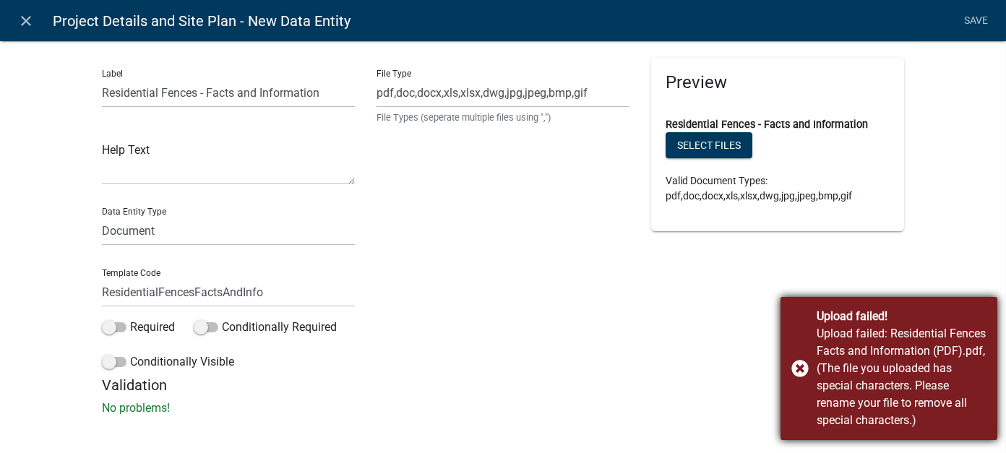
click at [799, 369] on div "Upload failed! Upload failed: Residential Fences Facts and Information (PDF).pd…" at bounding box center [889, 368] width 217 height 143
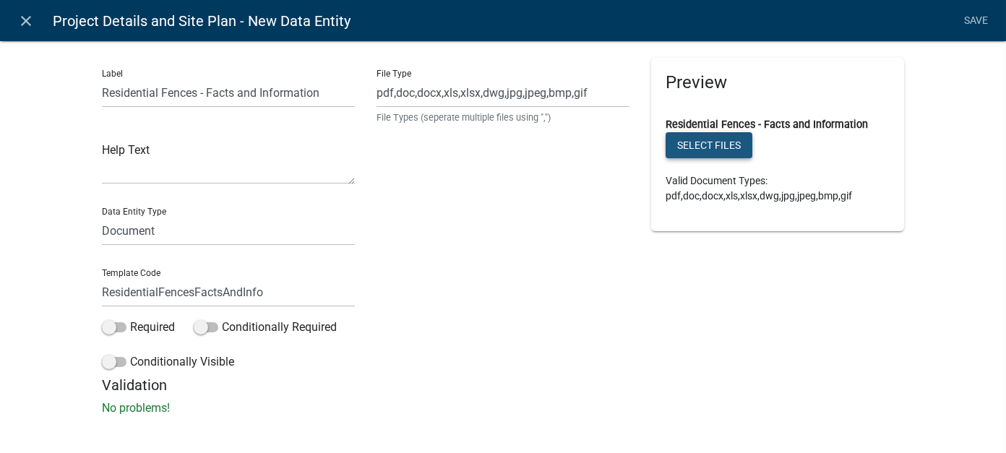
click at [692, 145] on button "Select files" at bounding box center [709, 145] width 87 height 26
click at [726, 140] on button "Select files" at bounding box center [709, 145] width 87 height 26
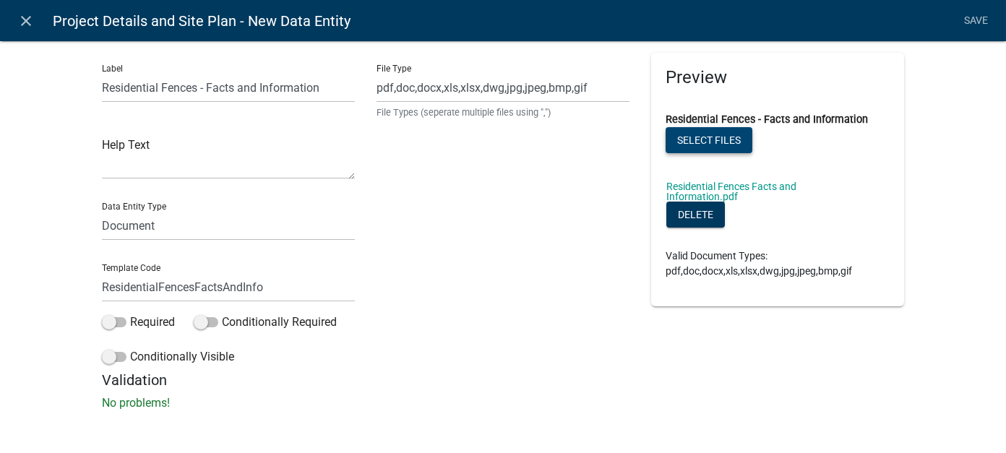
scroll to position [7, 0]
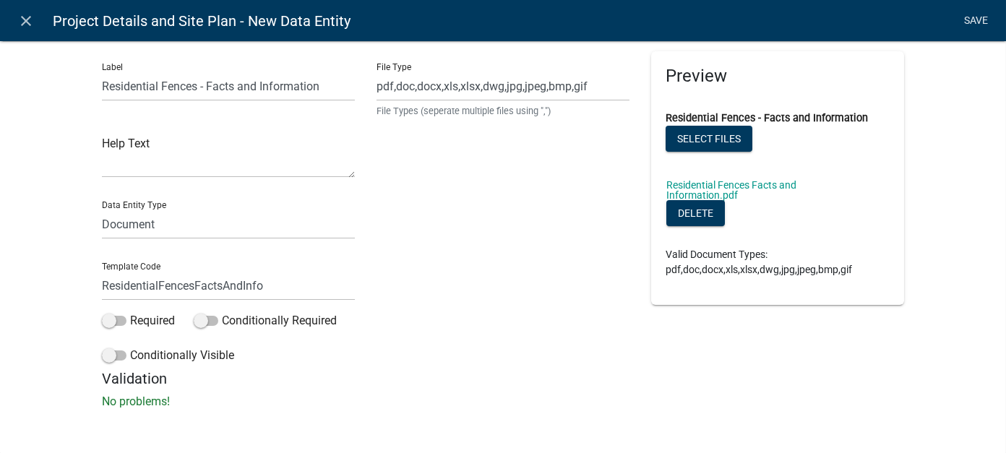
click at [977, 25] on link "Save" at bounding box center [977, 20] width 36 height 27
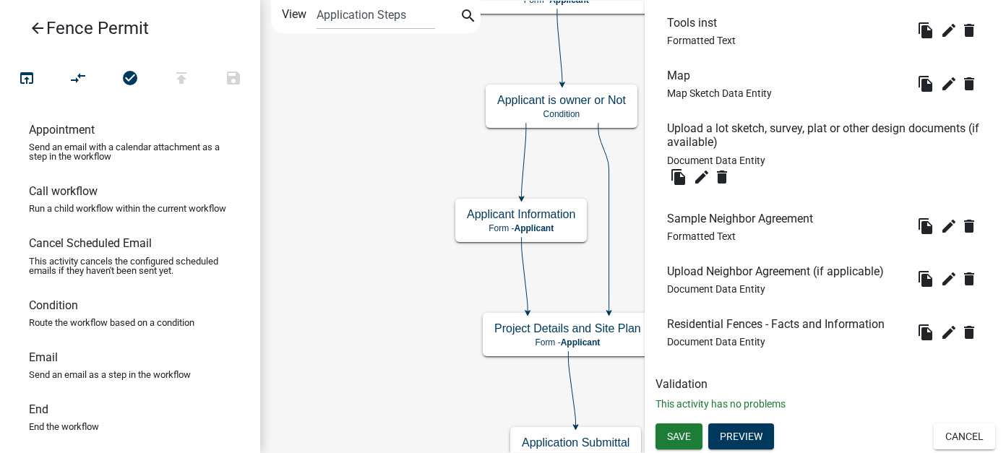
scroll to position [1113, 0]
click at [753, 436] on button "Preview" at bounding box center [741, 437] width 66 height 26
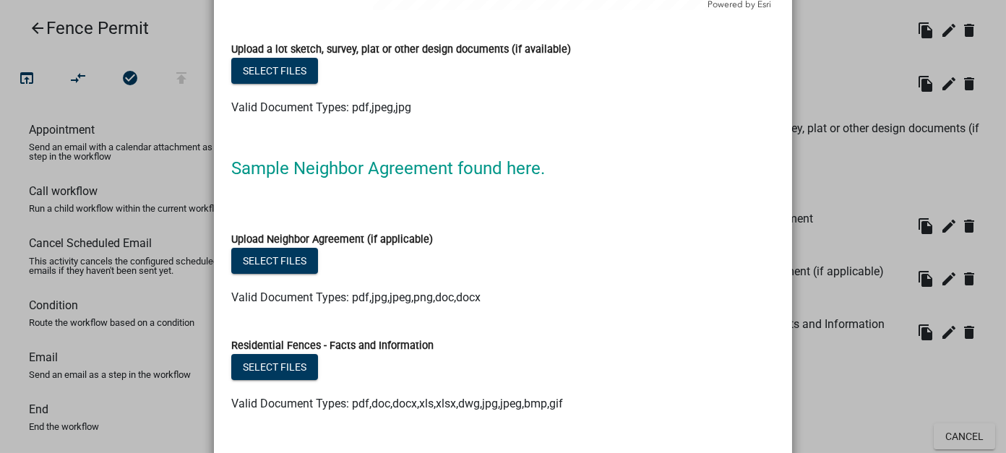
scroll to position [1735, 0]
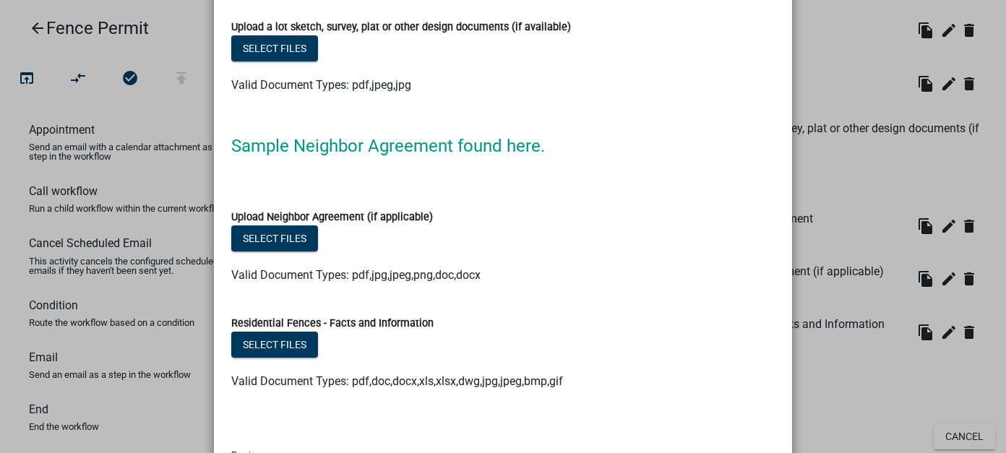
click at [386, 323] on label "Residential Fences - Facts and Information" at bounding box center [332, 324] width 202 height 10
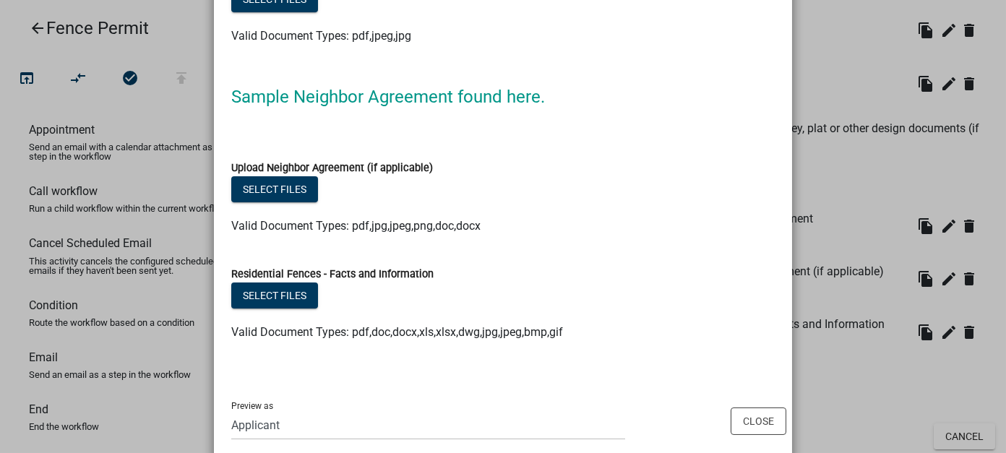
scroll to position [1807, 0]
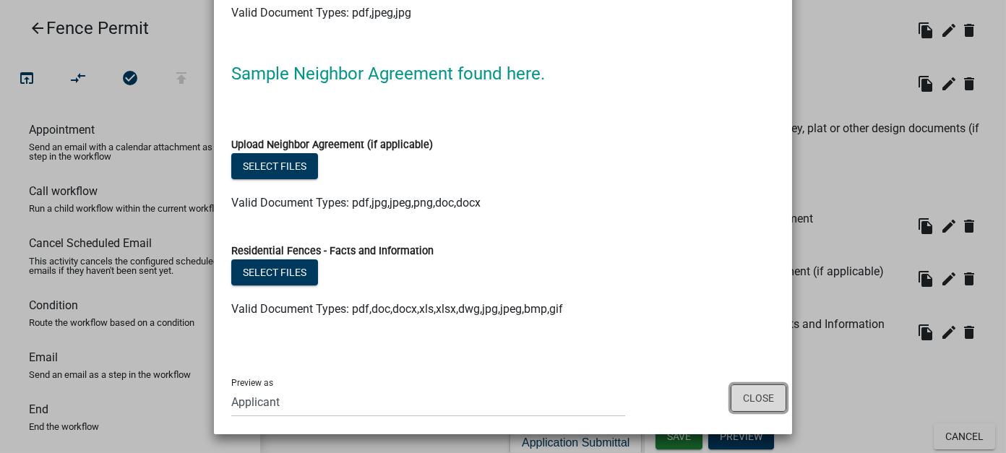
click at [765, 398] on button "Close" at bounding box center [759, 398] width 56 height 27
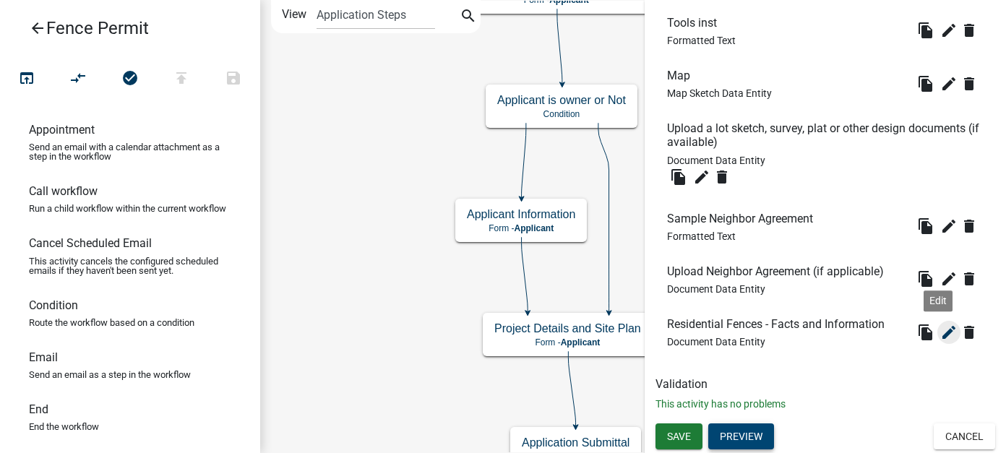
click at [940, 335] on icon "edit" at bounding box center [948, 332] width 17 height 17
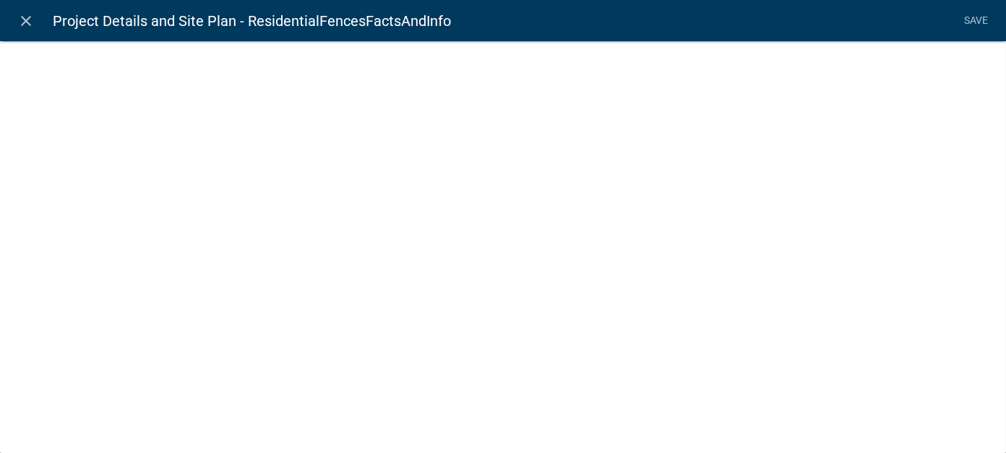
select select "document"
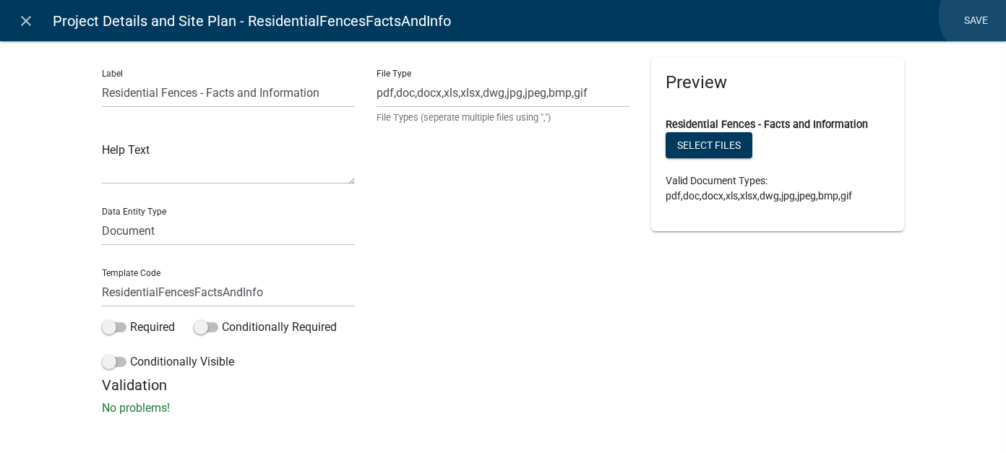
click at [985, 15] on link "Save" at bounding box center [977, 20] width 36 height 27
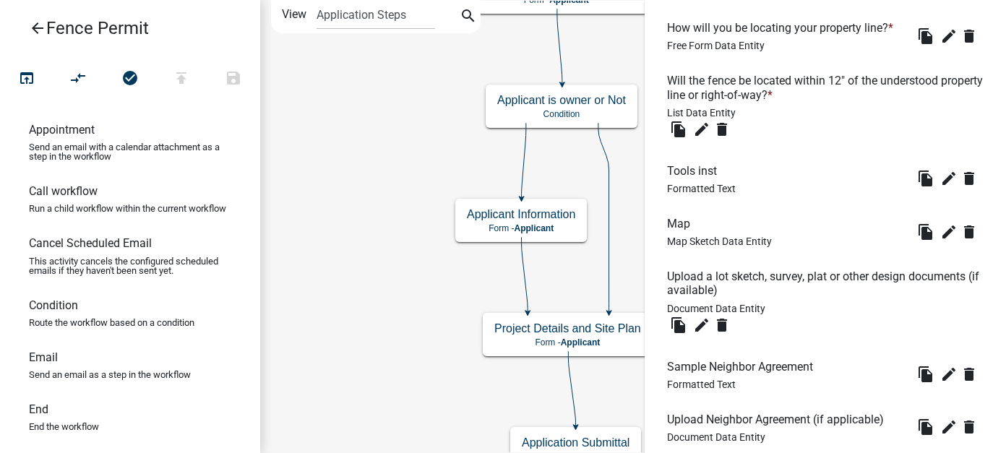
scroll to position [1113, 0]
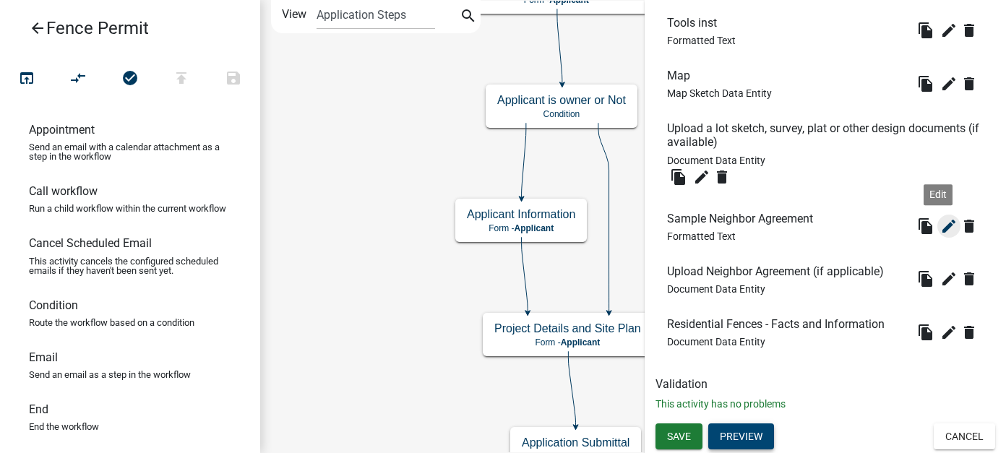
click at [940, 228] on icon "edit" at bounding box center [948, 226] width 17 height 17
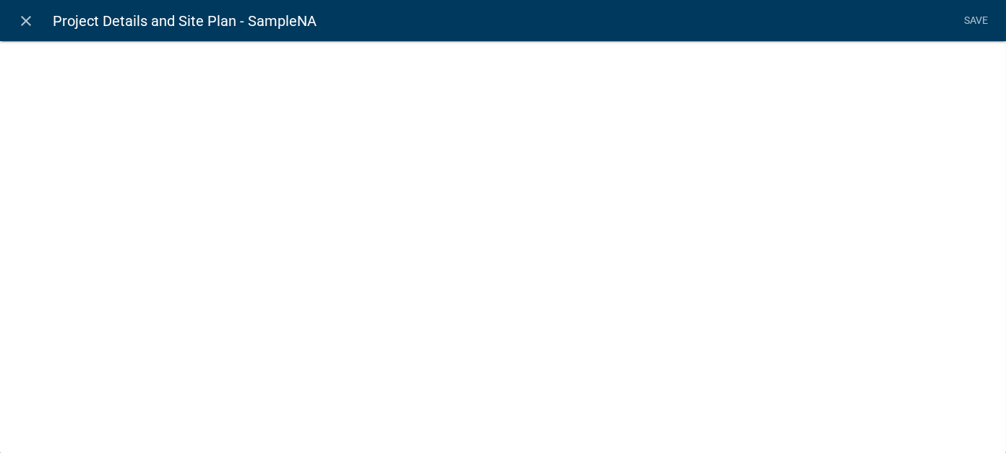
select select "rich-text"
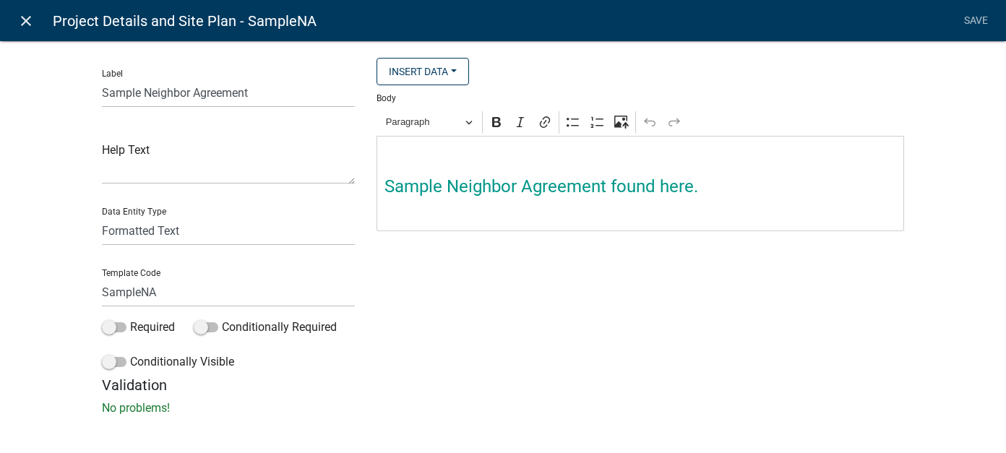
click at [28, 12] on icon "close" at bounding box center [26, 20] width 17 height 17
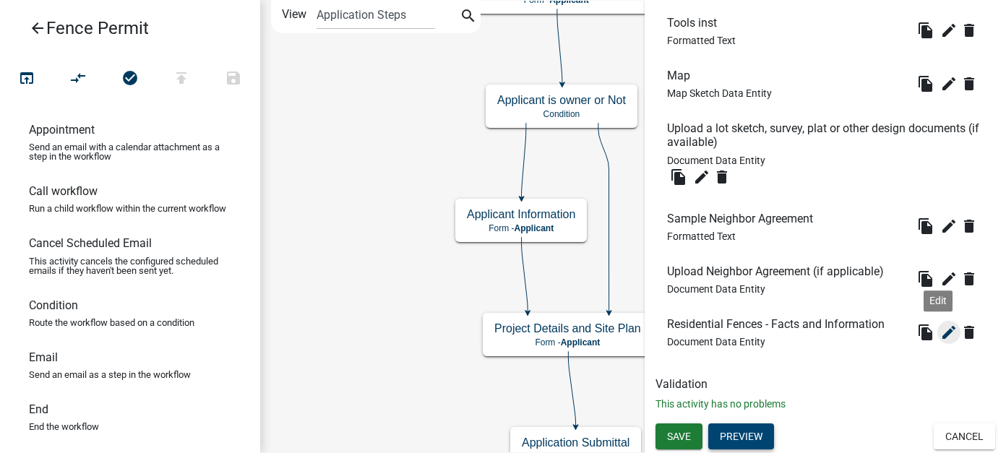
click at [943, 331] on icon "edit" at bounding box center [948, 332] width 17 height 17
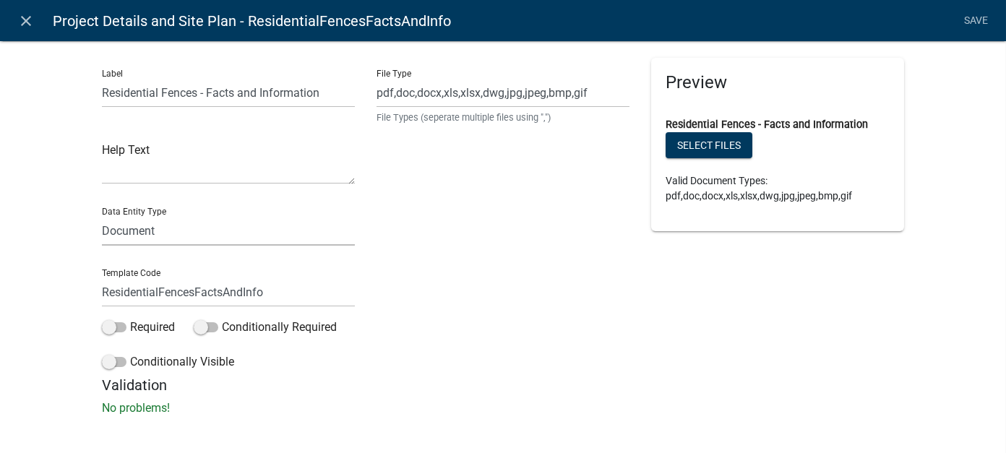
click at [134, 227] on select "Free Form Text Document Display Entity Value Fee Numeric Data Date Map Sketch D…" at bounding box center [228, 231] width 253 height 30
click at [141, 230] on select "Free Form Text Document Display Entity Value Fee Numeric Data Date Map Sketch D…" at bounding box center [228, 231] width 253 height 30
click at [186, 234] on select "Free Form Text Document Display Entity Value Fee Numeric Data Date Map Sketch D…" at bounding box center [228, 231] width 253 height 30
drag, startPoint x: 163, startPoint y: 234, endPoint x: 46, endPoint y: 229, distance: 116.5
click at [46, 229] on div "Label Residential Fences - Facts and Information Help Text Data Entity Type Fre…" at bounding box center [503, 232] width 1006 height 430
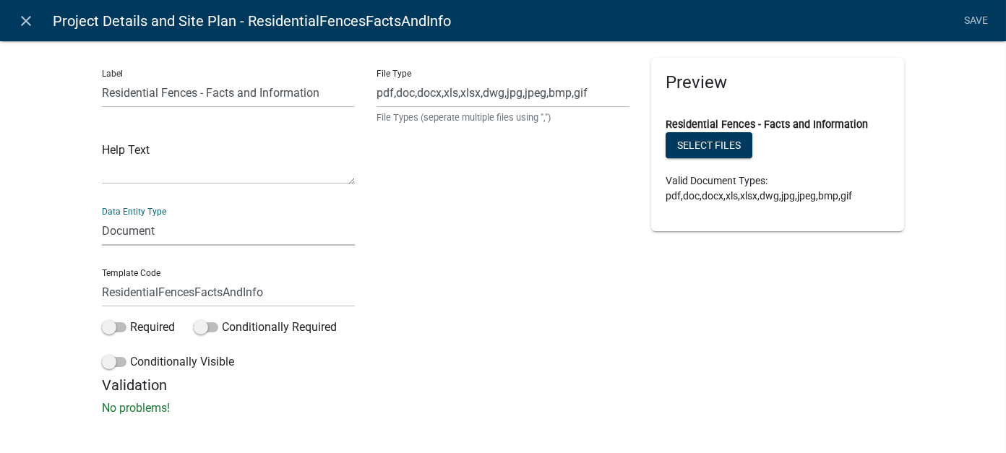
click at [102, 228] on select "Free Form Text Document Display Entity Value Fee Numeric Data Date Map Sketch D…" at bounding box center [228, 231] width 253 height 30
select select "rich-text"
click at [102, 216] on select "Free Form Text Document Display Entity Value Fee Numeric Data Date Map Sketch D…" at bounding box center [228, 231] width 253 height 30
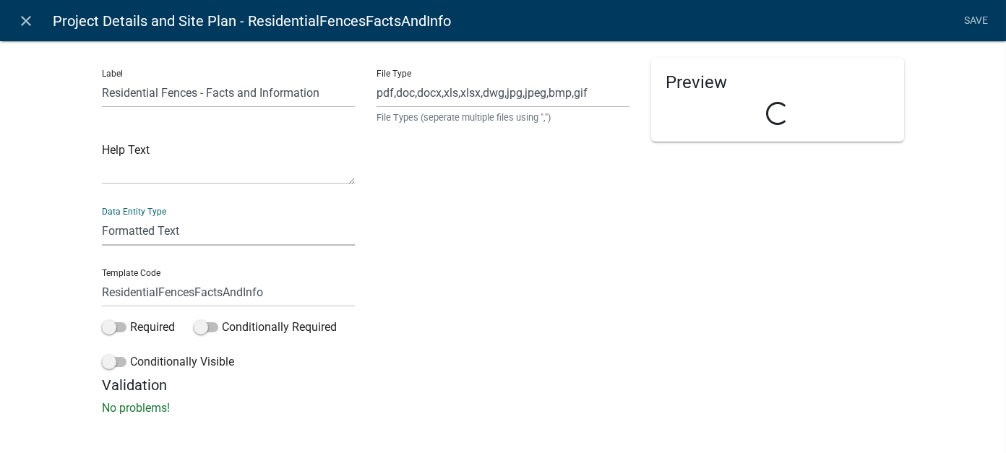
select select "rich-text"
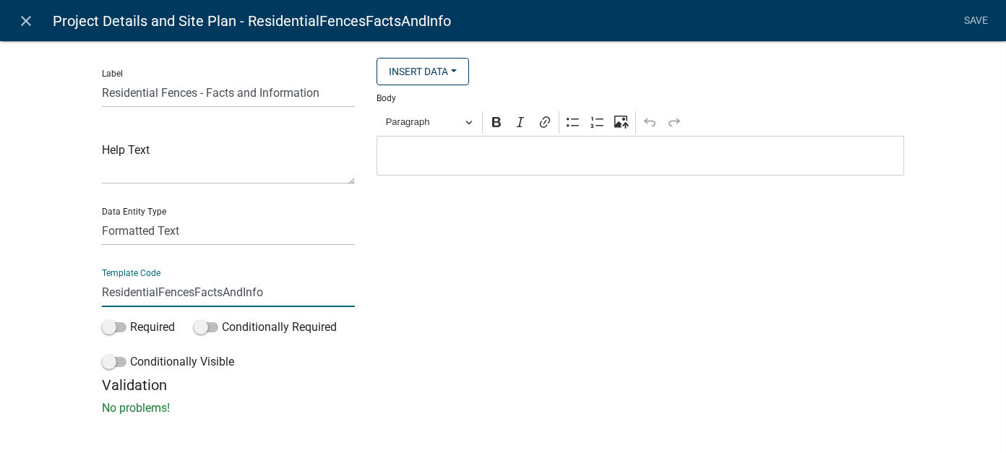
drag, startPoint x: 314, startPoint y: 289, endPoint x: 89, endPoint y: 278, distance: 225.1
click at [91, 278] on div "Label Residential Fences - Facts and Information Help Text Data Entity Type Fre…" at bounding box center [228, 217] width 275 height 319
click at [449, 159] on p "Editor editing area: main. Press Alt+0 for help." at bounding box center [641, 155] width 513 height 17
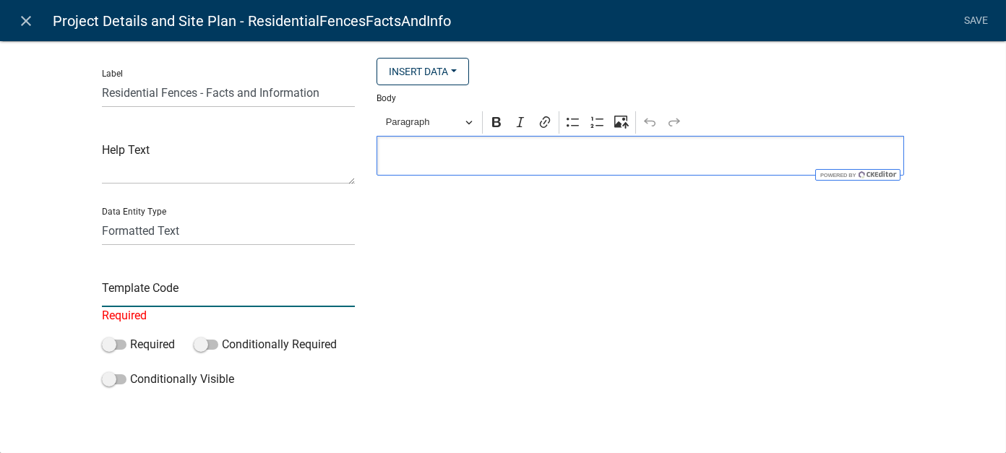
click at [181, 288] on input "text" at bounding box center [228, 293] width 253 height 30
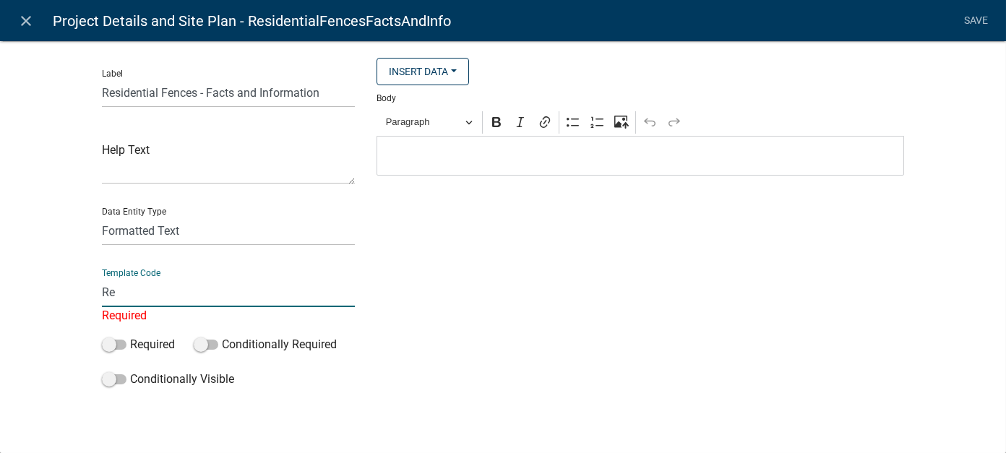
type input "ResidentialFencesFactsAndInfo"
click at [458, 166] on div "Editor editing area: main. Press Alt+0 for help." at bounding box center [641, 156] width 528 height 40
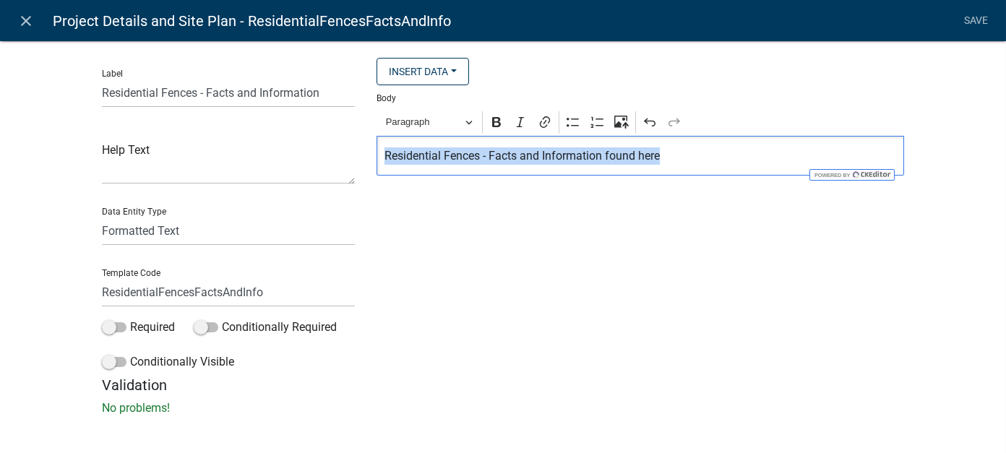
drag, startPoint x: 675, startPoint y: 154, endPoint x: 361, endPoint y: 146, distance: 313.8
click at [366, 146] on div "Insert Data Acres Address of Subject Property Fee Recipients Is the Applicant t…" at bounding box center [640, 217] width 549 height 319
click at [544, 125] on icon "Editor toolbar" at bounding box center [545, 122] width 14 height 14
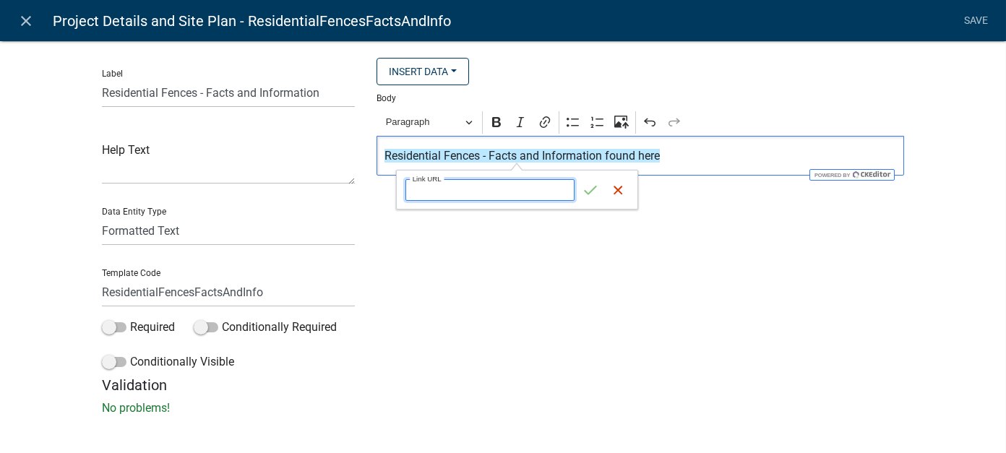
click at [458, 185] on input "Link URL" at bounding box center [490, 190] width 169 height 22
paste input "[URL][DOMAIN_NAME]"
type input "[URL][DOMAIN_NAME]"
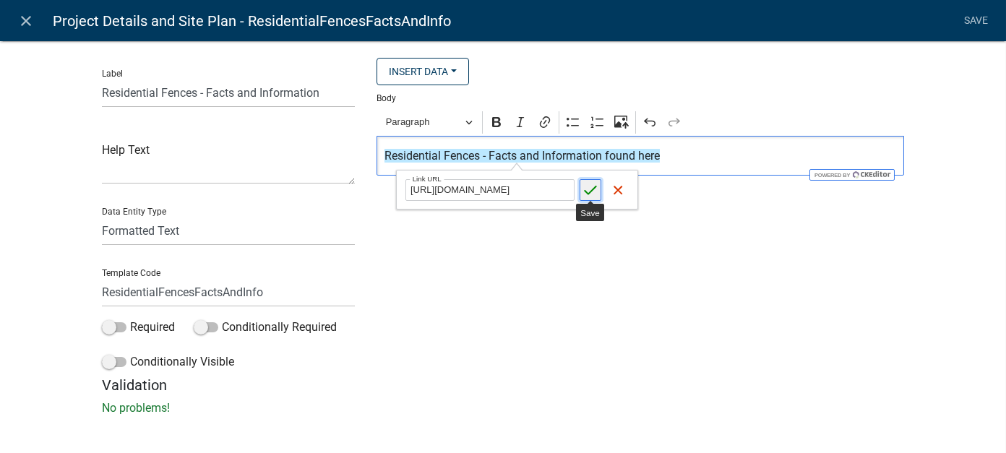
click at [589, 193] on icon "submit" at bounding box center [591, 190] width 12 height 9
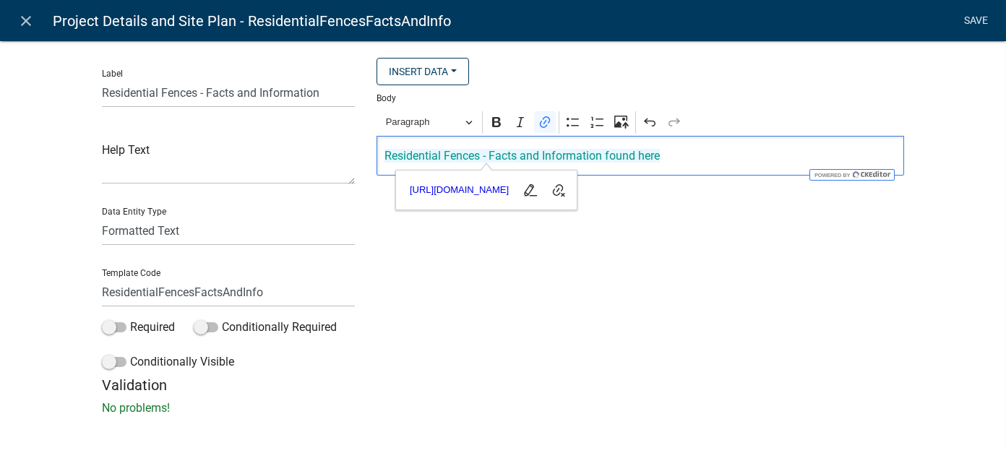
click at [979, 23] on link "Save" at bounding box center [977, 20] width 36 height 27
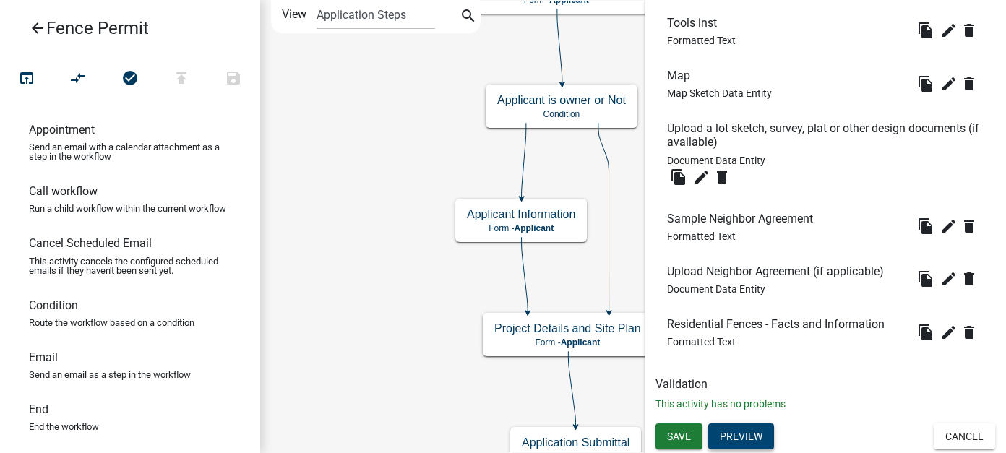
scroll to position [1113, 0]
click at [748, 439] on button "Preview" at bounding box center [741, 437] width 66 height 26
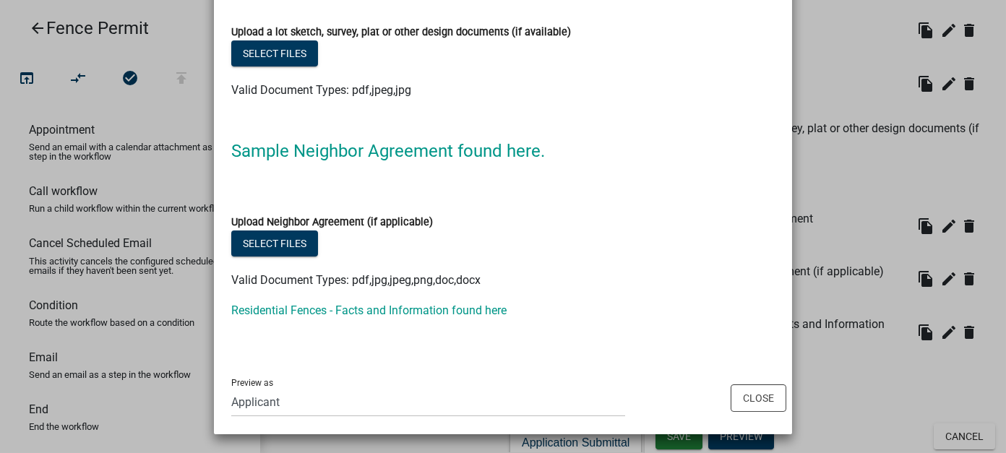
scroll to position [1731, 0]
click at [751, 400] on button "Close" at bounding box center [759, 397] width 56 height 27
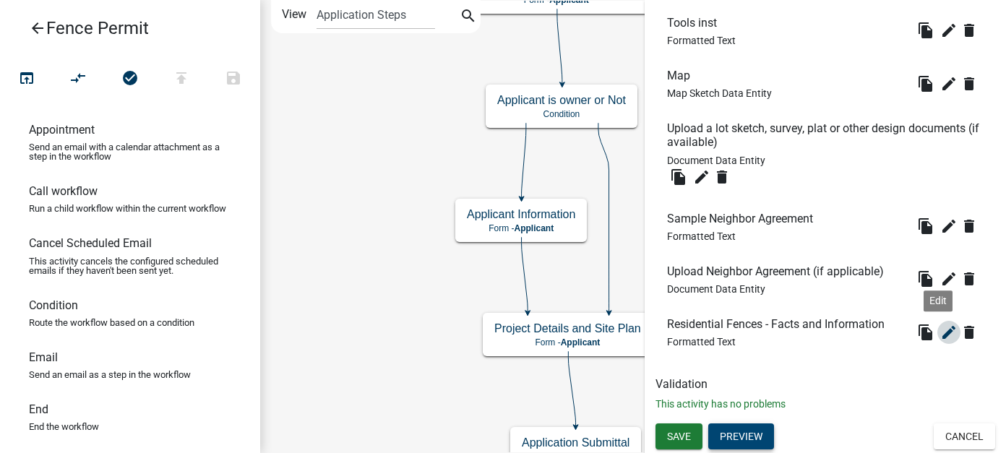
click at [940, 335] on icon "edit" at bounding box center [948, 332] width 17 height 17
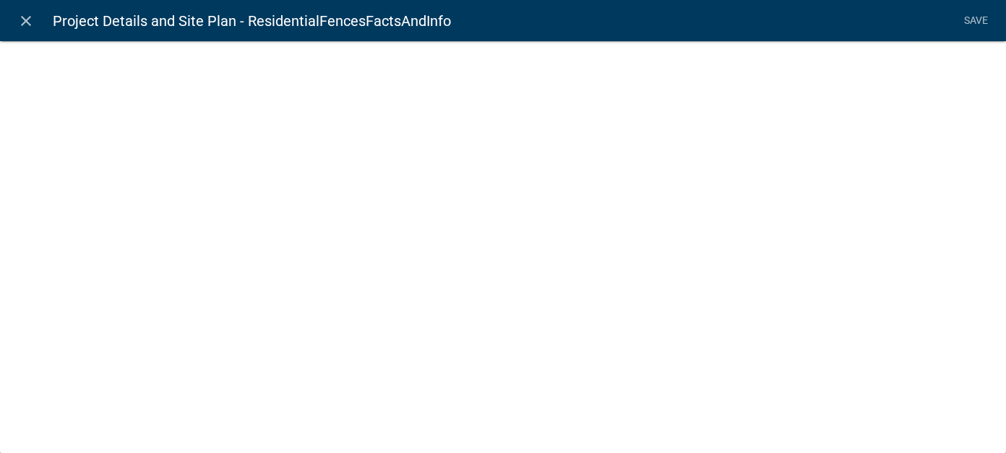
select select "rich-text"
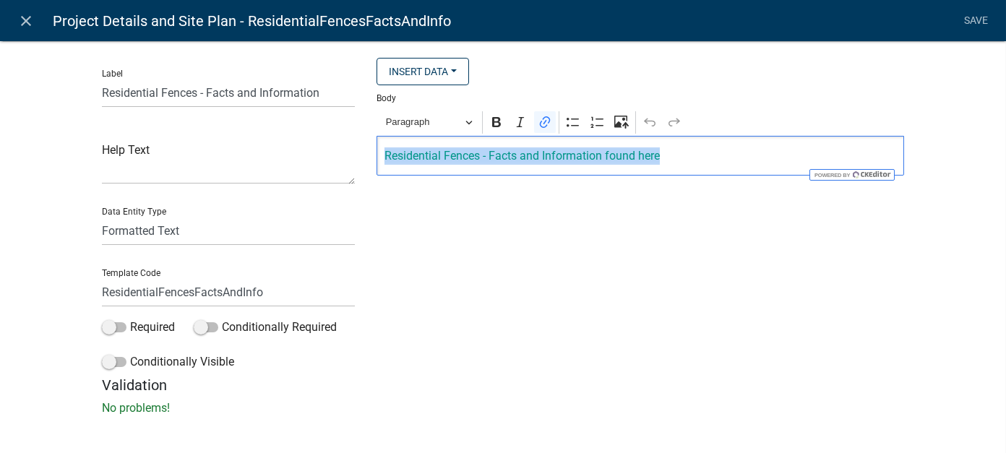
drag, startPoint x: 377, startPoint y: 155, endPoint x: 711, endPoint y: 155, distance: 334.0
click at [711, 155] on div "⁠⁠⁠⁠⁠⁠⁠ Residential Fences - Facts and Information found here" at bounding box center [641, 156] width 528 height 40
click at [464, 123] on button "Paragraph" at bounding box center [430, 122] width 100 height 22
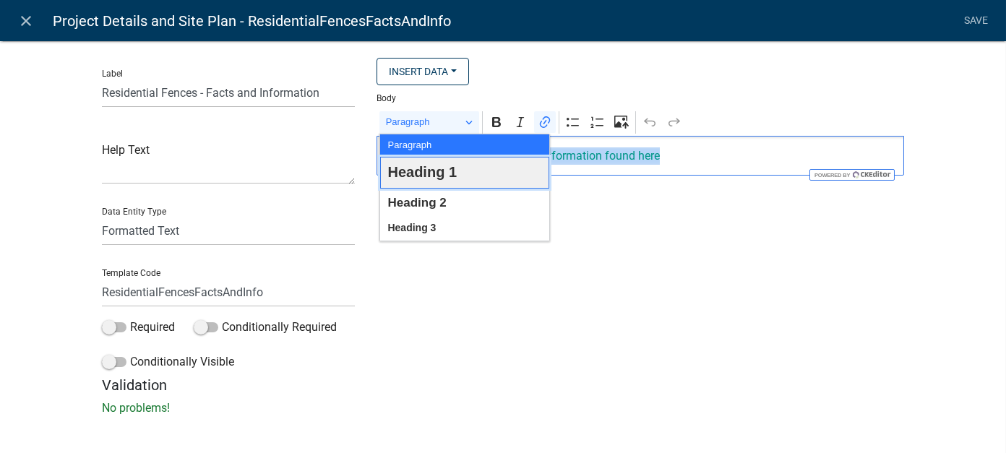
click at [455, 180] on button "Heading 1" at bounding box center [464, 173] width 169 height 32
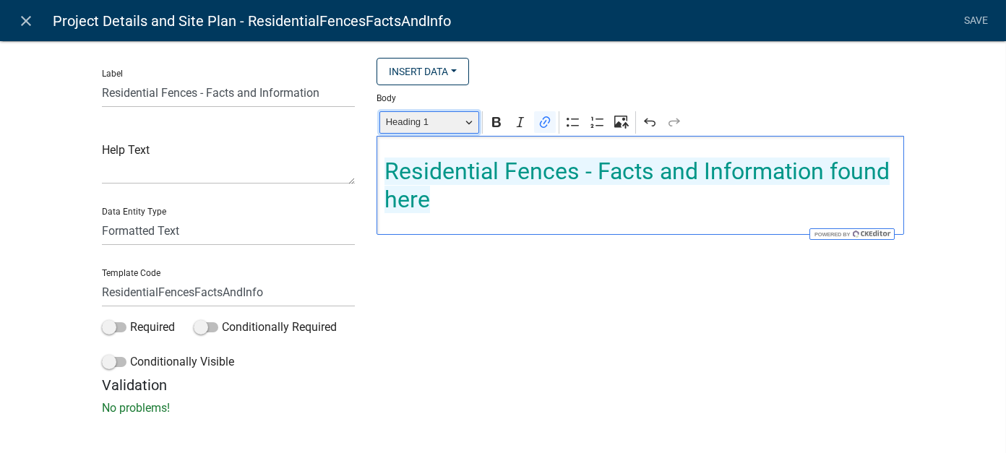
click at [464, 124] on button "Heading 1" at bounding box center [430, 122] width 100 height 22
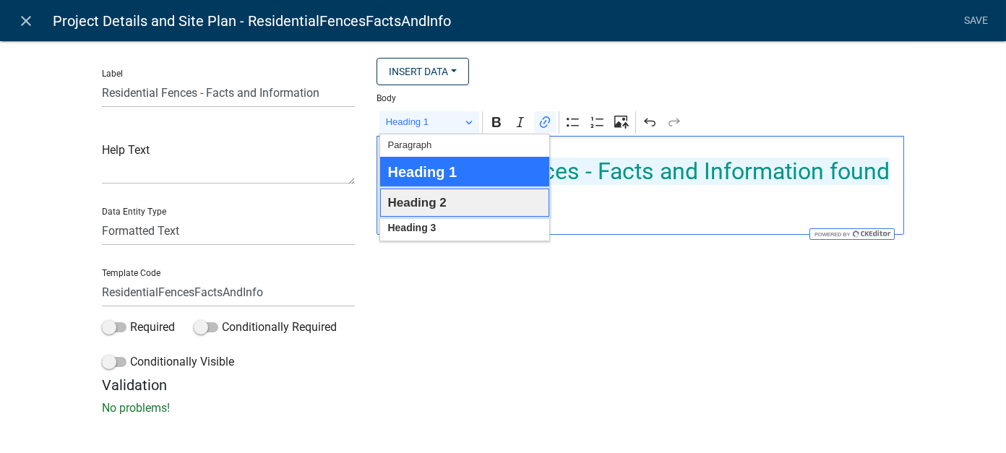
click at [450, 194] on button "Heading 2" at bounding box center [464, 203] width 169 height 28
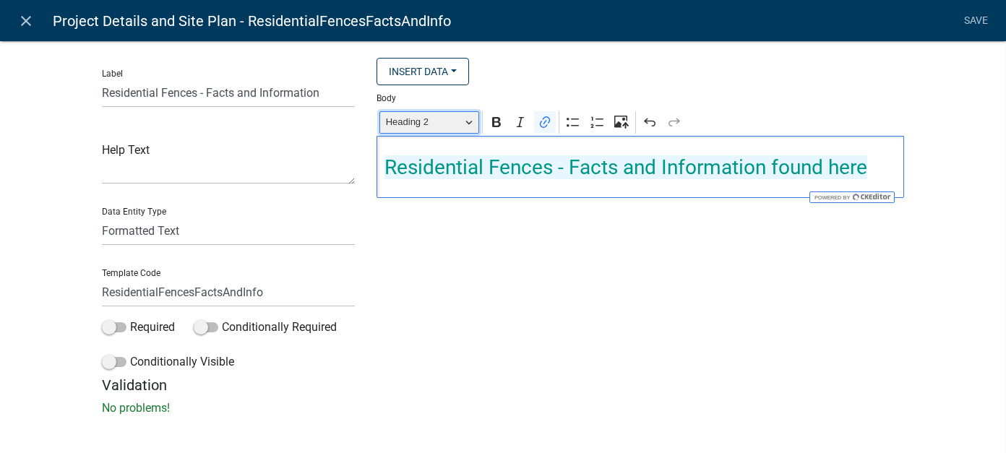
click at [466, 116] on button "Heading 2" at bounding box center [430, 122] width 100 height 22
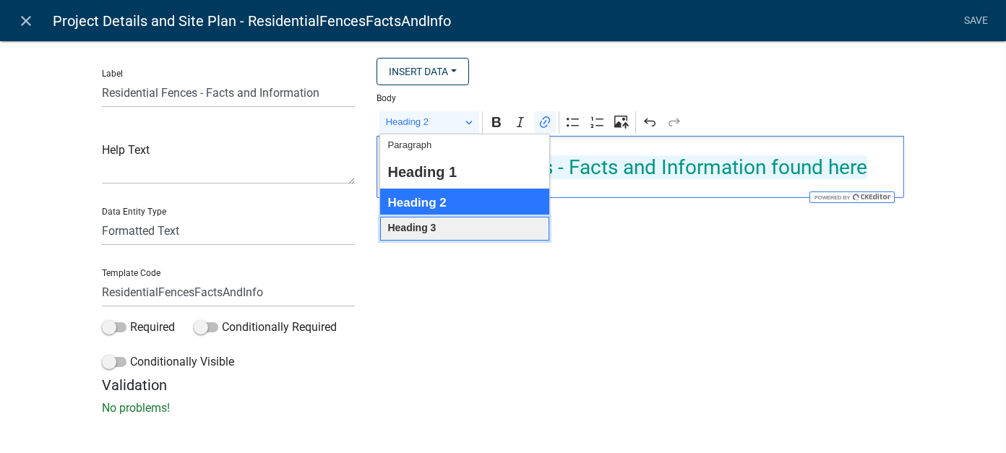
click at [405, 224] on span "Heading 3" at bounding box center [411, 228] width 48 height 19
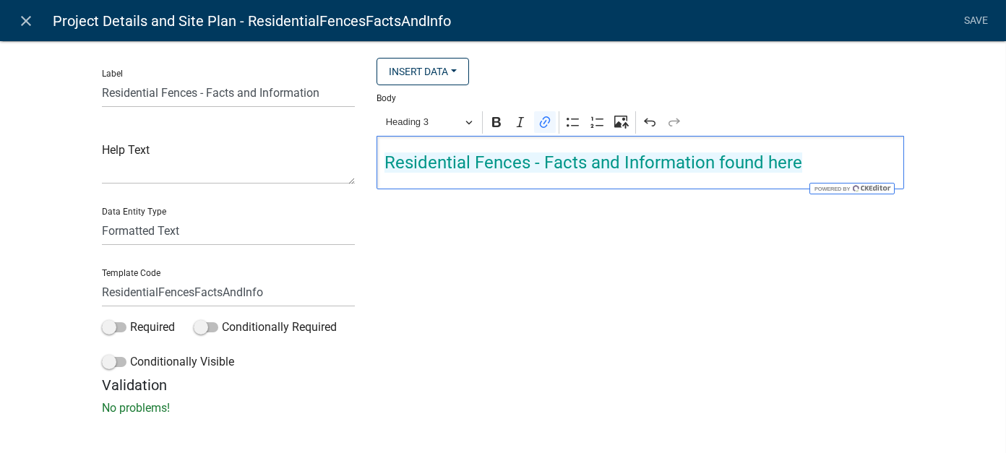
click at [435, 224] on div "Insert Data Acres Address of Subject Property Fee Recipients Is the Applicant t…" at bounding box center [640, 217] width 549 height 319
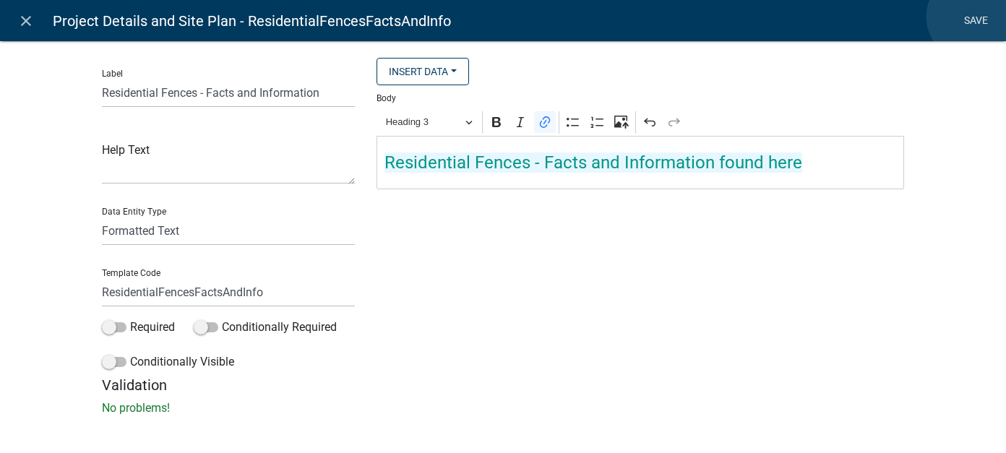
click at [972, 17] on link "Save" at bounding box center [977, 20] width 36 height 27
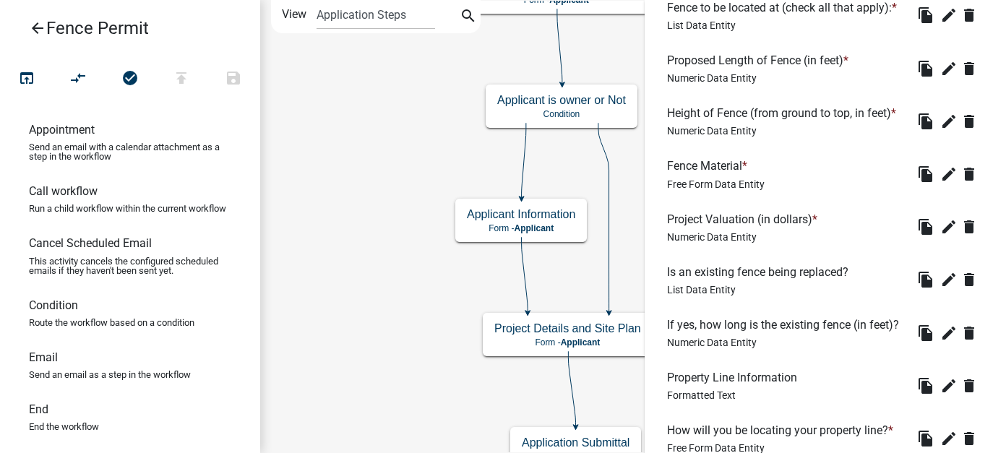
scroll to position [1113, 0]
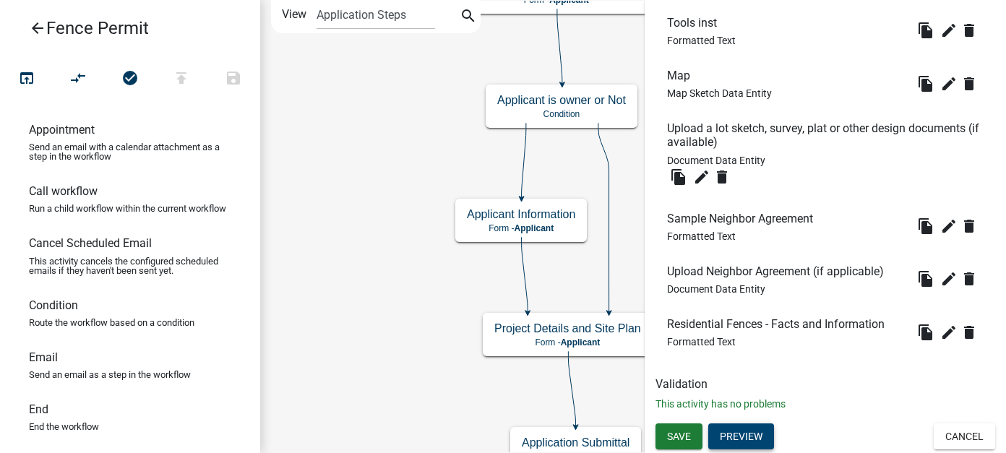
click at [779, 327] on h6 "Residential Fences - Facts and Information" at bounding box center [778, 324] width 223 height 14
click at [759, 435] on button "Preview" at bounding box center [741, 437] width 66 height 26
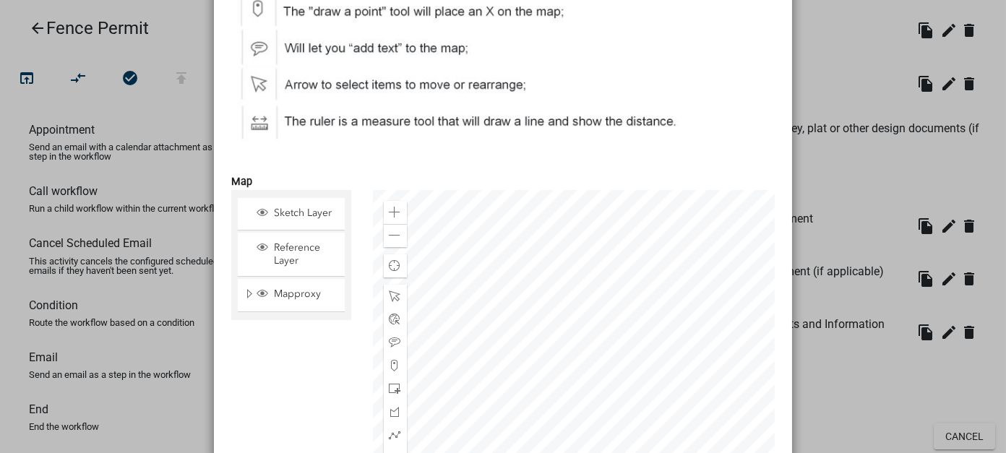
scroll to position [1734, 0]
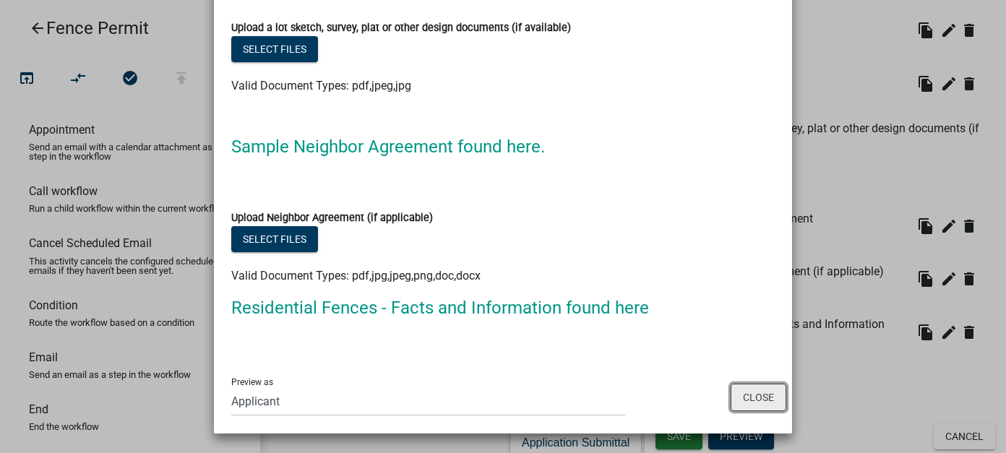
click at [760, 401] on button "Close" at bounding box center [759, 397] width 56 height 27
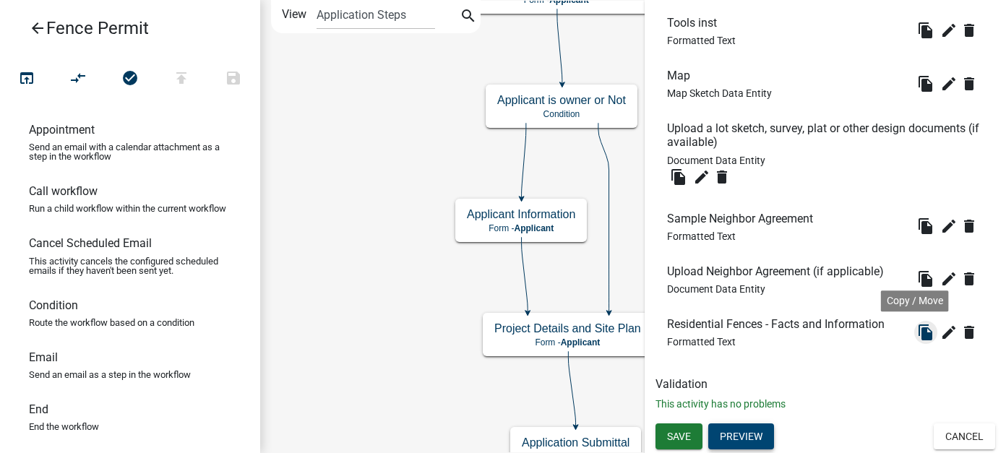
click at [917, 336] on icon "file_copy" at bounding box center [925, 332] width 17 height 17
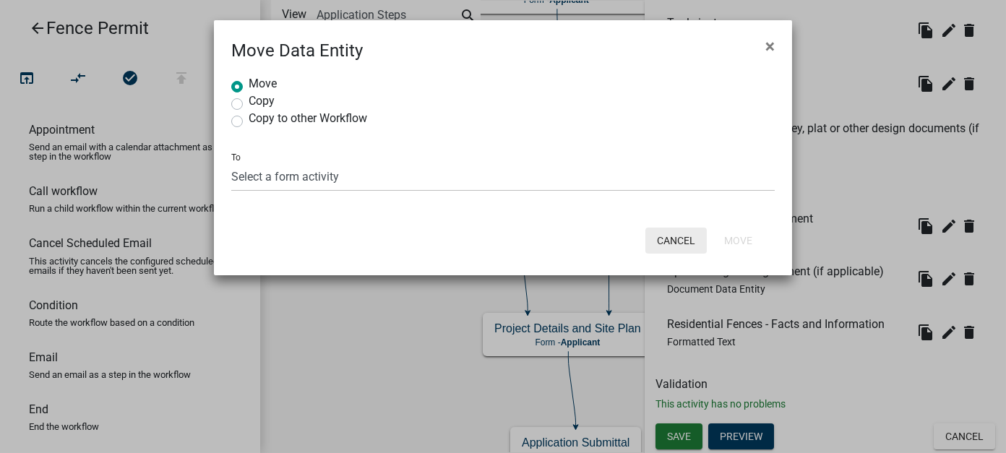
click at [685, 239] on button "Cancel" at bounding box center [676, 241] width 61 height 26
radio input "true"
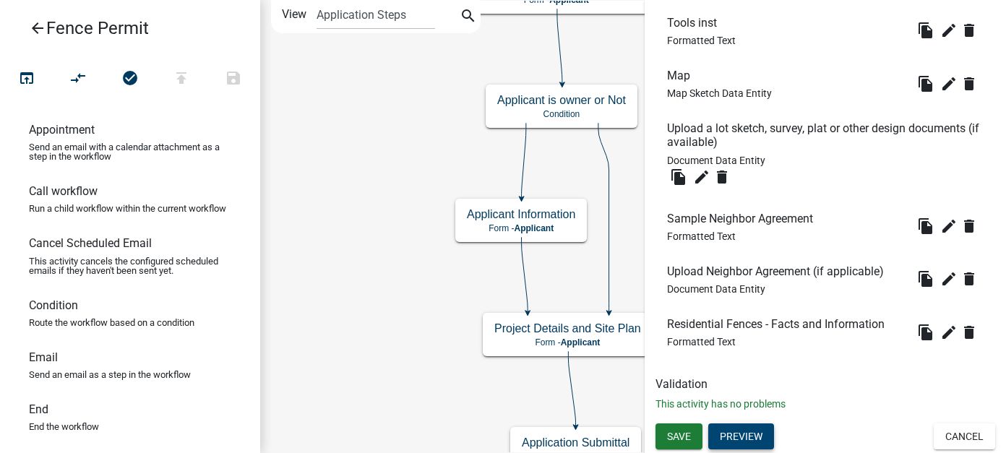
click at [741, 327] on h6 "Residential Fences - Facts and Information" at bounding box center [778, 324] width 223 height 14
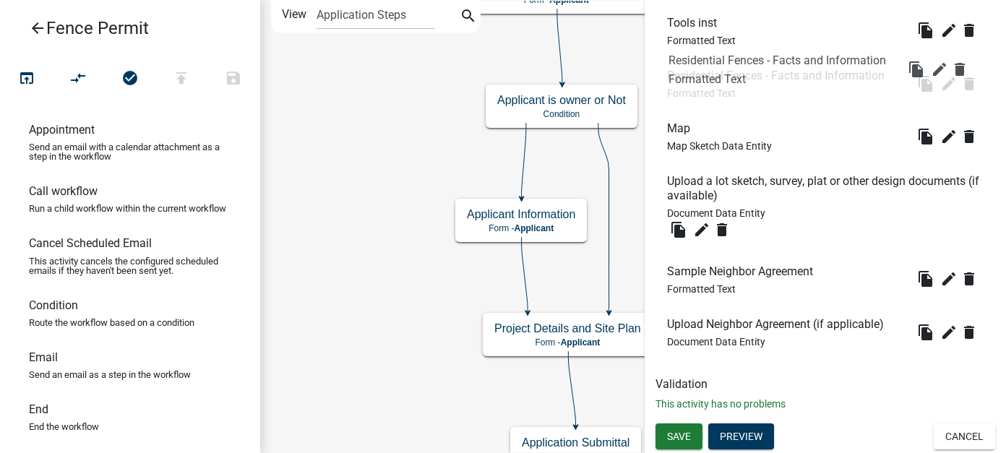
drag, startPoint x: 688, startPoint y: 327, endPoint x: 690, endPoint y: 62, distance: 264.6
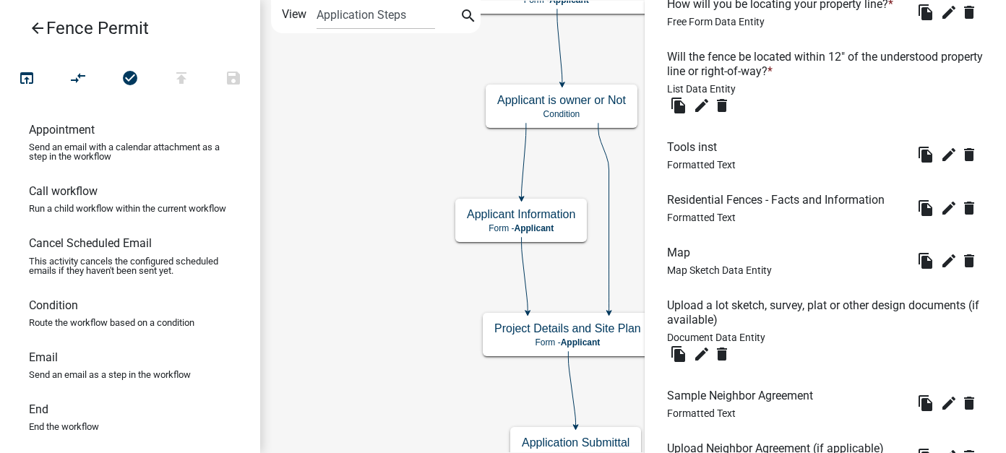
scroll to position [896, 0]
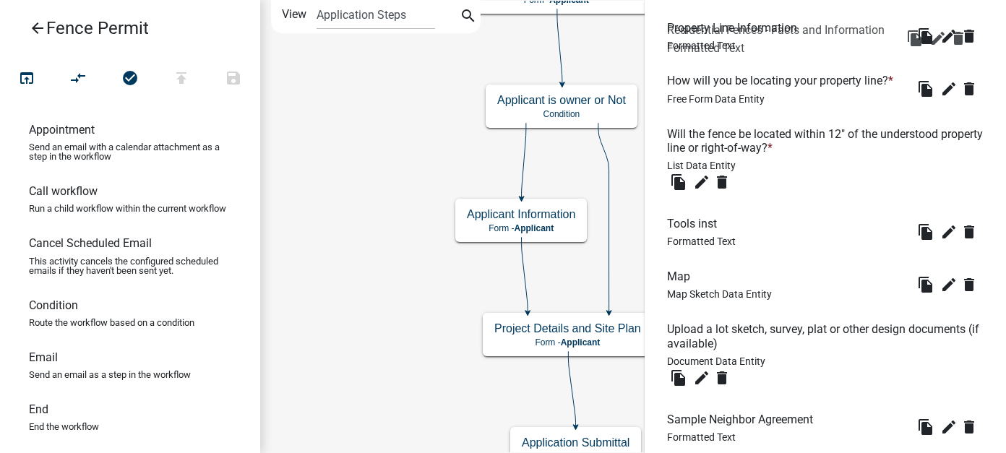
drag, startPoint x: 726, startPoint y: 300, endPoint x: 725, endPoint y: 35, distance: 264.6
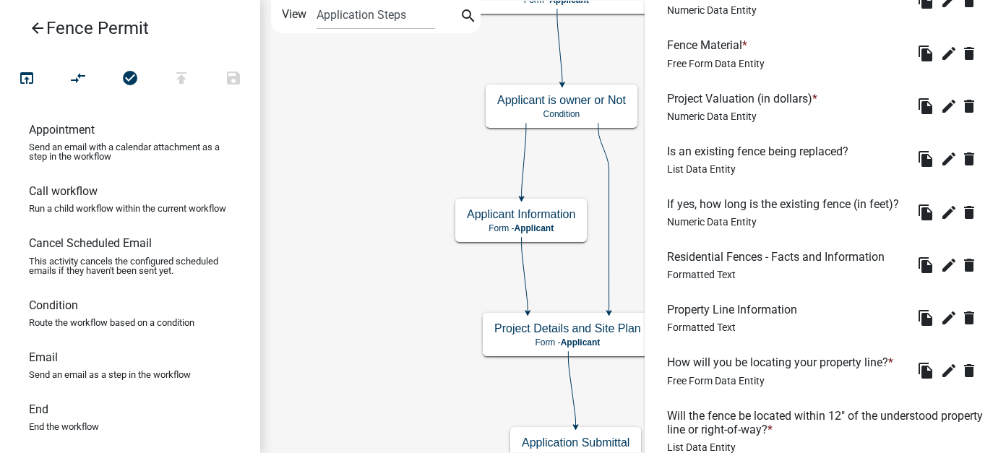
scroll to position [606, 0]
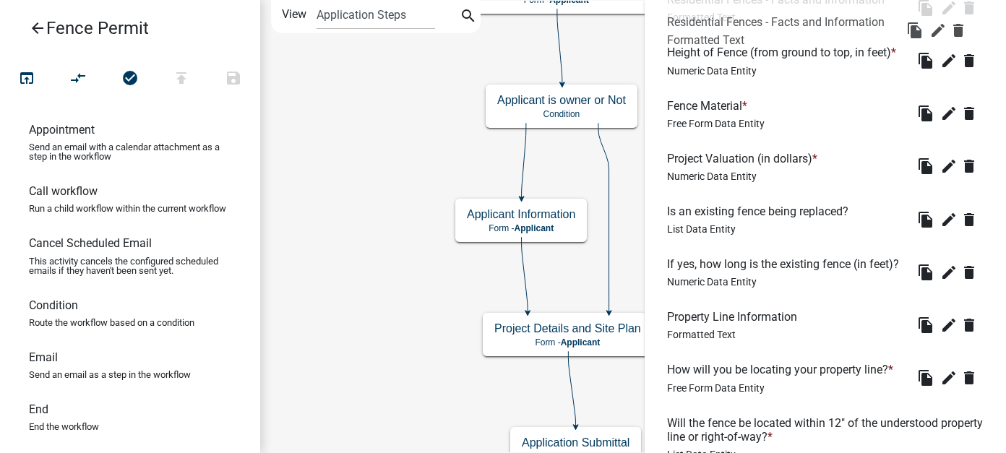
drag, startPoint x: 724, startPoint y: 333, endPoint x: 724, endPoint y: 20, distance: 313.0
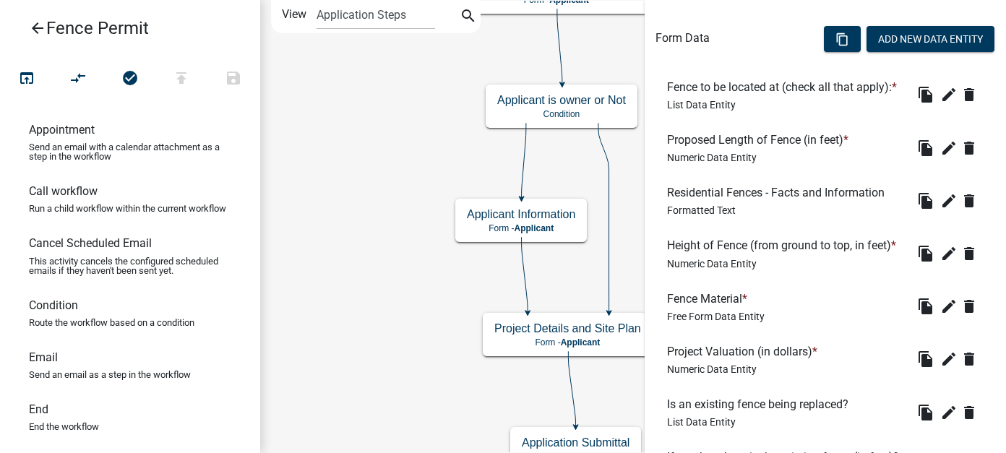
scroll to position [390, 0]
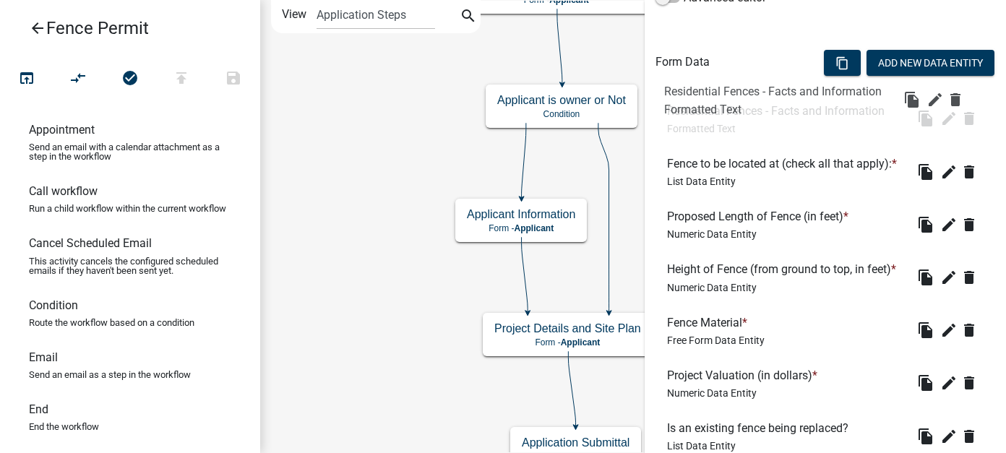
drag, startPoint x: 747, startPoint y: 243, endPoint x: 743, endPoint y: 92, distance: 151.1
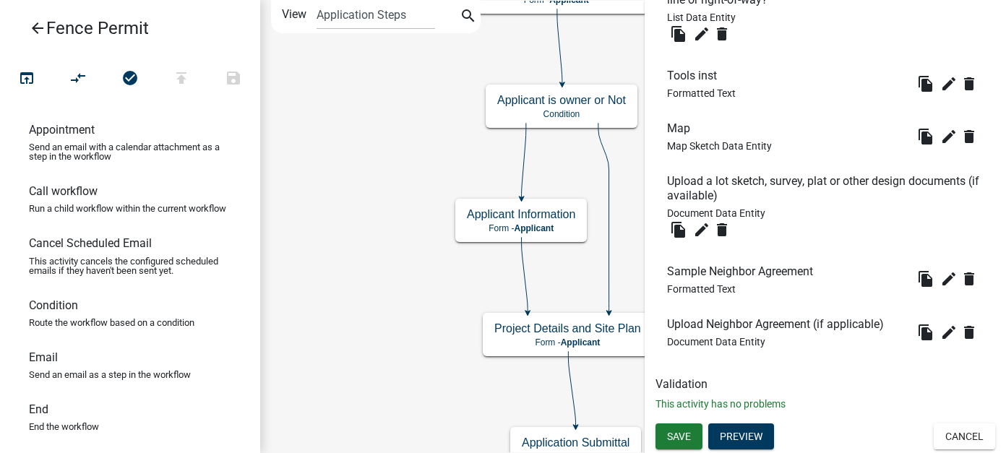
scroll to position [1113, 0]
click at [678, 431] on span "Save" at bounding box center [679, 437] width 24 height 12
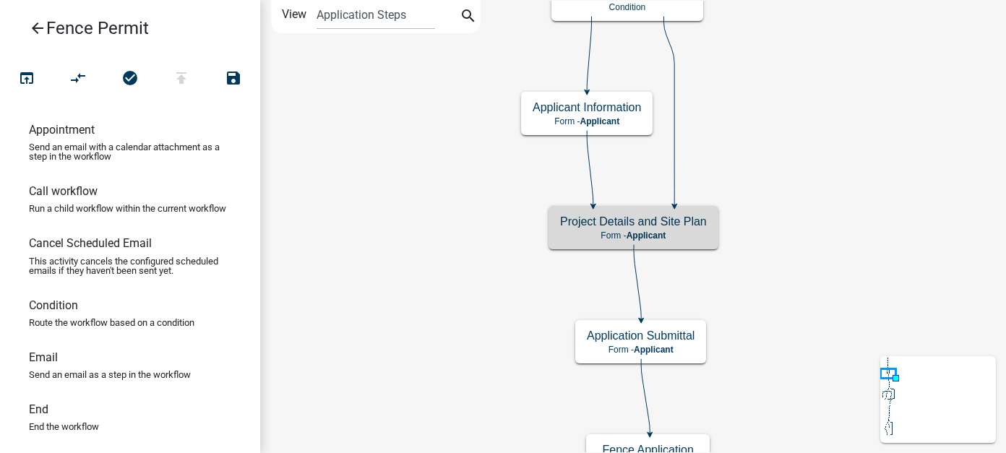
scroll to position [0, 0]
click at [652, 222] on h5 "Project Details and Site Plan" at bounding box center [633, 222] width 147 height 14
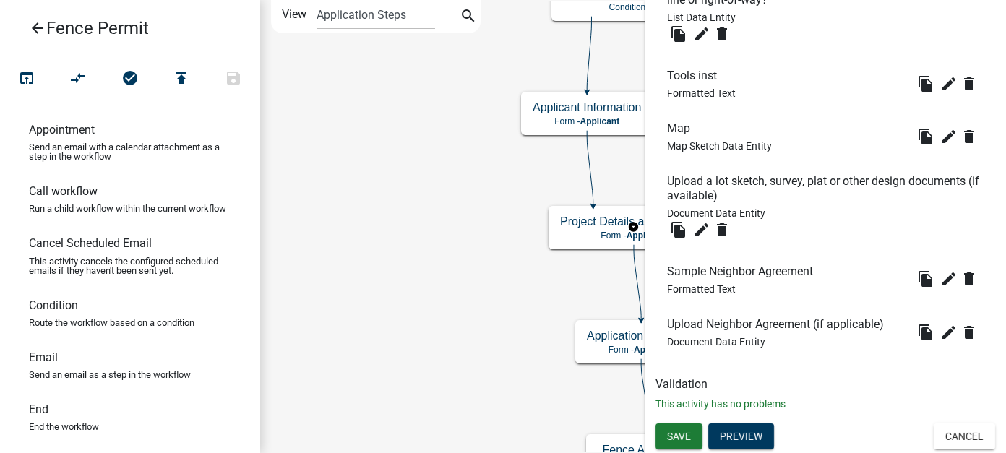
scroll to position [1113, 0]
click at [732, 442] on button "Preview" at bounding box center [741, 437] width 66 height 26
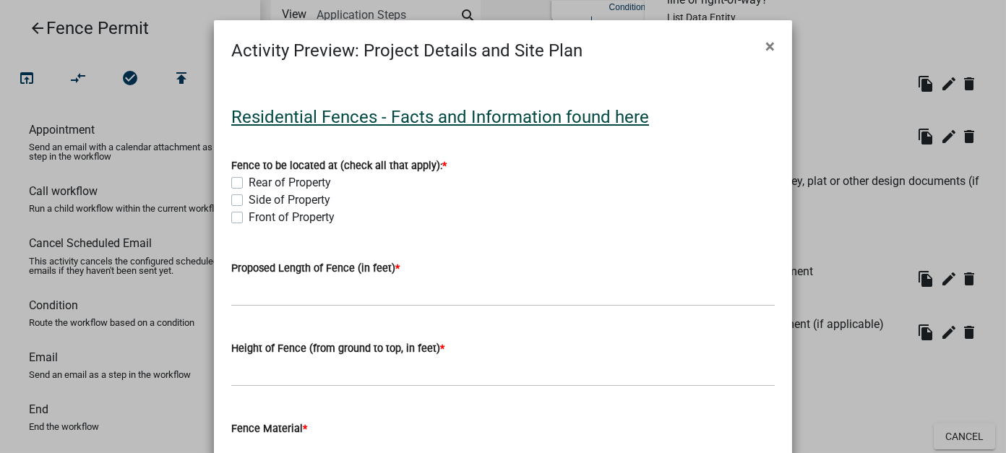
click at [468, 113] on link "Residential Fences - Facts and Information found here" at bounding box center [440, 117] width 418 height 20
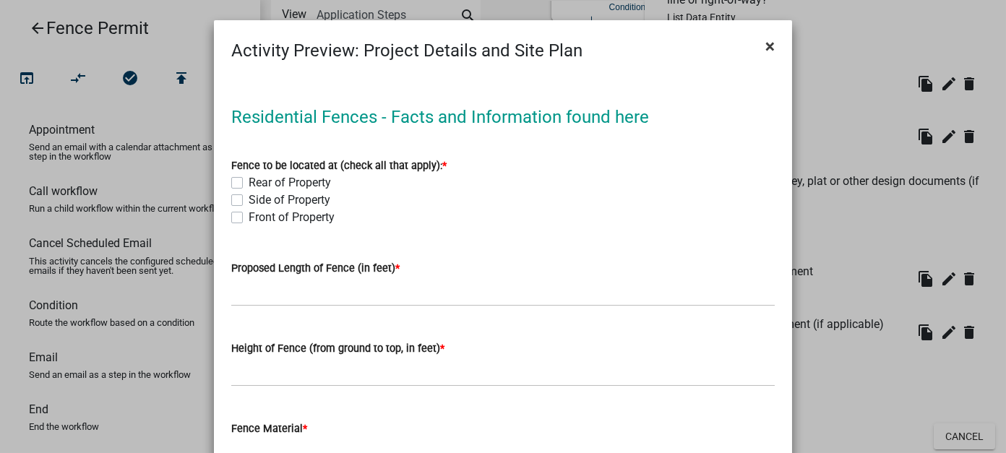
click at [766, 47] on span "×" at bounding box center [770, 46] width 9 height 20
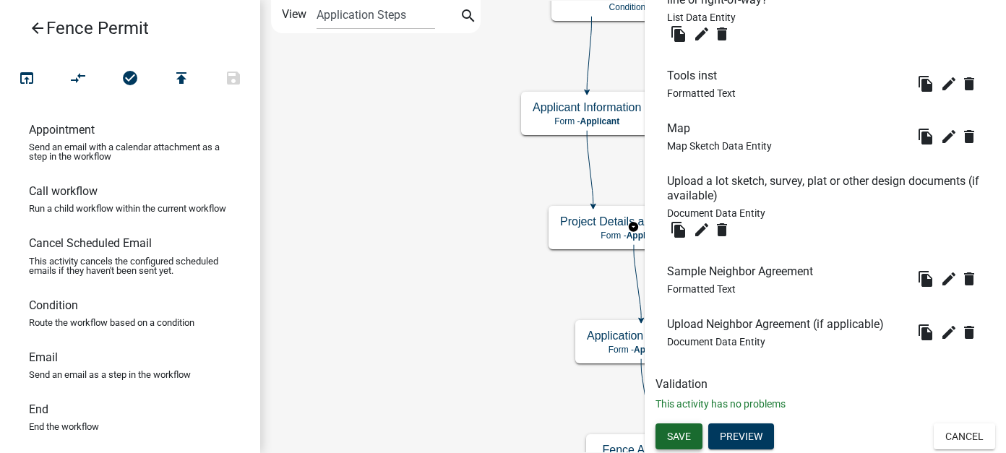
click at [682, 438] on span "Save" at bounding box center [679, 437] width 24 height 12
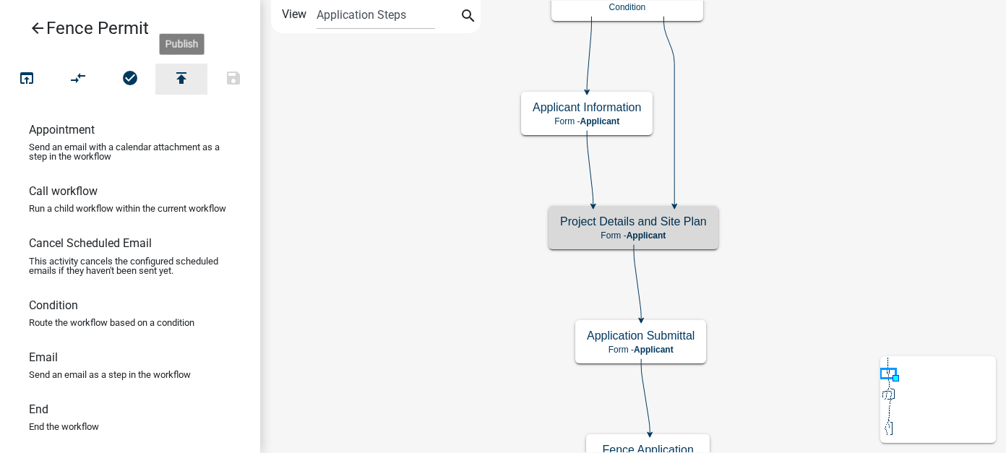
click at [182, 70] on icon "publish" at bounding box center [181, 79] width 17 height 20
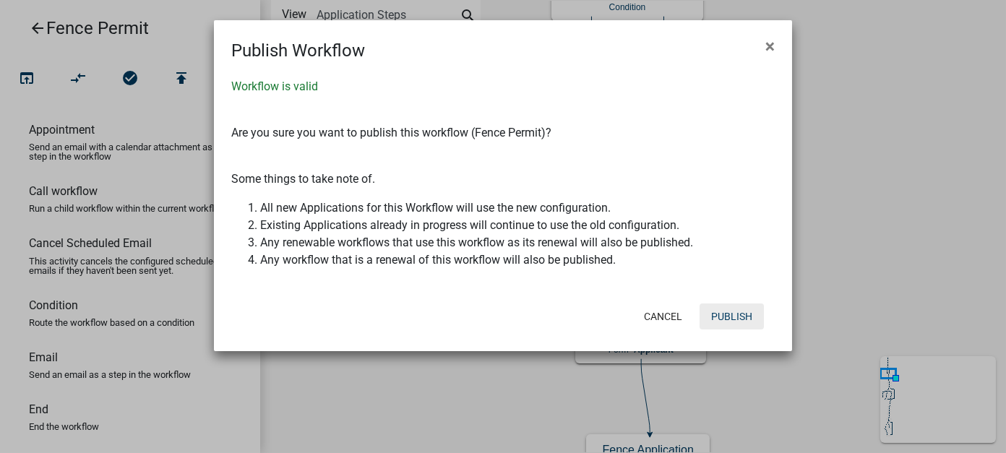
click at [731, 316] on button "Publish" at bounding box center [732, 317] width 64 height 26
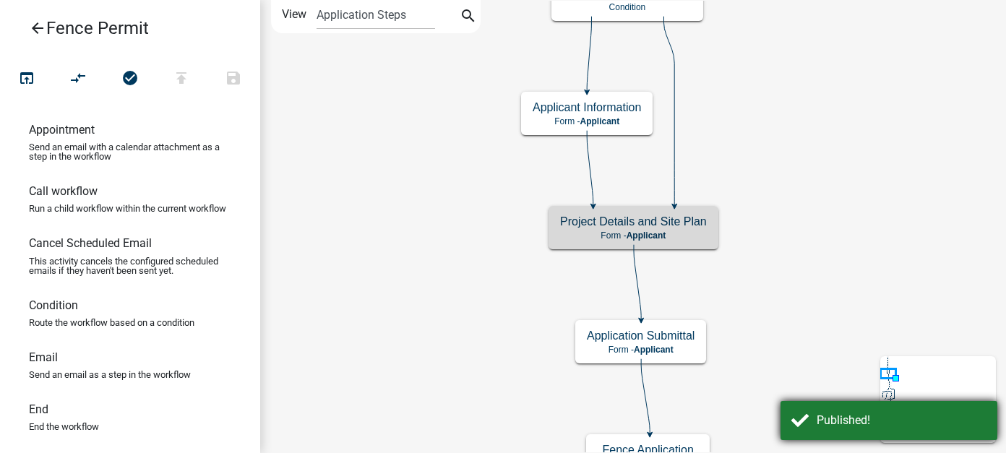
click at [844, 414] on div "Published!" at bounding box center [902, 420] width 170 height 17
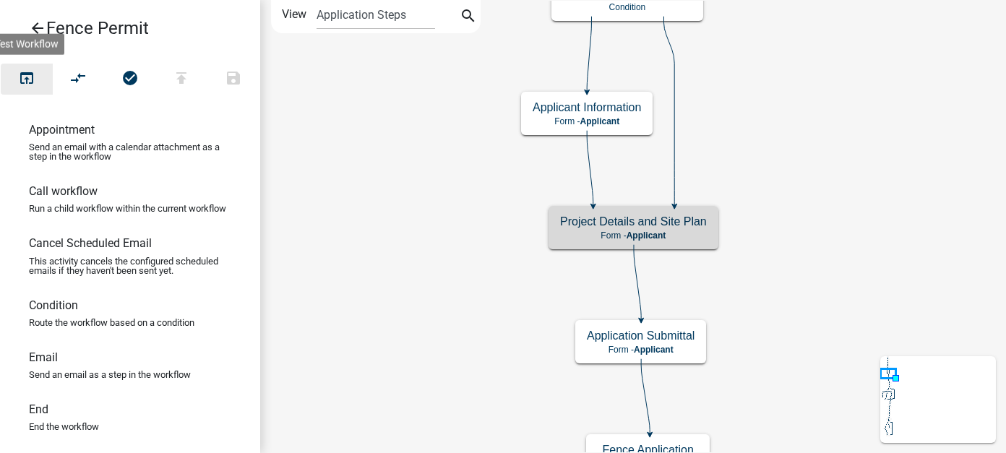
click at [29, 82] on icon "open_in_browser" at bounding box center [26, 79] width 17 height 20
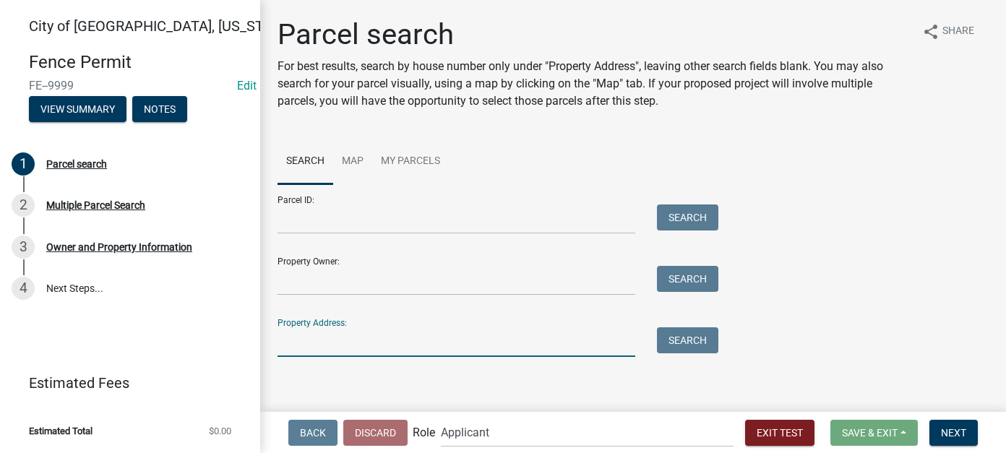
click at [357, 354] on input "Property Address:" at bounding box center [457, 342] width 358 height 30
type input "2526"
click at [676, 326] on div "Property Address: 2526 Search" at bounding box center [495, 332] width 434 height 50
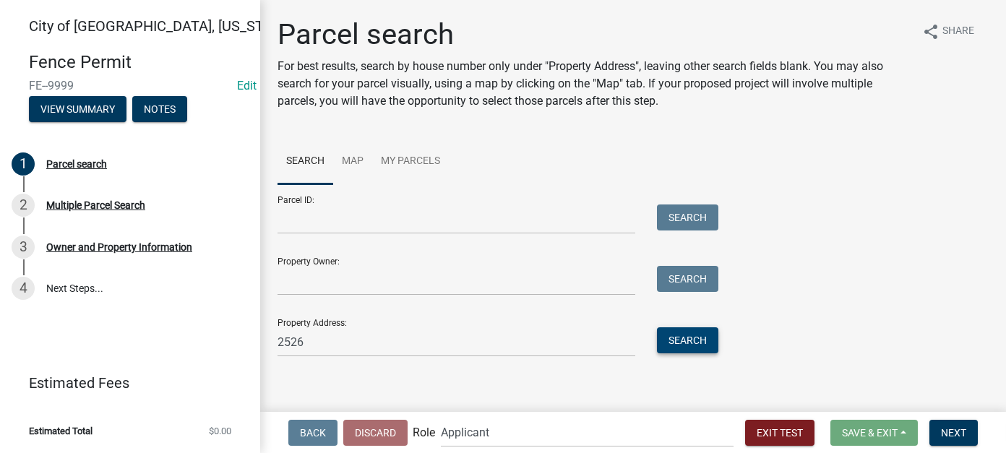
click at [682, 338] on button "Search" at bounding box center [687, 340] width 61 height 26
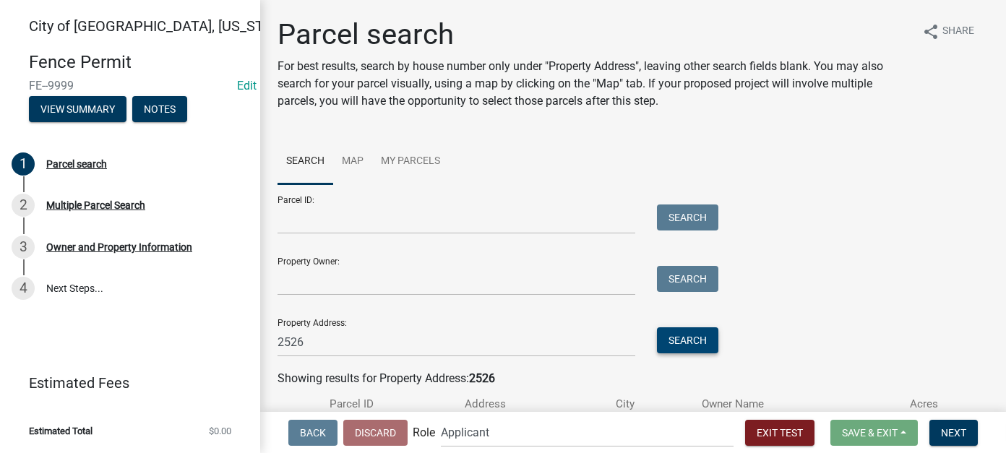
scroll to position [103, 0]
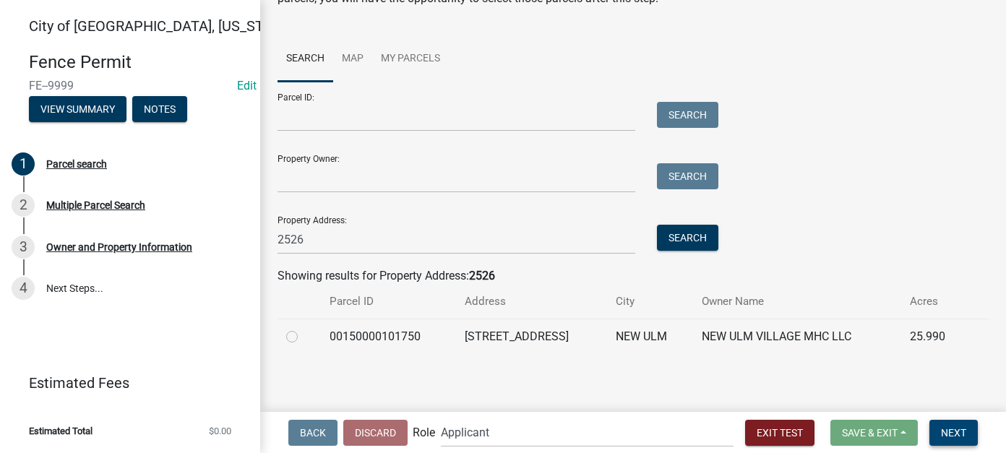
click at [945, 424] on button "Next" at bounding box center [954, 433] width 48 height 26
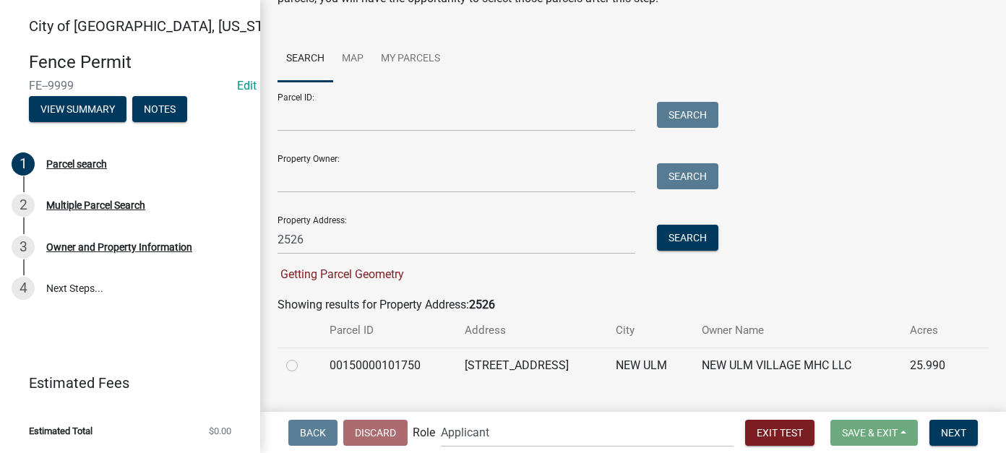
click at [304, 357] on label at bounding box center [304, 357] width 0 height 0
click at [304, 363] on input "radio" at bounding box center [308, 361] width 9 height 9
radio input "true"
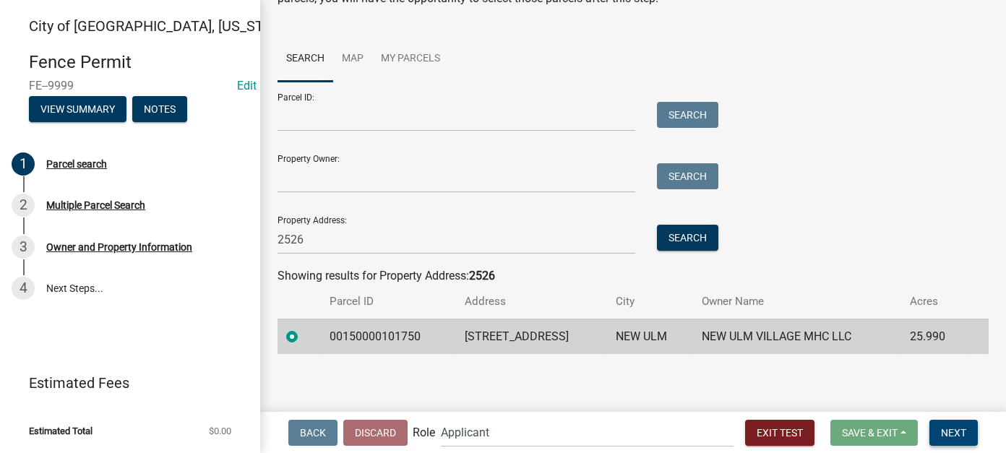
click at [951, 424] on button "Next" at bounding box center [954, 433] width 48 height 26
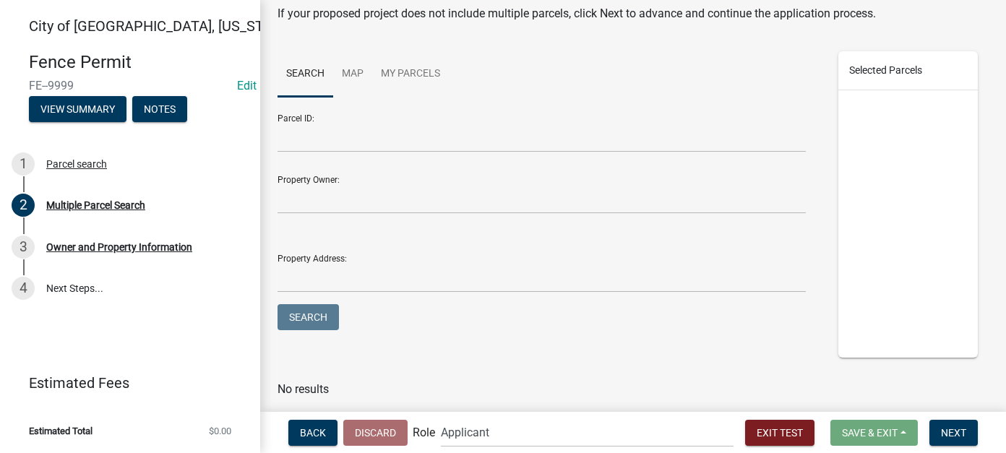
scroll to position [97, 0]
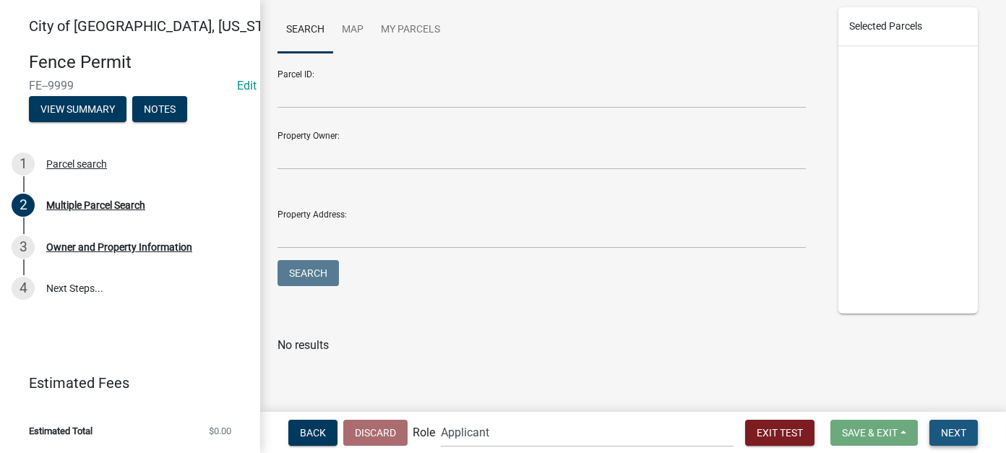
click at [951, 429] on span "Next" at bounding box center [953, 433] width 25 height 12
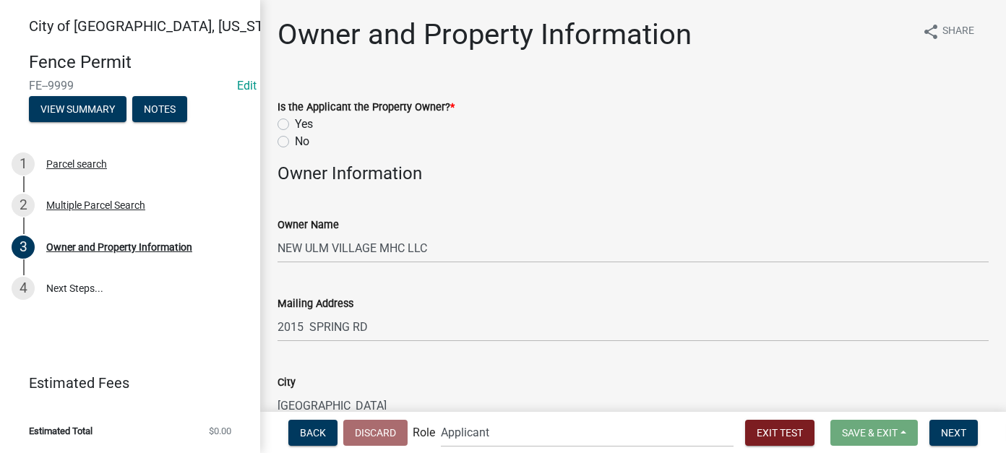
click at [295, 123] on label "Yes" at bounding box center [304, 124] width 18 height 17
click at [295, 123] on input "Yes" at bounding box center [299, 120] width 9 height 9
radio input "true"
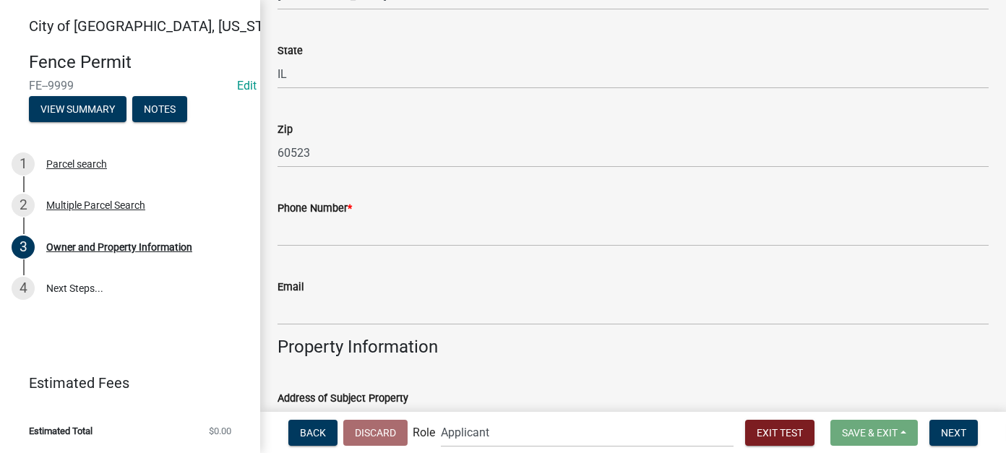
scroll to position [400, 0]
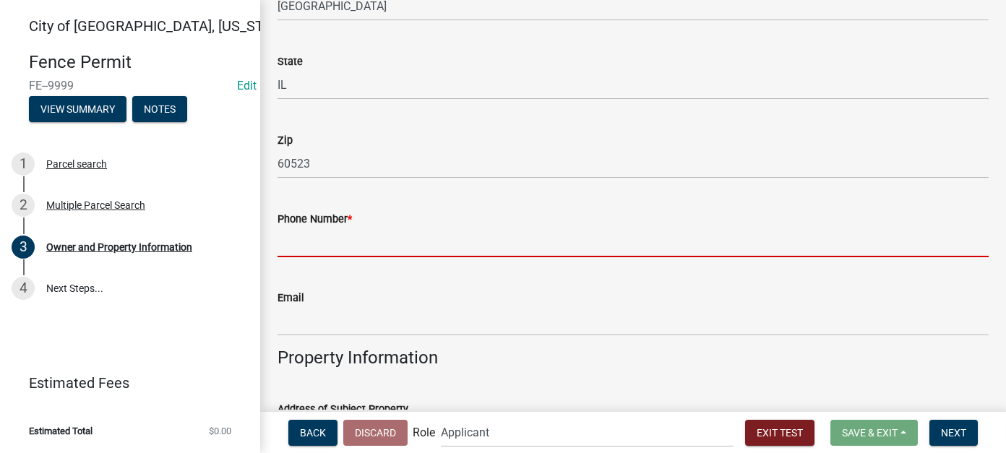
click at [346, 244] on input "Phone Number *" at bounding box center [633, 243] width 711 height 30
type input "1111111111"
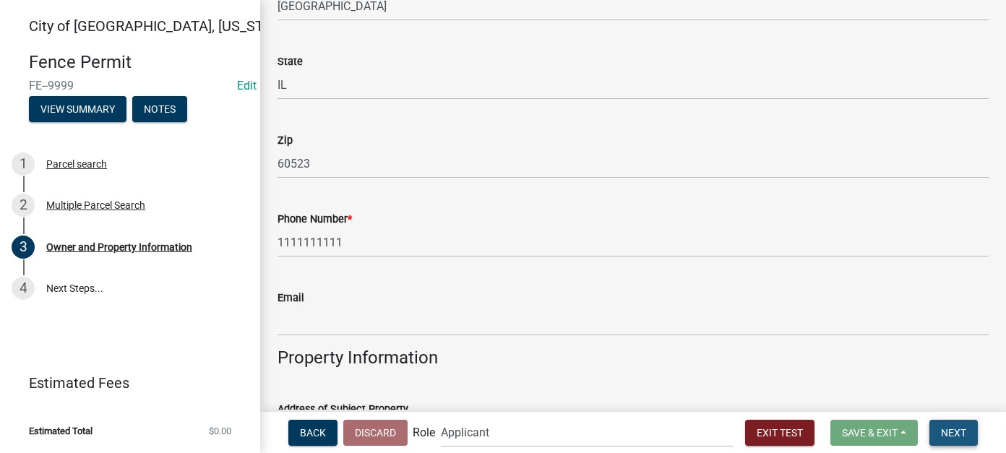
click at [944, 423] on button "Next" at bounding box center [954, 433] width 48 height 26
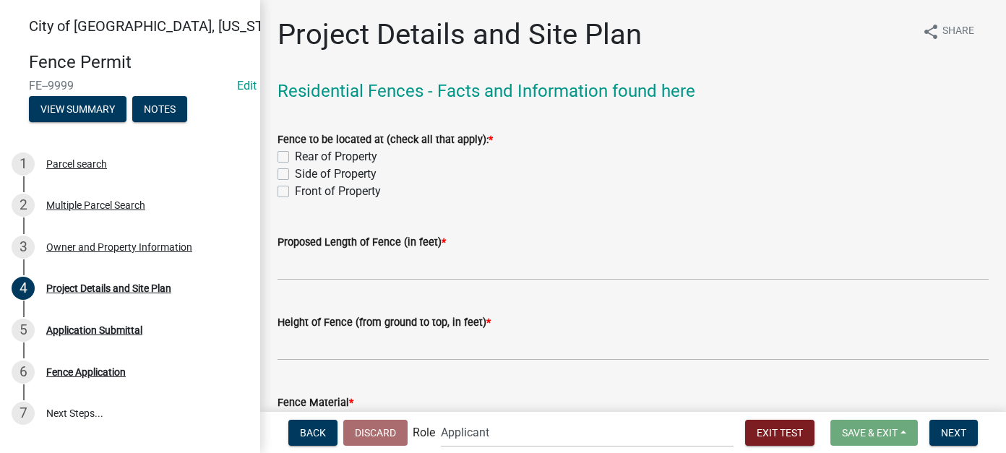
click at [295, 189] on label "Front of Property" at bounding box center [338, 191] width 86 height 17
click at [295, 189] on input "Front of Property" at bounding box center [299, 187] width 9 height 9
checkbox input "true"
checkbox input "false"
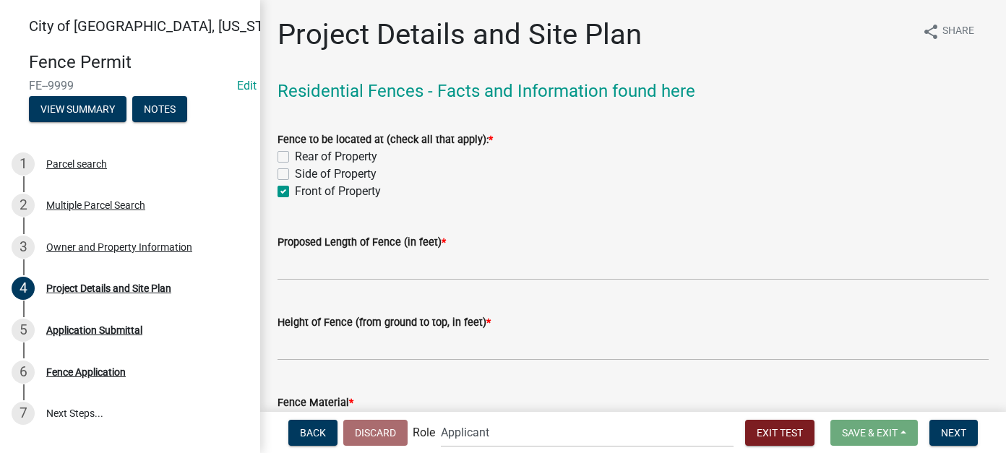
click at [295, 189] on label "Front of Property" at bounding box center [338, 191] width 86 height 17
click at [295, 189] on input "Front of Property" at bounding box center [299, 187] width 9 height 9
checkbox input "false"
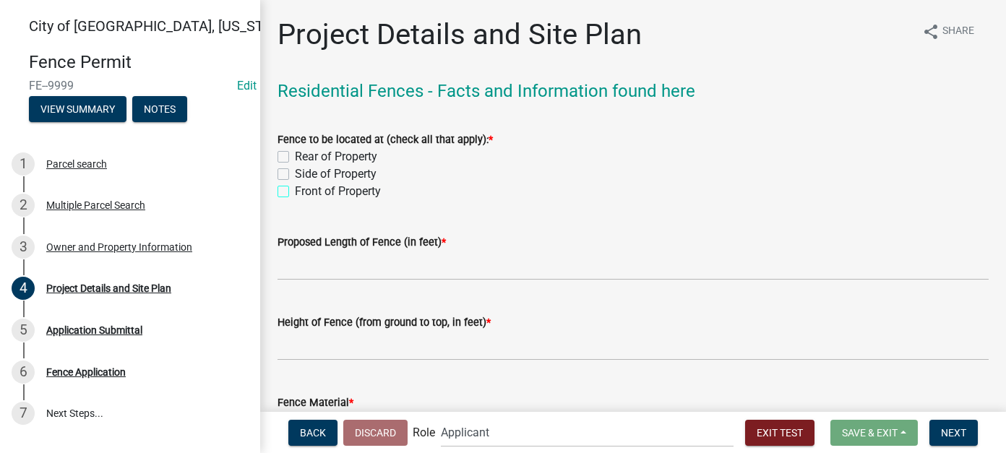
checkbox input "false"
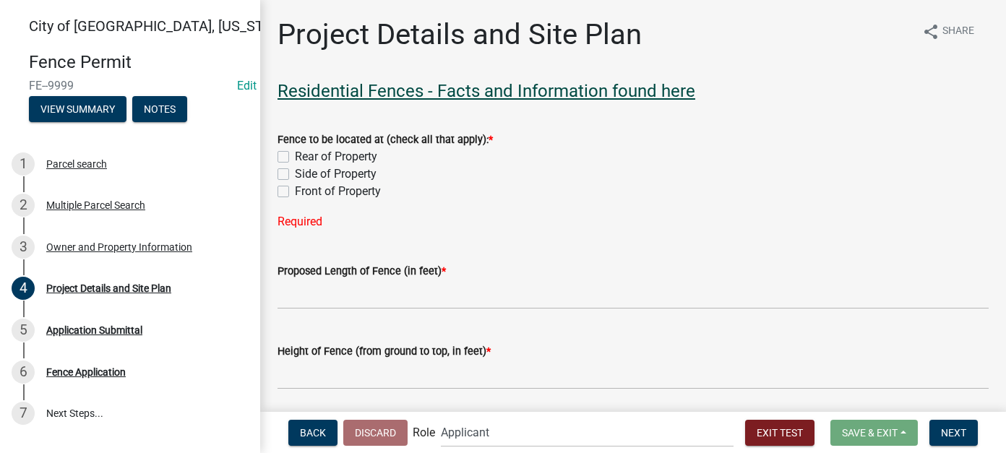
click at [356, 94] on link "Residential Fences - Facts and Information found here" at bounding box center [487, 91] width 418 height 20
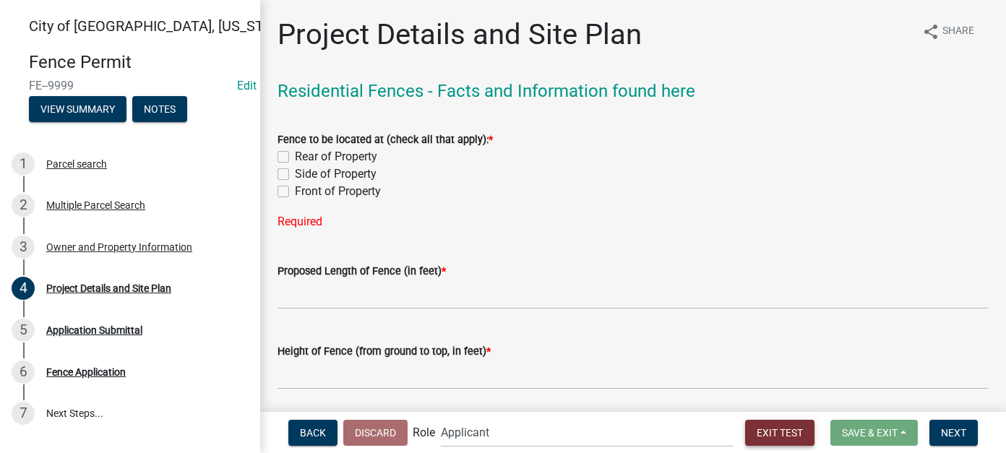
click at [757, 432] on span "Exit Test" at bounding box center [780, 433] width 46 height 12
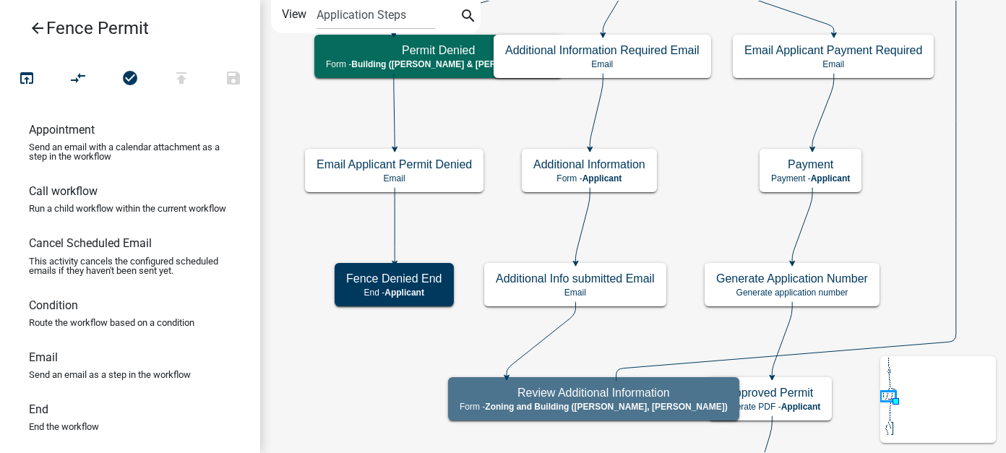
click at [38, 27] on icon "arrow_back" at bounding box center [37, 30] width 17 height 20
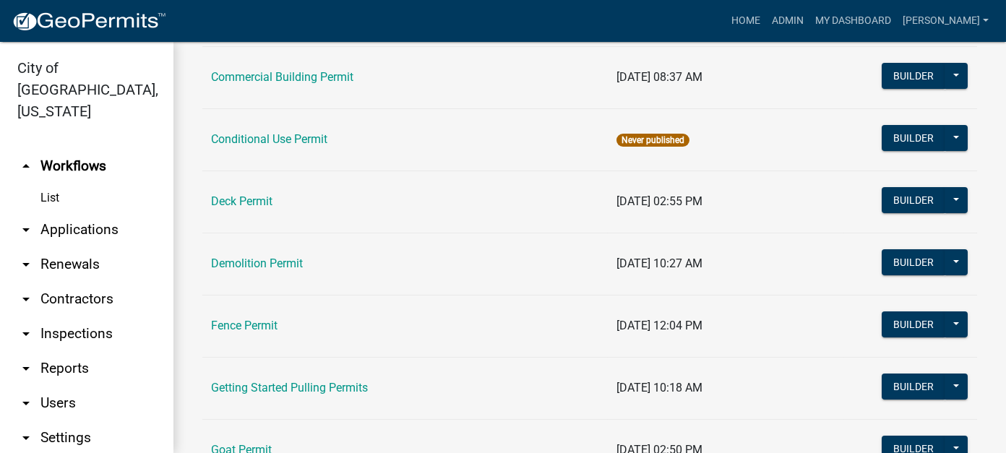
scroll to position [289, 0]
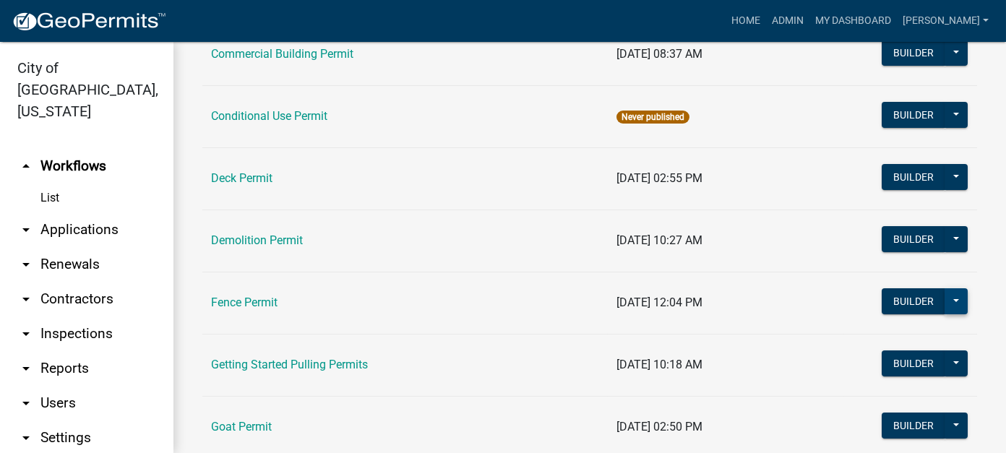
click at [946, 301] on button at bounding box center [956, 301] width 23 height 26
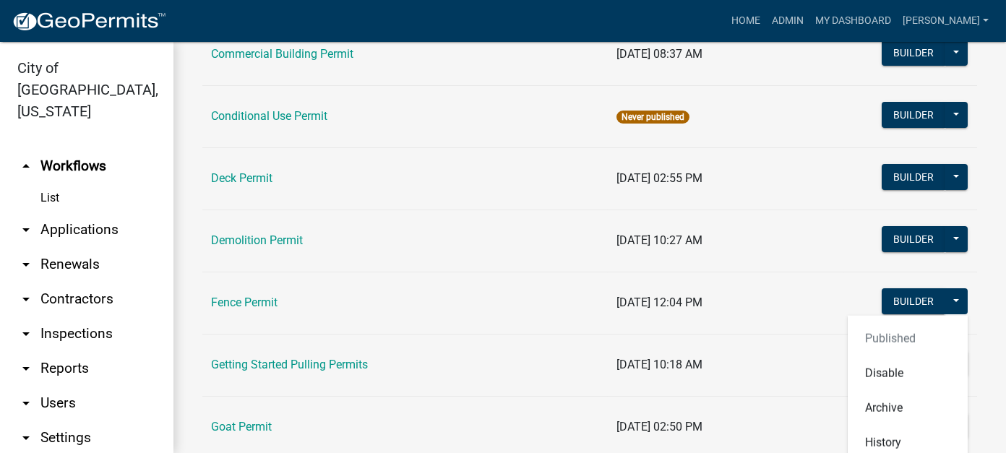
click at [656, 309] on td "[DATE] 12:04 PM" at bounding box center [726, 303] width 236 height 62
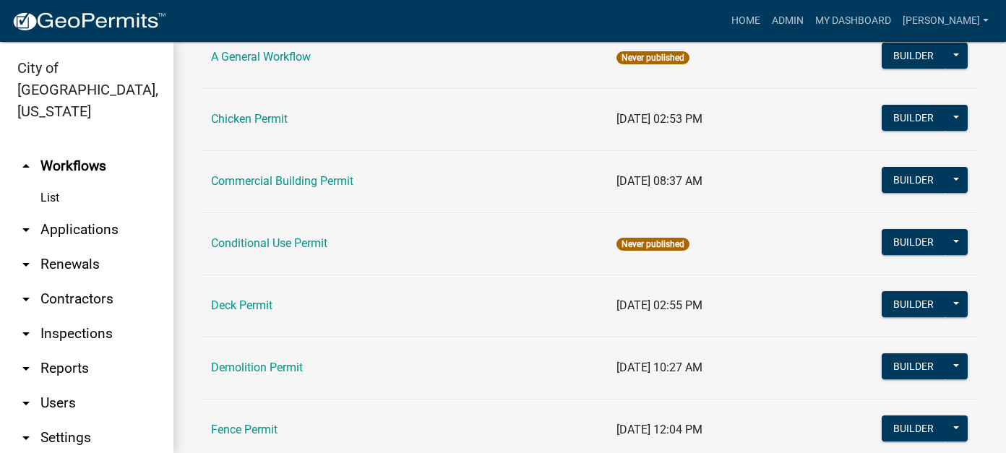
scroll to position [0, 0]
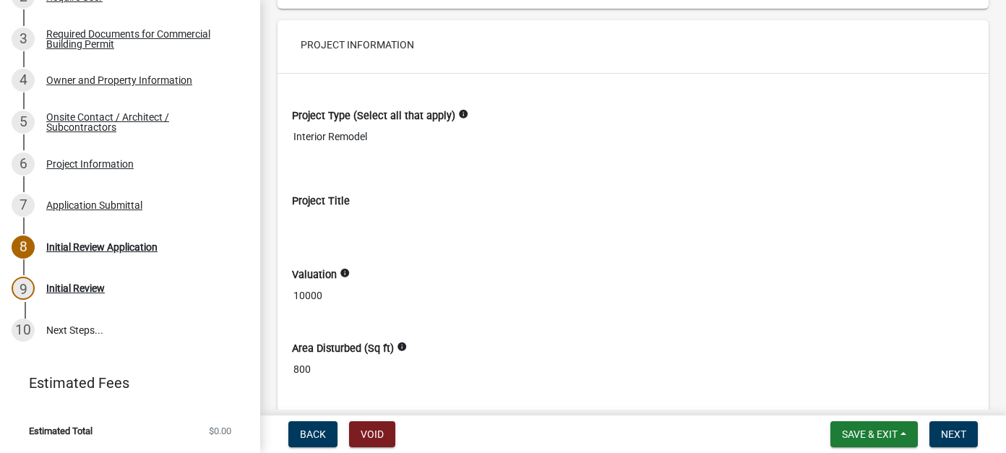
scroll to position [3181, 0]
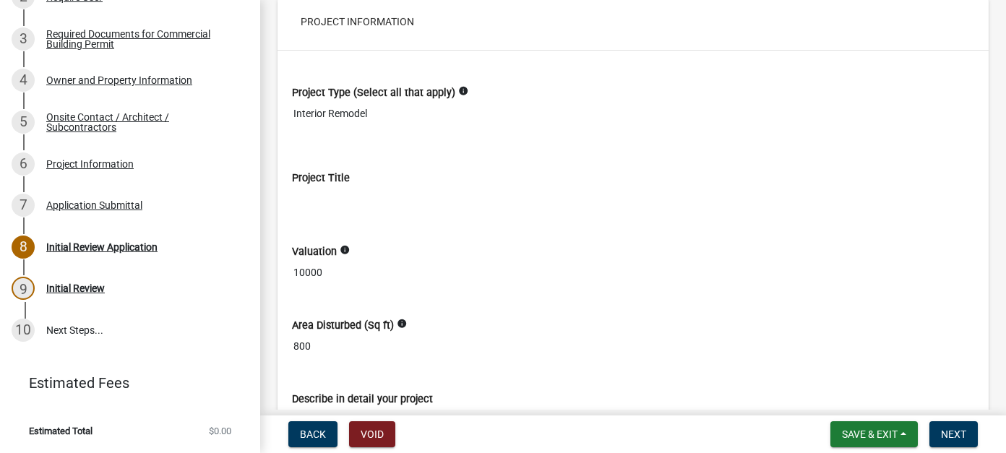
click at [304, 260] on input "10000" at bounding box center [633, 273] width 682 height 27
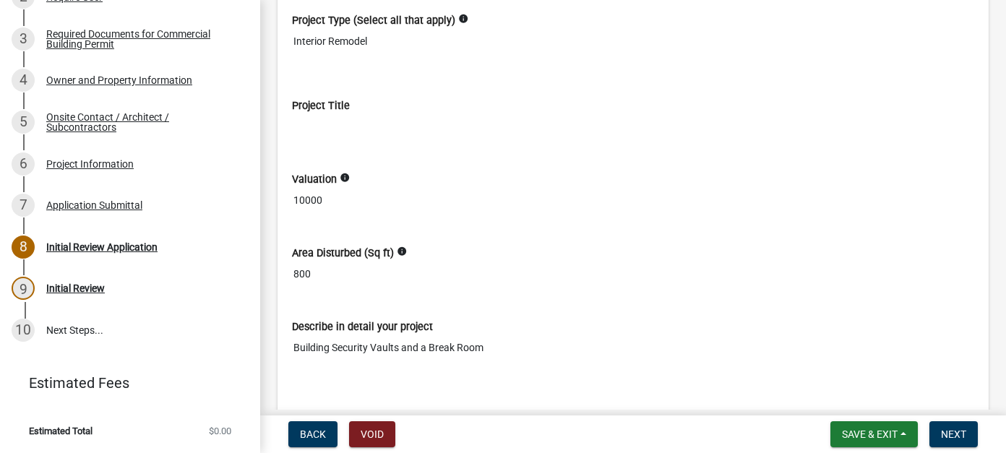
click at [399, 247] on icon "info" at bounding box center [402, 252] width 10 height 10
click at [393, 261] on input "800" at bounding box center [633, 274] width 682 height 27
click at [408, 226] on div "Area Disturbed (Sq ft) info 800" at bounding box center [633, 257] width 682 height 62
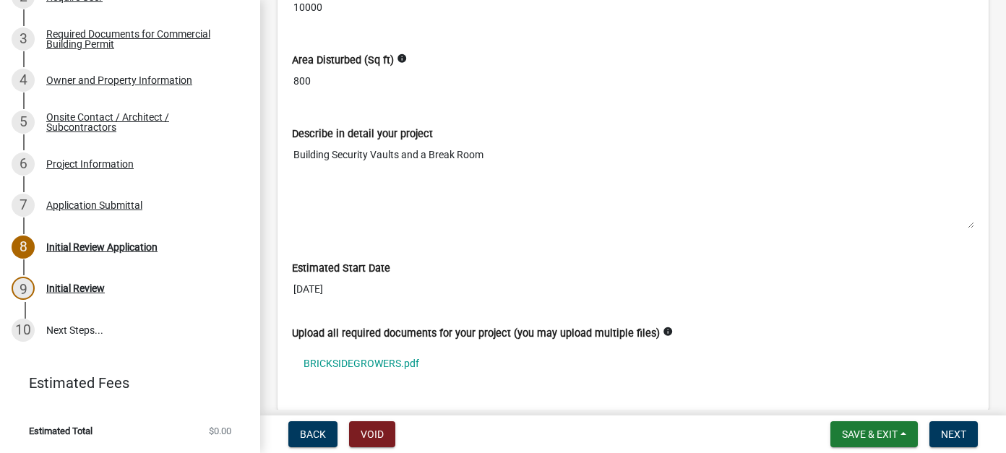
scroll to position [3470, 0]
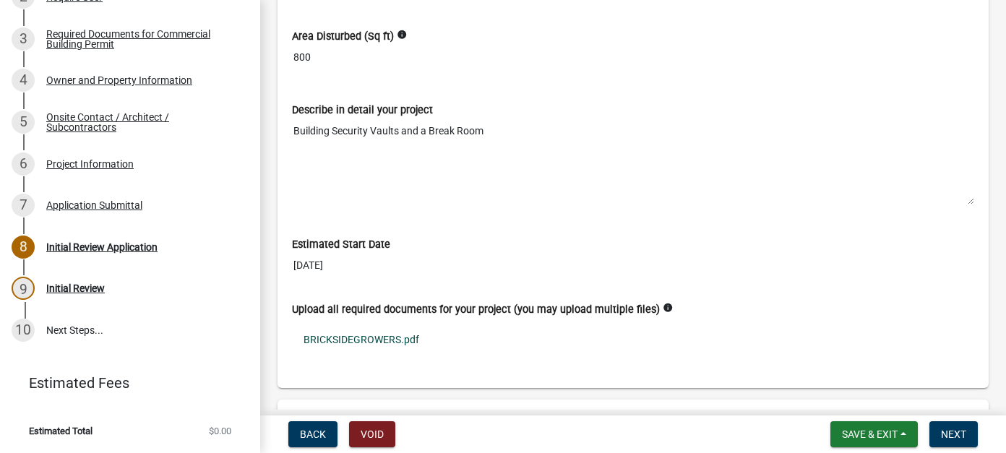
click at [326, 326] on link "BRICKSIDEGROWERS.pdf" at bounding box center [633, 339] width 682 height 33
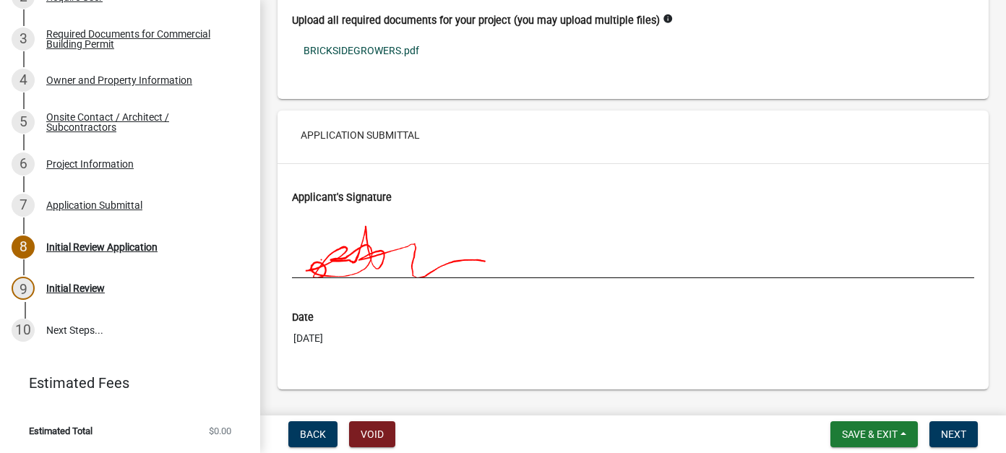
scroll to position [3777, 0]
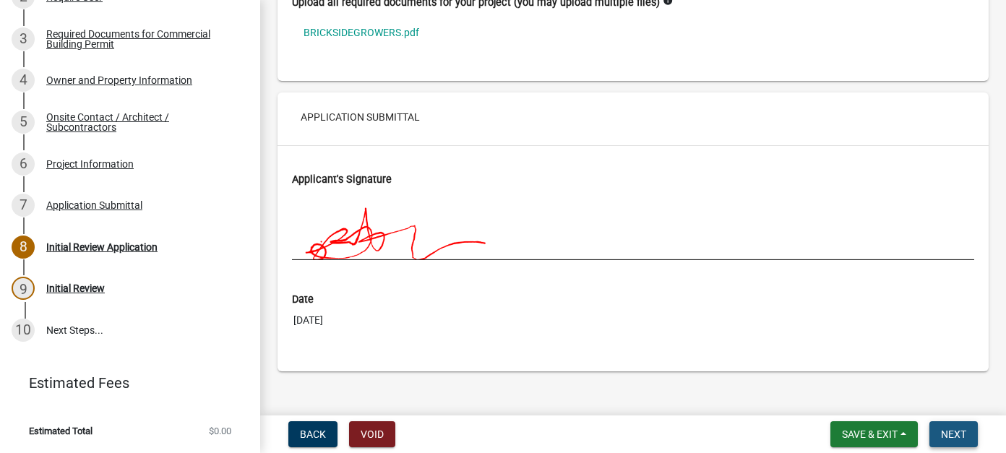
click at [964, 434] on span "Next" at bounding box center [953, 435] width 25 height 12
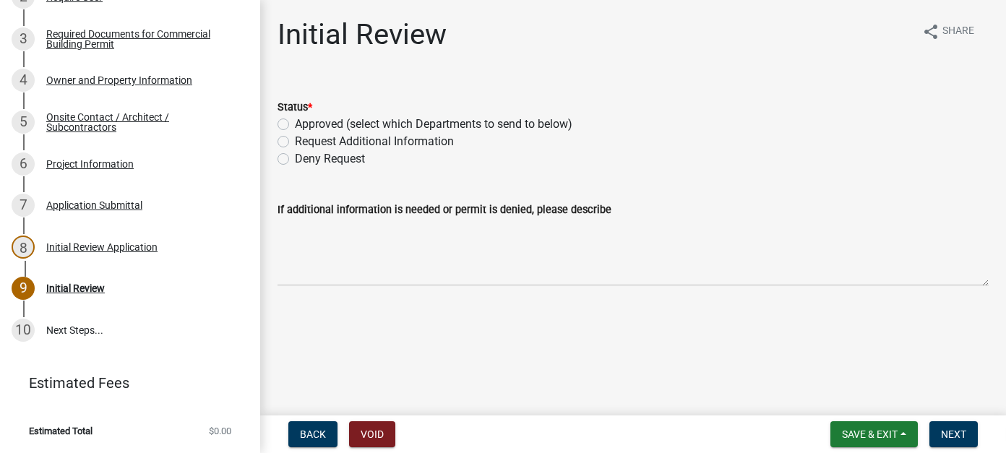
click at [295, 124] on label "Approved (select which Departments to send to below)" at bounding box center [434, 124] width 278 height 17
click at [295, 124] on input "Approved (select which Departments to send to below)" at bounding box center [299, 120] width 9 height 9
radio input "true"
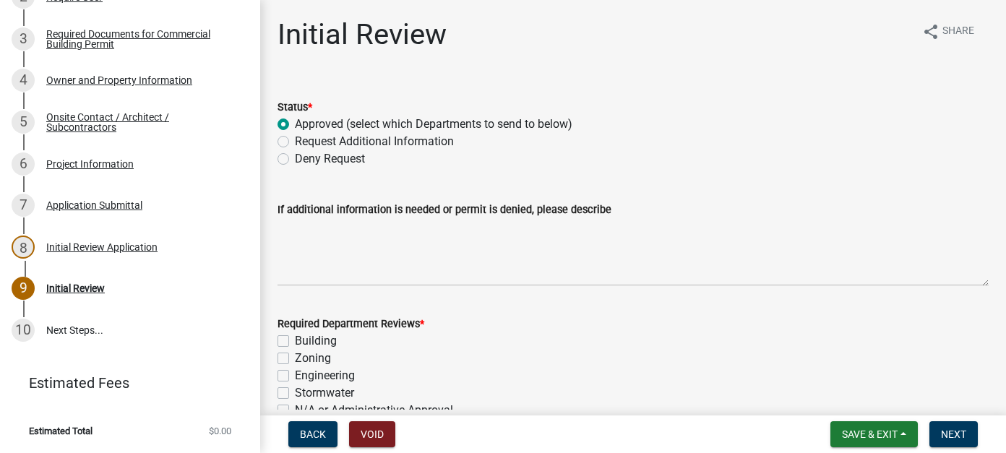
click at [295, 339] on label "Building" at bounding box center [316, 341] width 42 height 17
click at [295, 339] on input "Building" at bounding box center [299, 337] width 9 height 9
checkbox input "true"
checkbox input "false"
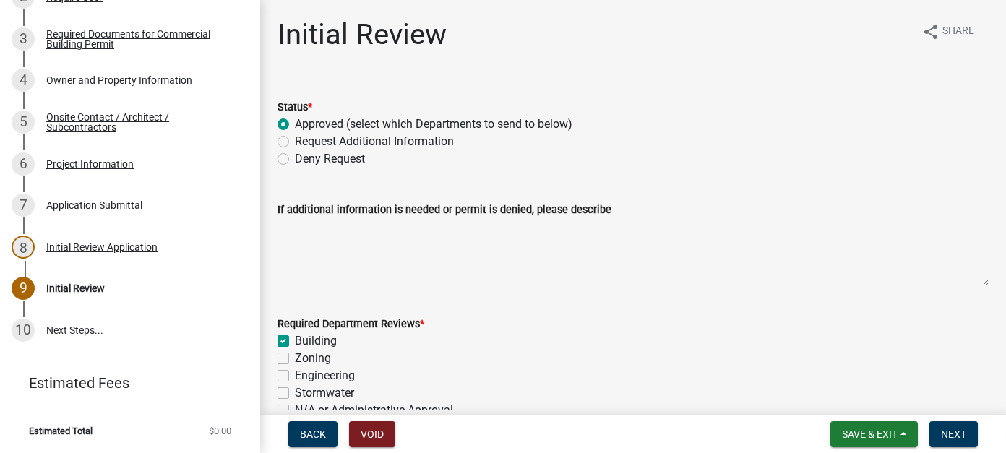
checkbox input "false"
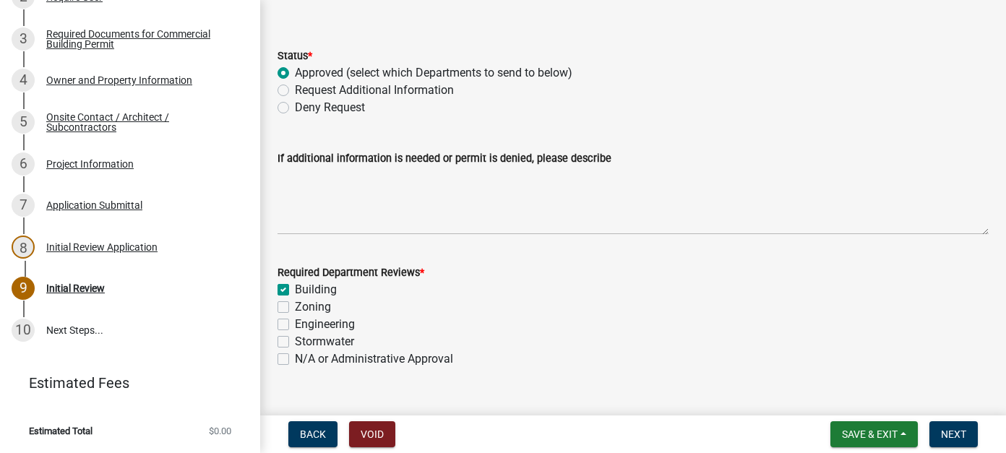
scroll to position [72, 0]
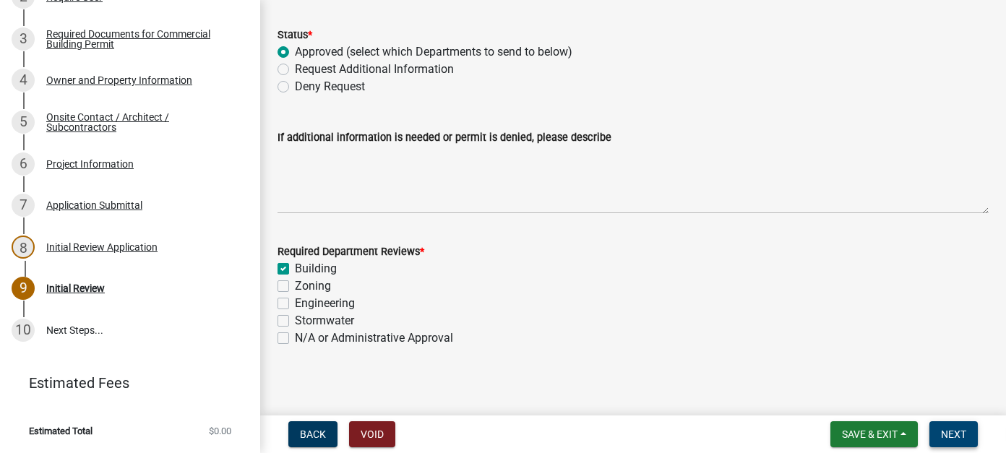
click at [947, 432] on span "Next" at bounding box center [953, 435] width 25 height 12
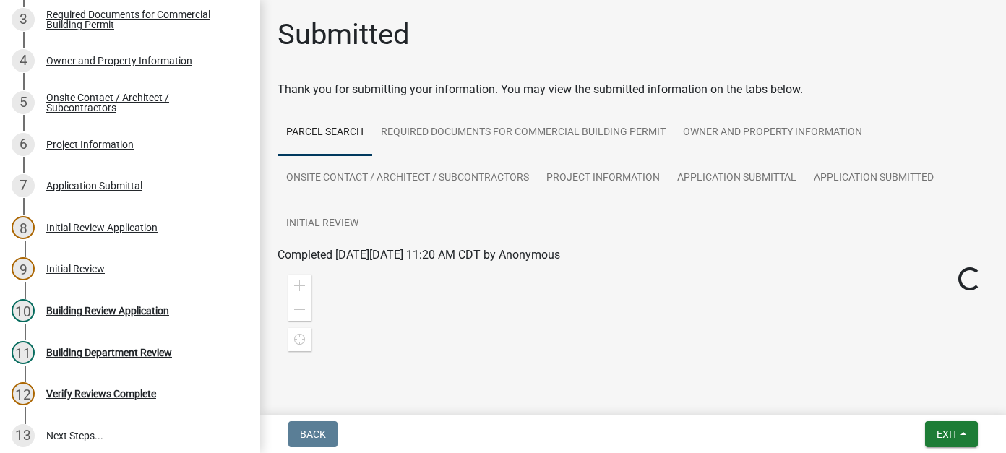
scroll to position [382, 0]
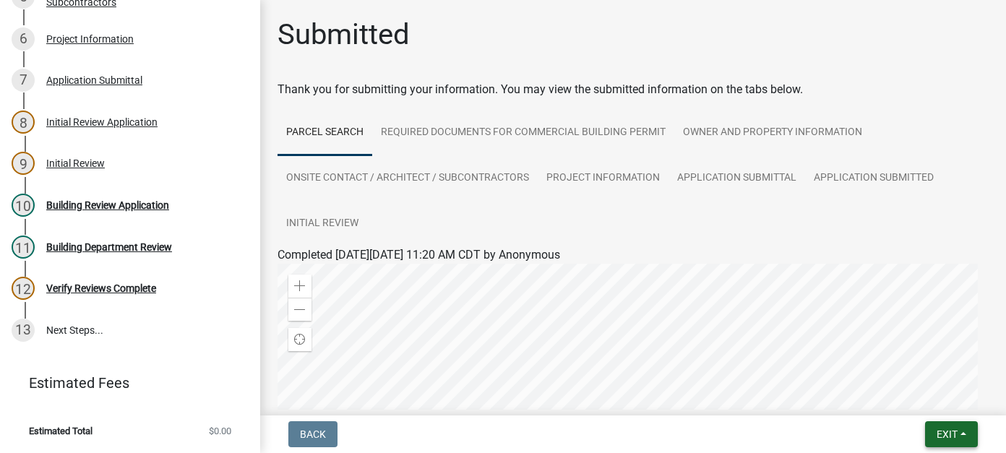
click at [937, 439] on span "Exit" at bounding box center [947, 435] width 21 height 12
click at [918, 403] on button "Save & Exit" at bounding box center [920, 397] width 116 height 35
